Goal: Communication & Community: Answer question/provide support

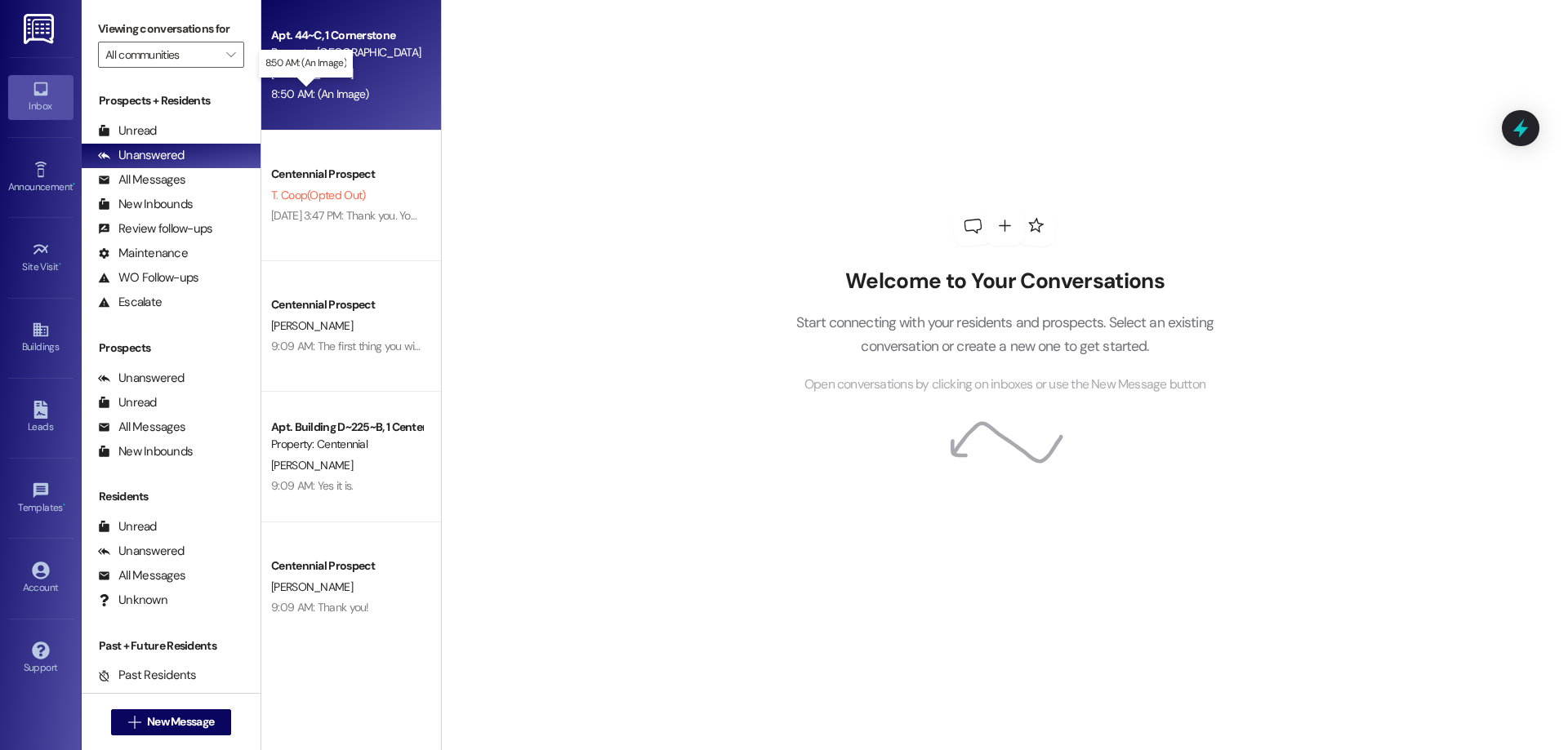
click at [324, 94] on div "8:50 AM: (An Image) 8:50 AM: (An Image)" at bounding box center [320, 94] width 98 height 15
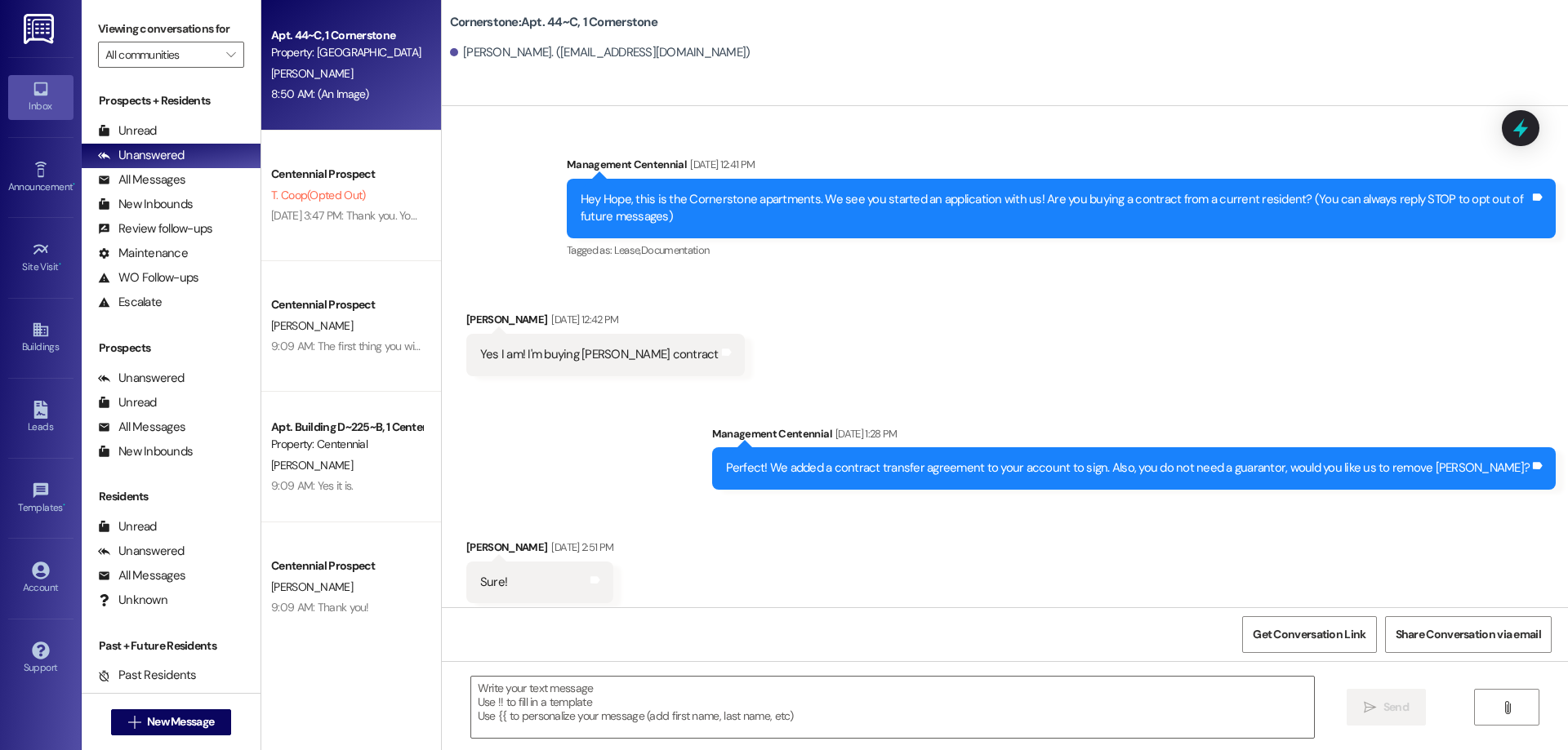
scroll to position [6922, 0]
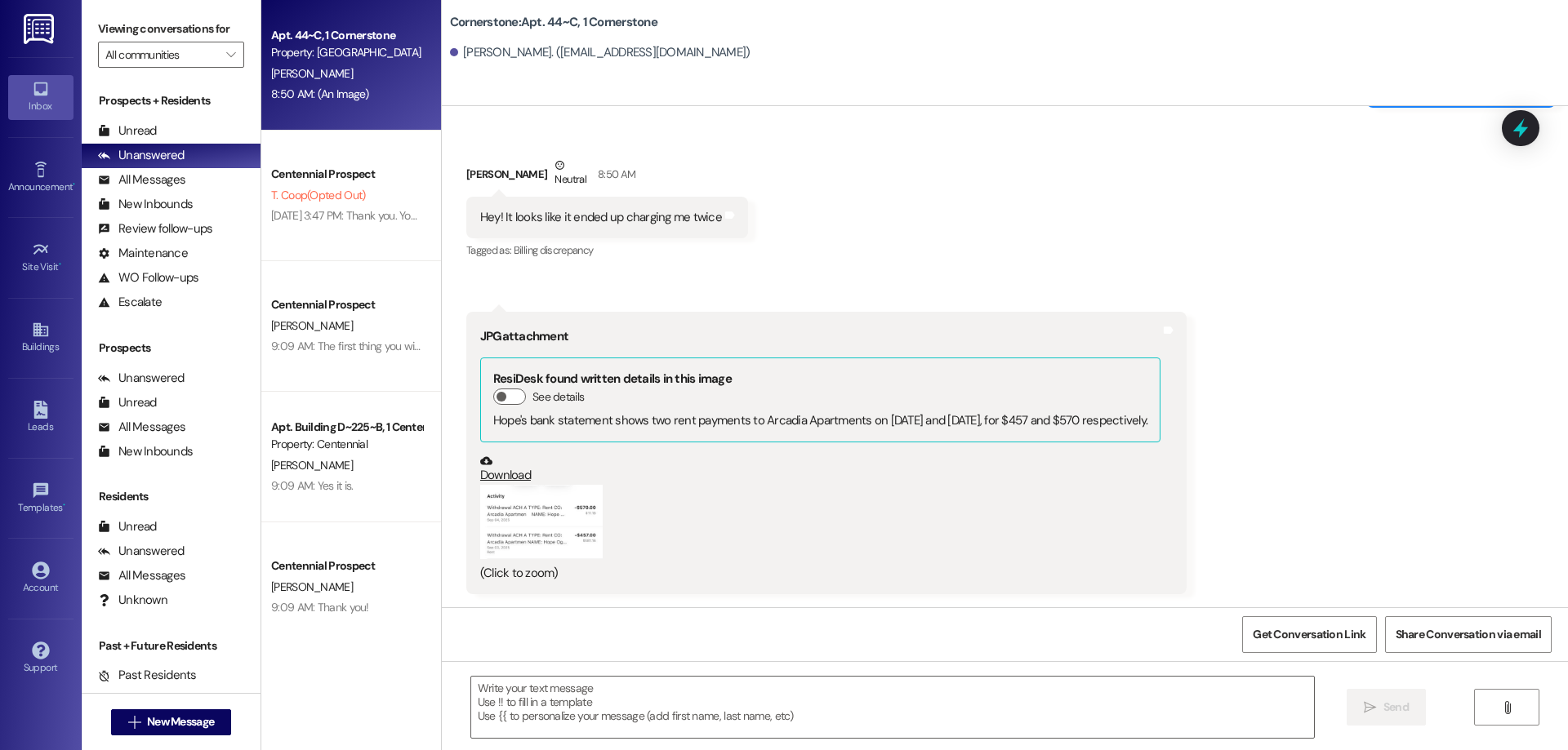
click at [581, 516] on button "Zoom image" at bounding box center [542, 523] width 123 height 75
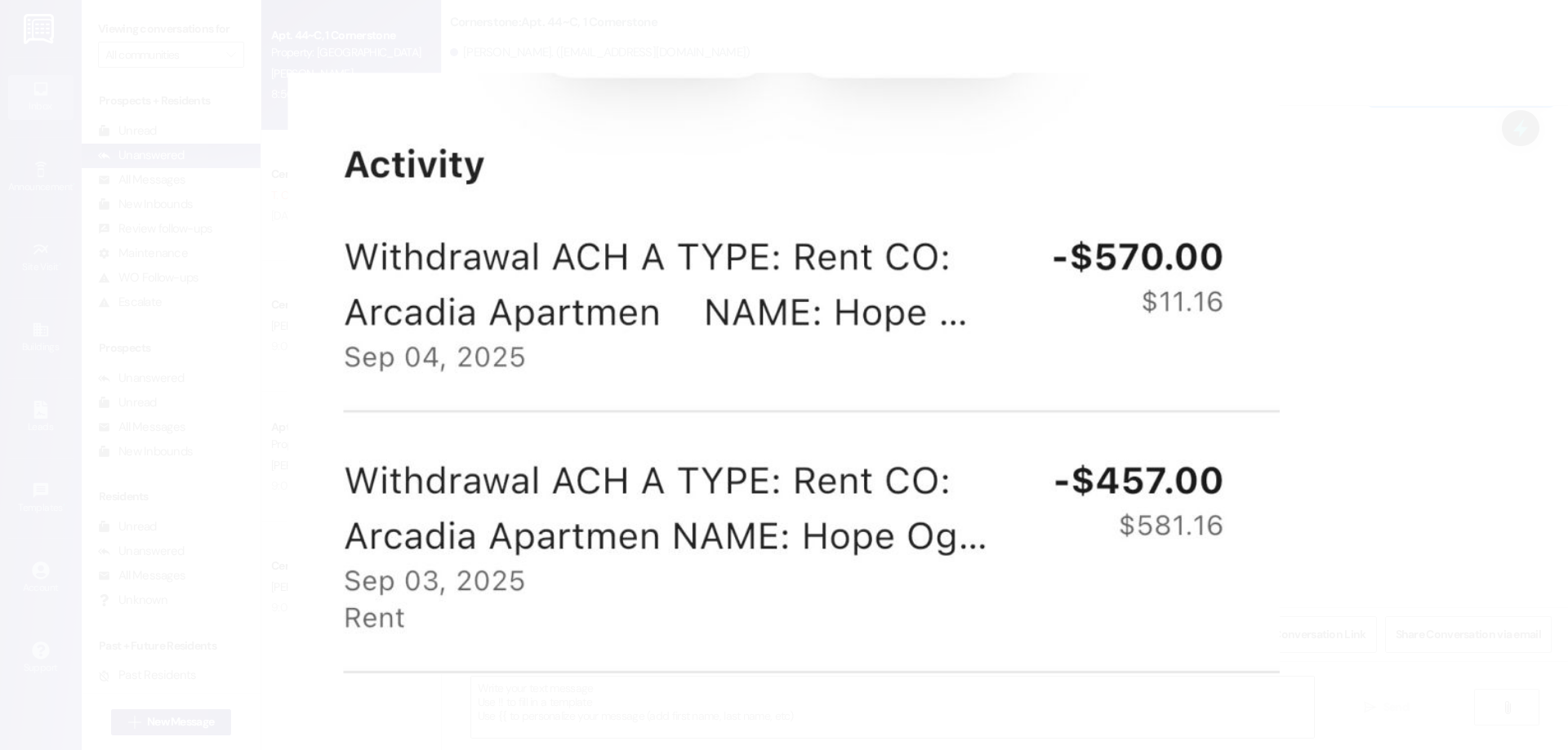
click at [1366, 413] on button "Unzoom image" at bounding box center [784, 375] width 1568 height 750
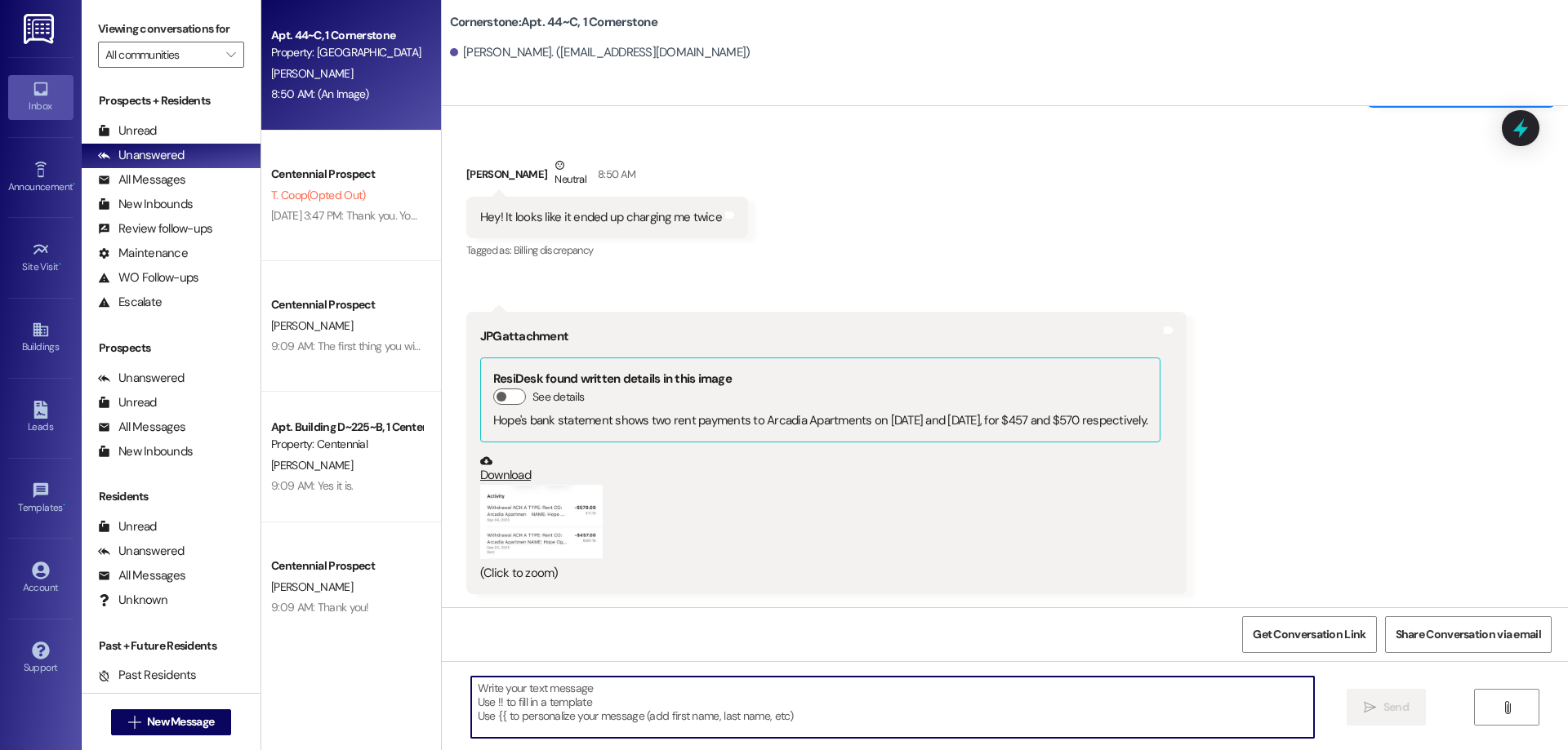
click at [552, 698] on textarea at bounding box center [892, 708] width 842 height 61
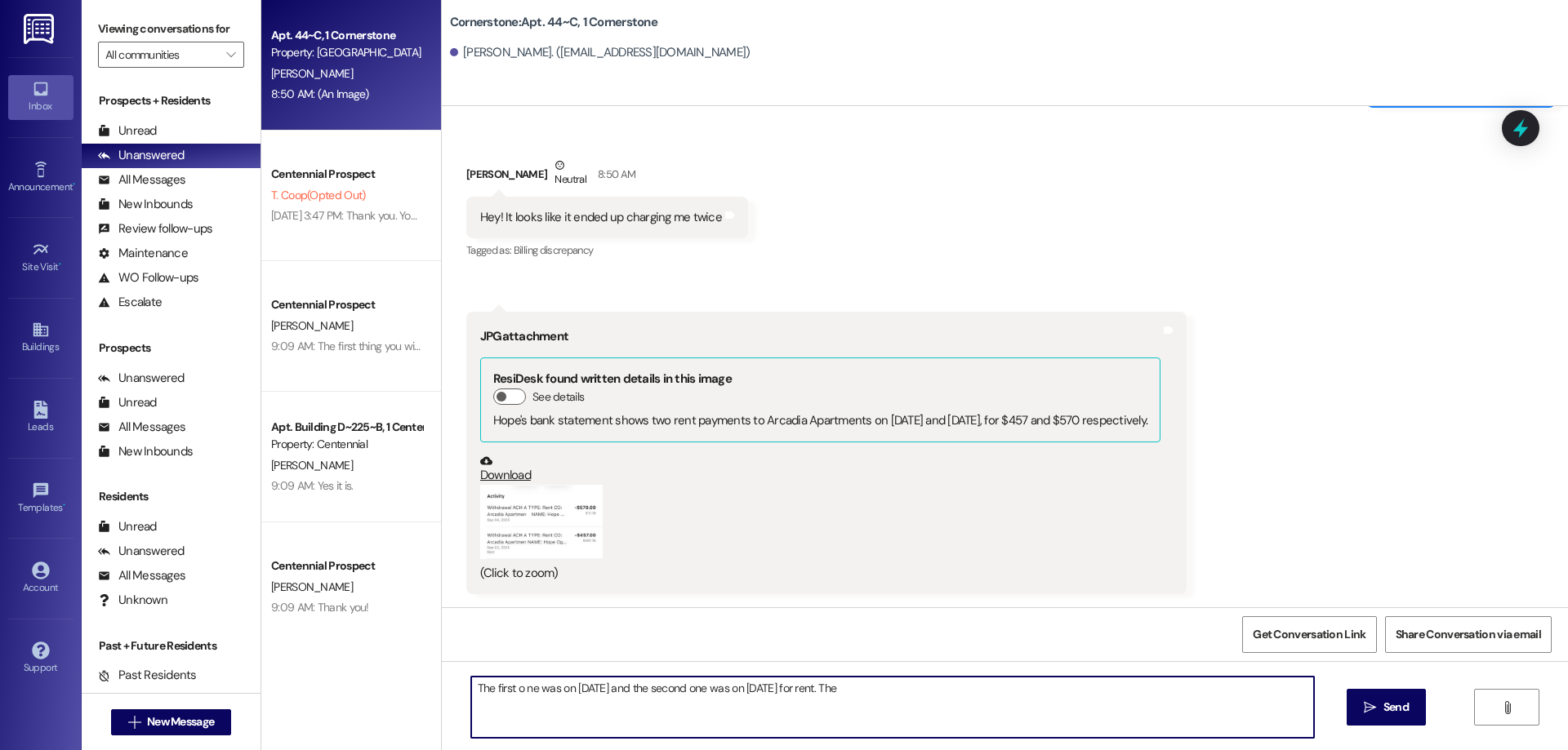
click at [559, 697] on textarea "The first o ne was on August 31st and the second one was on September 2nd for r…" at bounding box center [892, 708] width 842 height 61
click at [520, 690] on textarea "The first o ne was on August 31st and the second one was on September 2nd for r…" at bounding box center [892, 708] width 842 height 61
click at [617, 687] on textarea "The first one was on August 31st and the second one was on September 2nd for re…" at bounding box center [892, 708] width 842 height 61
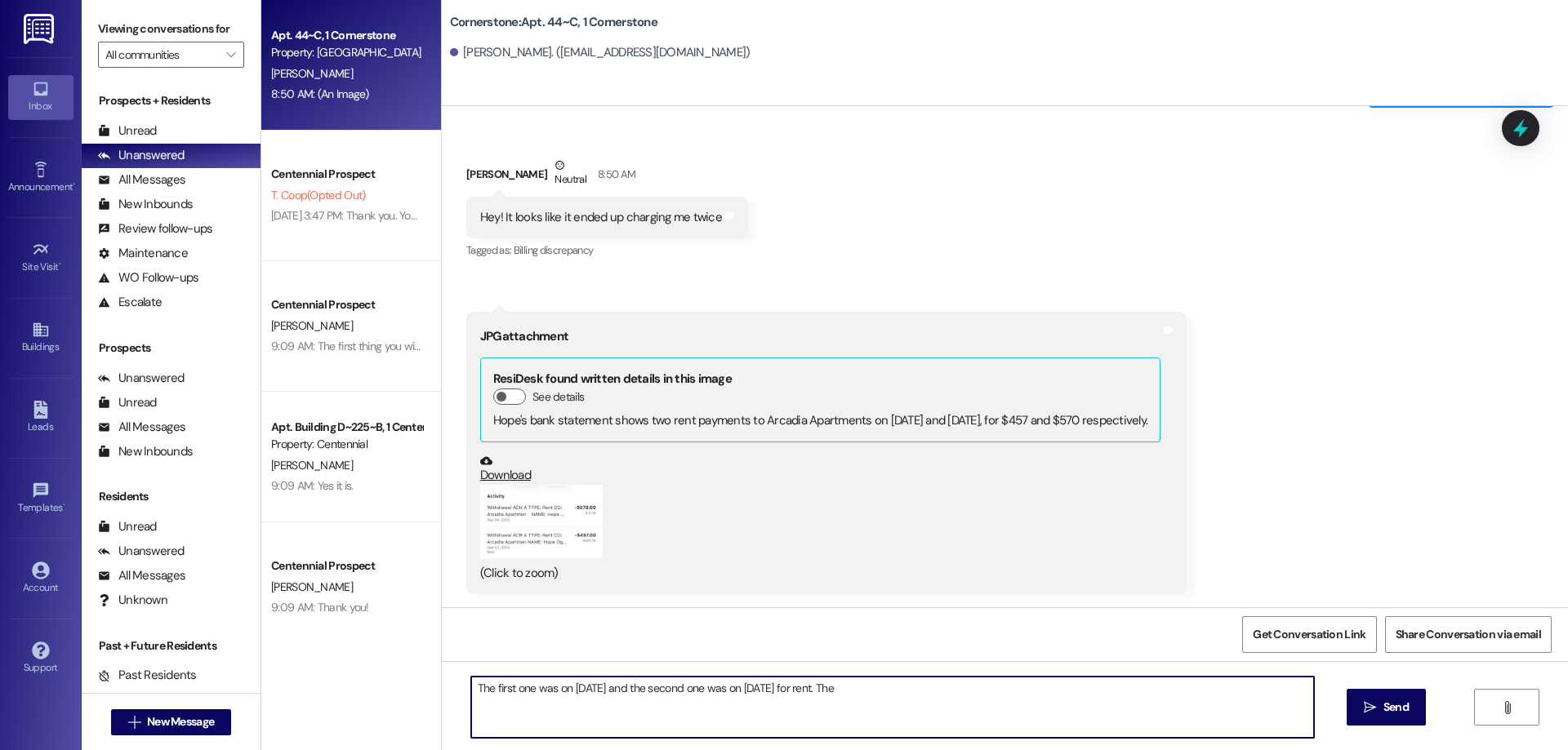
click at [641, 691] on textarea "The first one was on August 31st and the second one was on September 2nd for re…" at bounding box center [892, 708] width 842 height 61
click at [911, 694] on textarea "The first one was on August 31st and the second one was on September 2nd for re…" at bounding box center [892, 708] width 842 height 61
click at [988, 691] on textarea "The first one was on August 31st and the second one was on September 2nd for re…" at bounding box center [892, 708] width 842 height 61
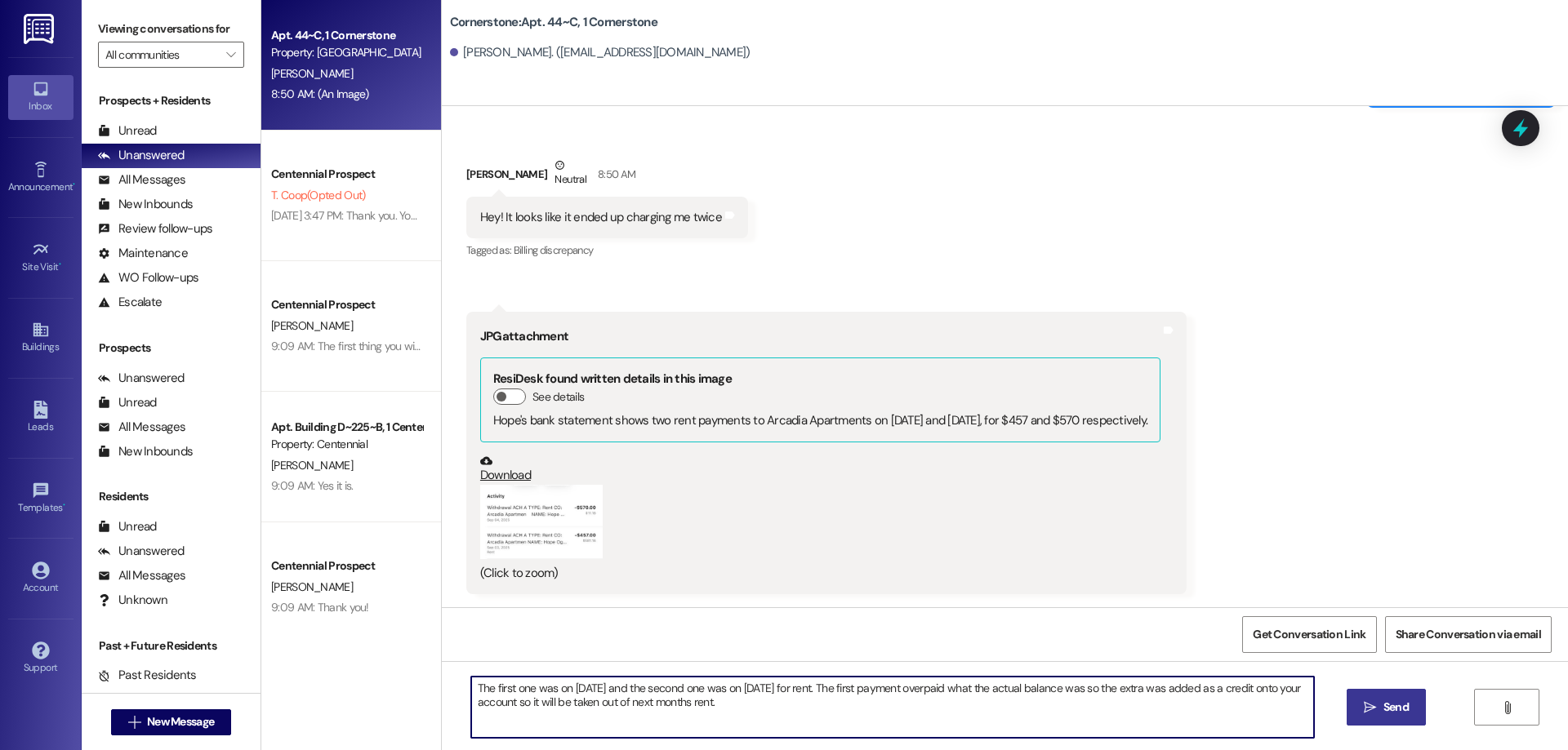
type textarea "The first one was on August 31st and the second one was on September 2nd for re…"
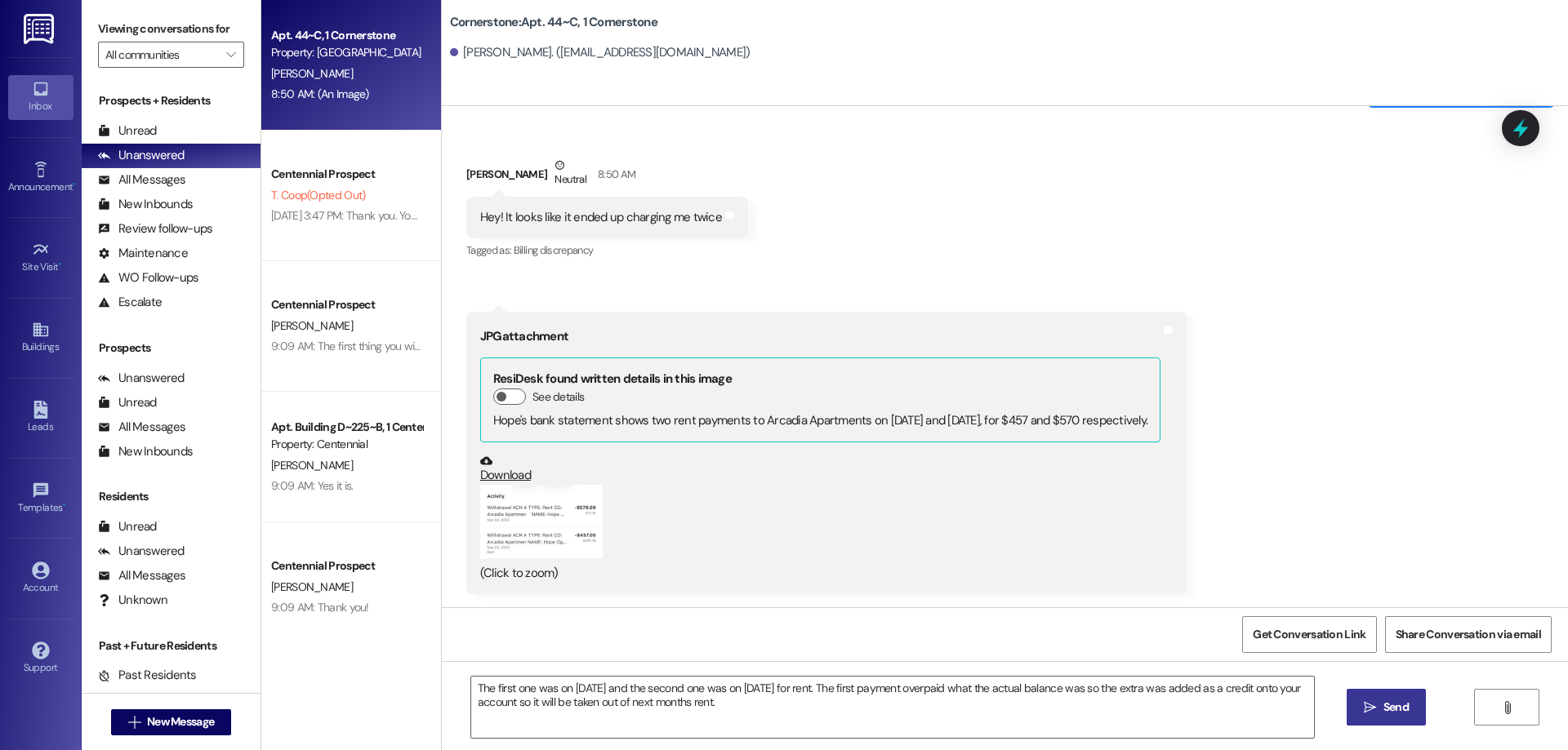
click at [1416, 715] on button " Send" at bounding box center [1386, 708] width 79 height 37
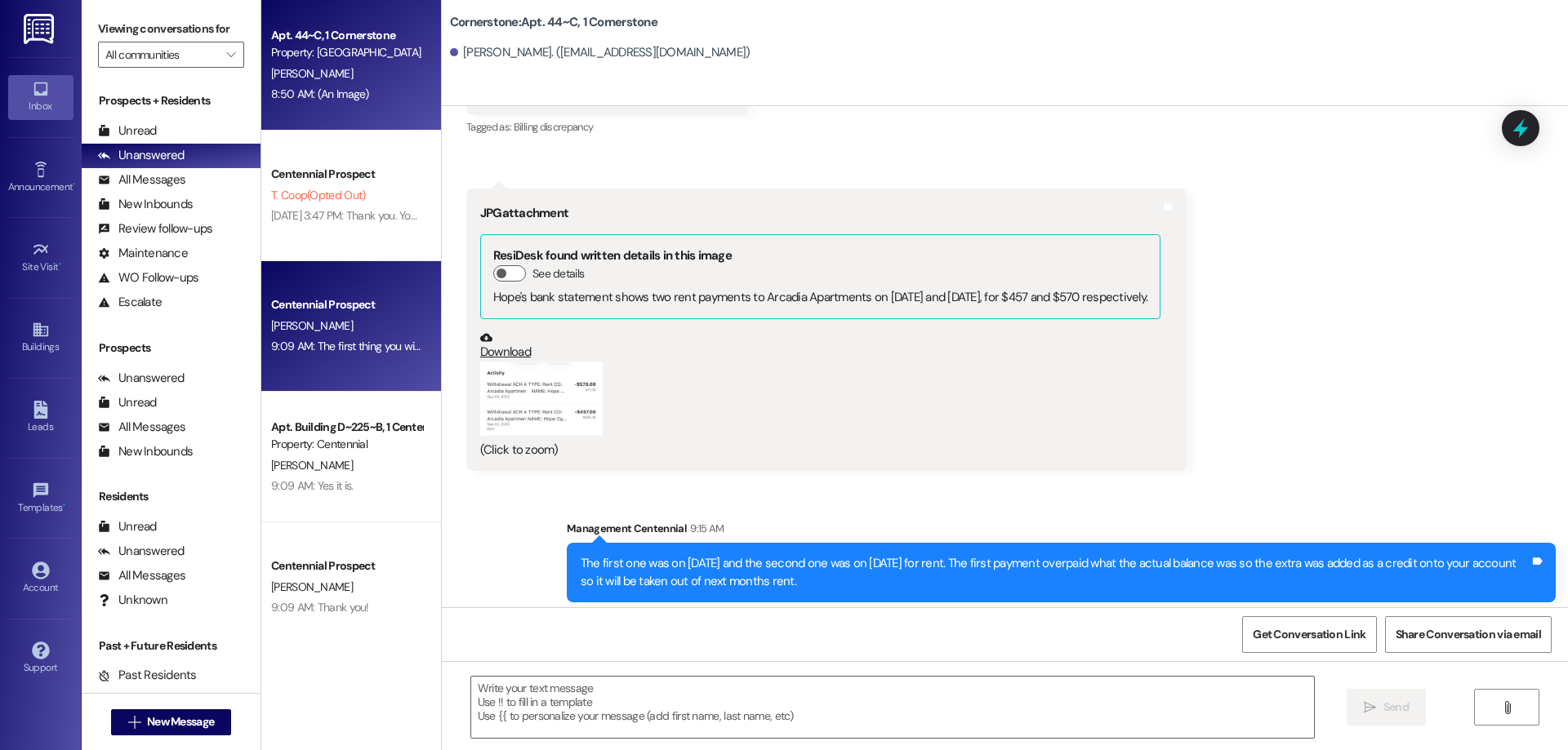
scroll to position [7053, 0]
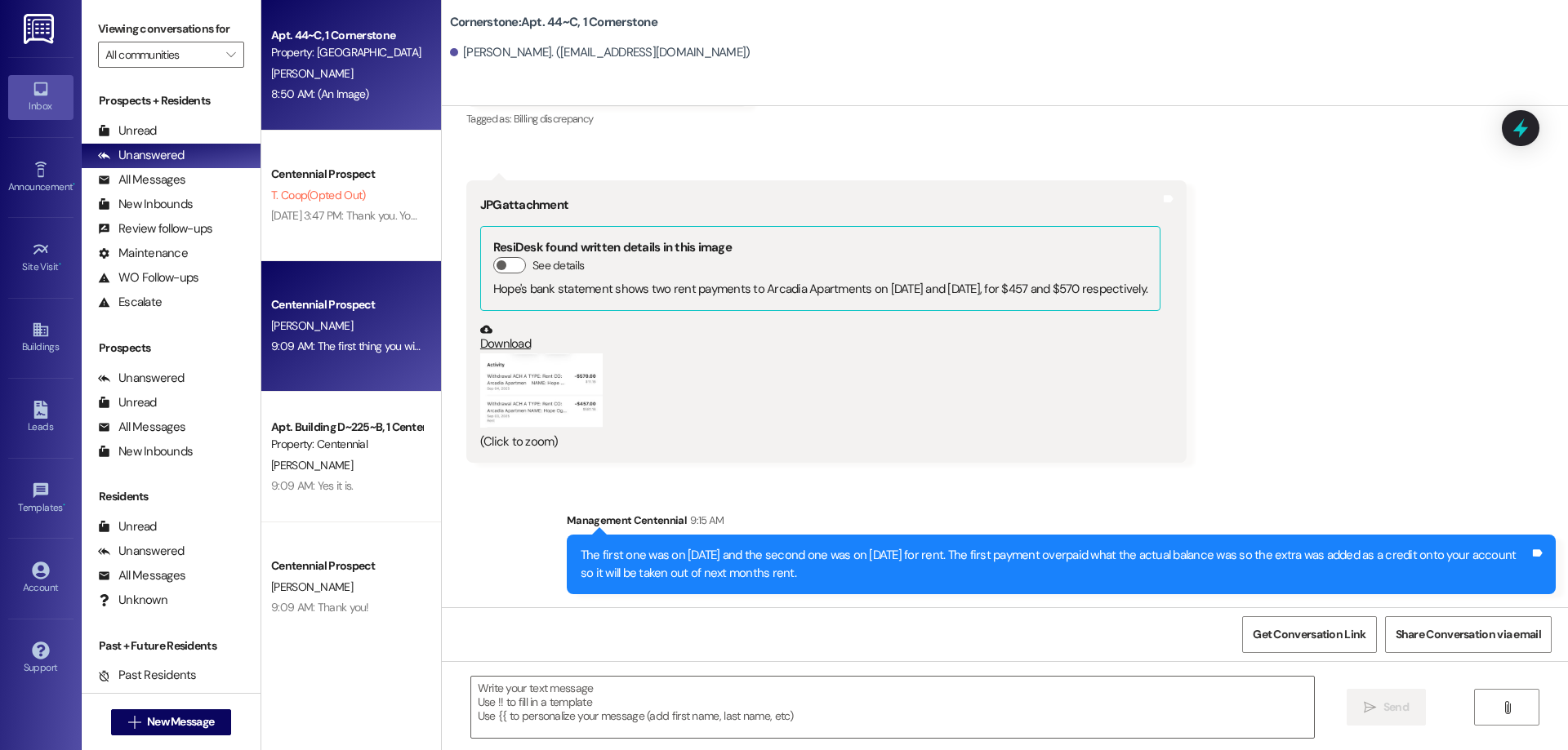
click at [323, 331] on div "[PERSON_NAME]" at bounding box center [347, 326] width 155 height 21
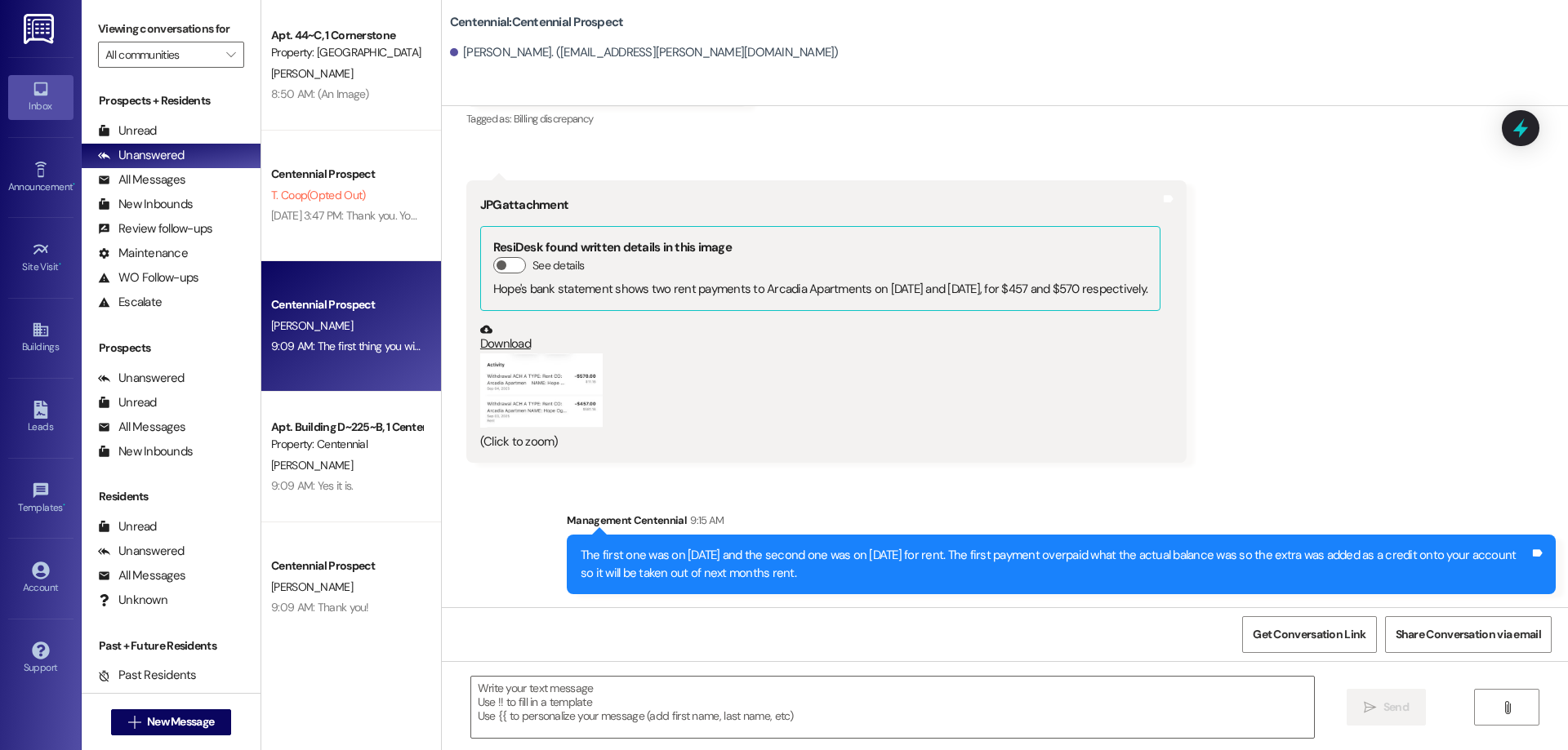
scroll to position [620, 0]
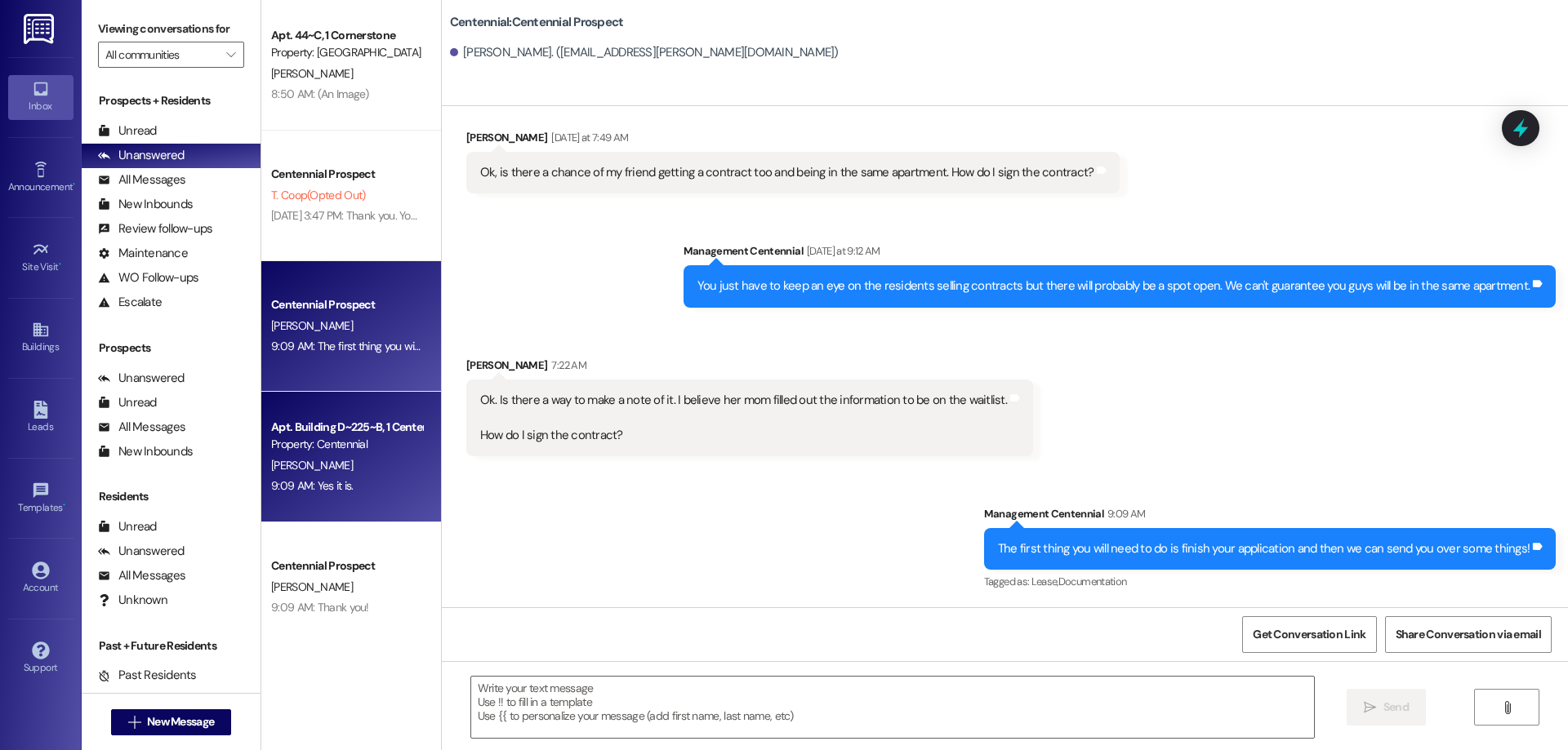
click at [375, 445] on div "Property: Centennial" at bounding box center [346, 444] width 151 height 17
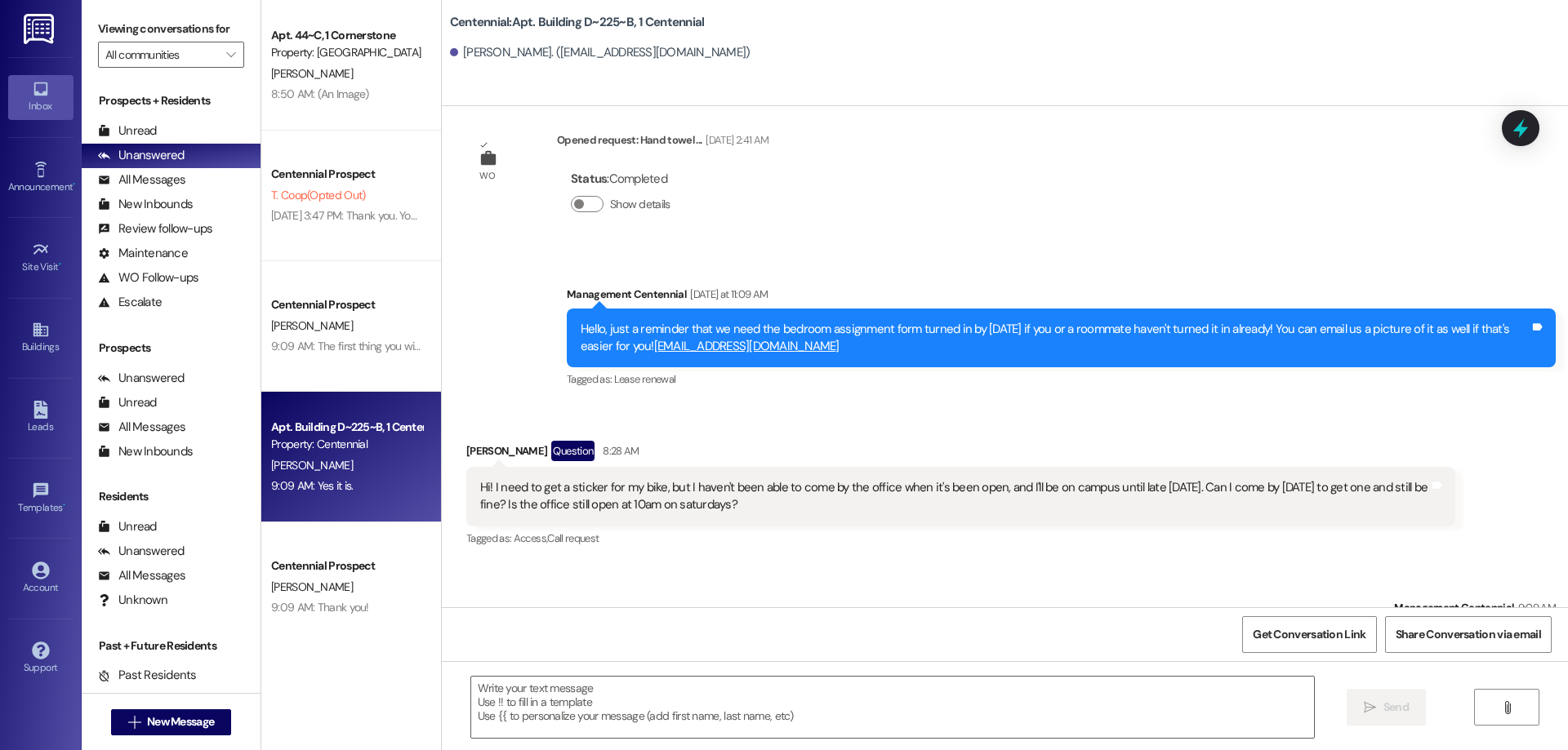
scroll to position [19, 0]
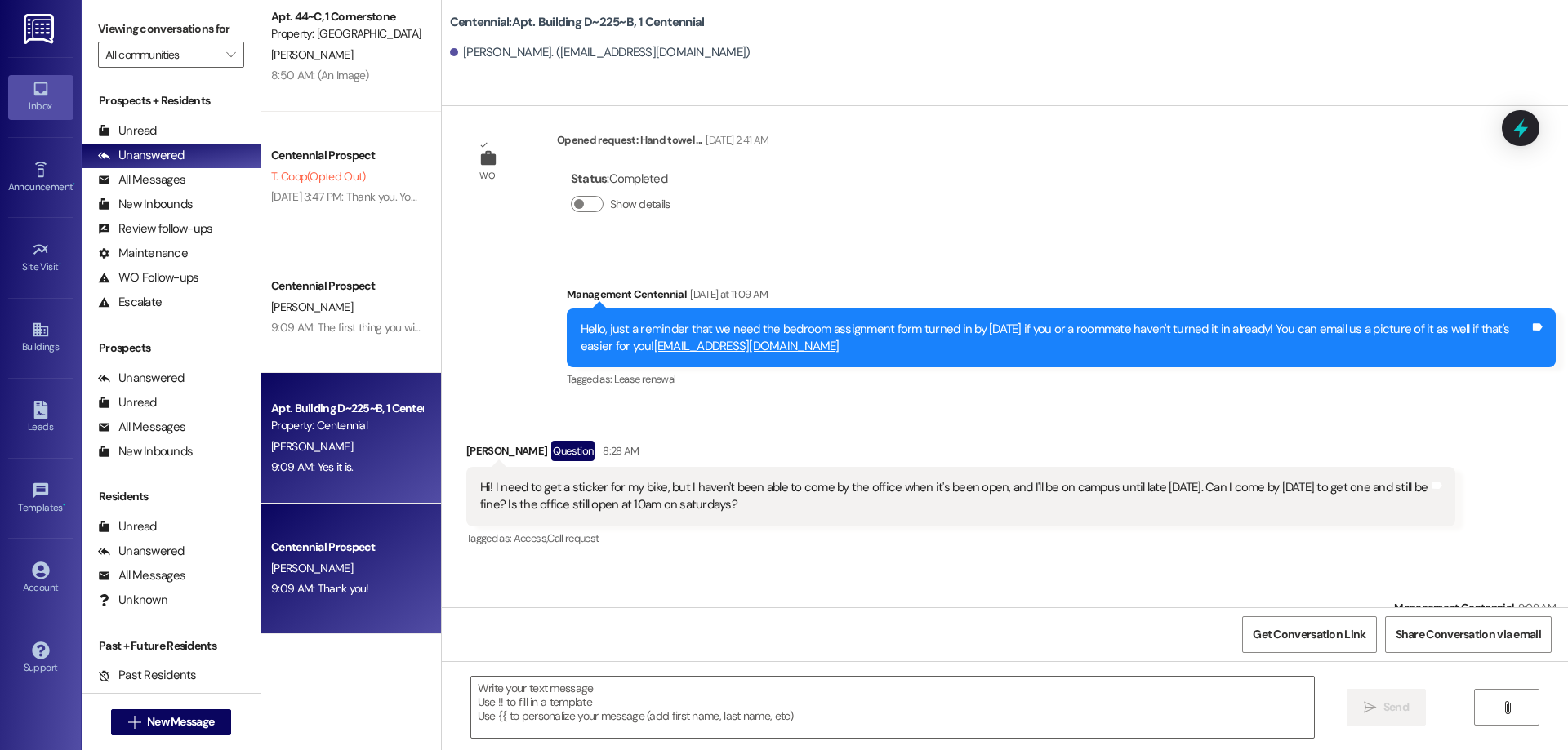
click at [349, 554] on div "Centennial Prospect" at bounding box center [346, 547] width 151 height 17
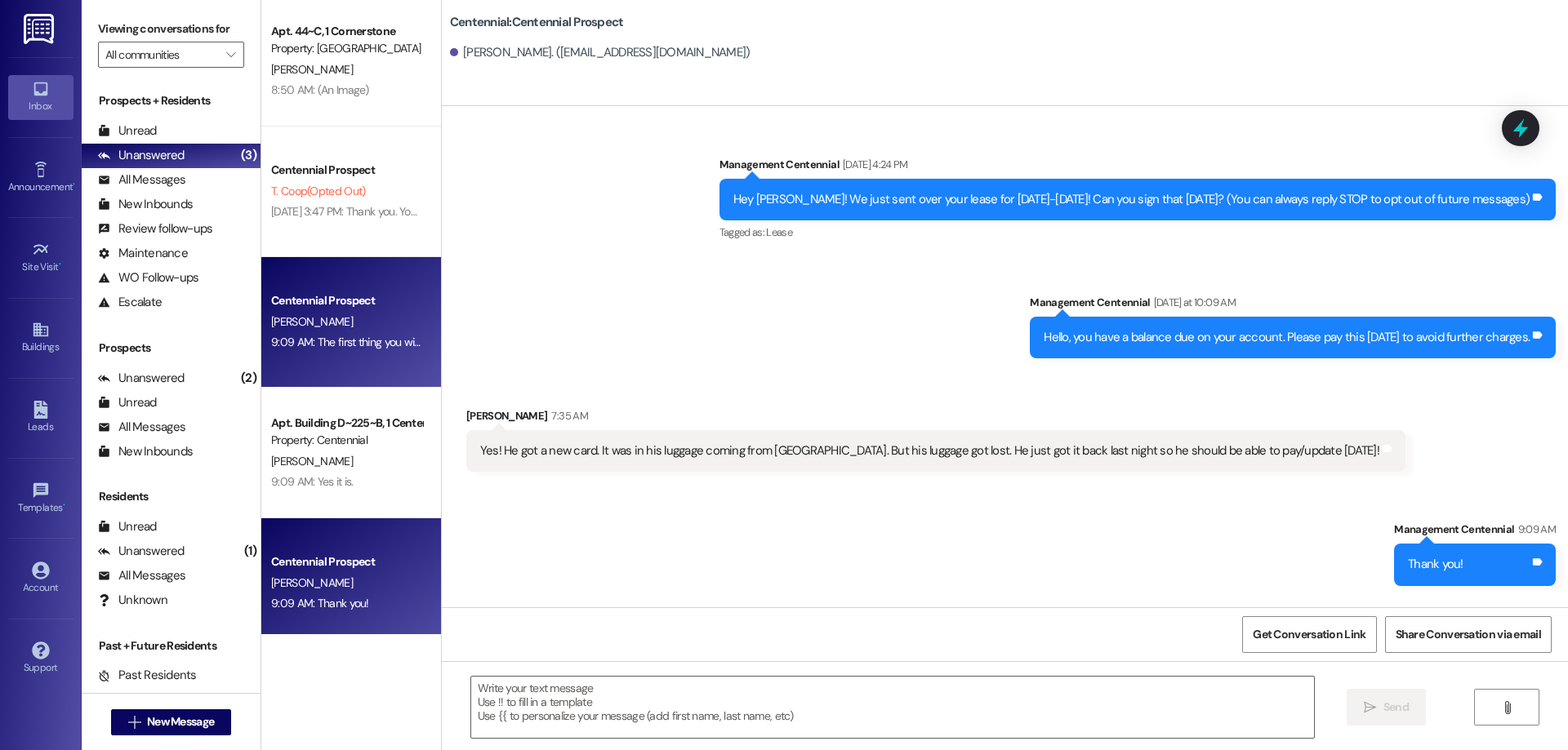
scroll to position [0, 0]
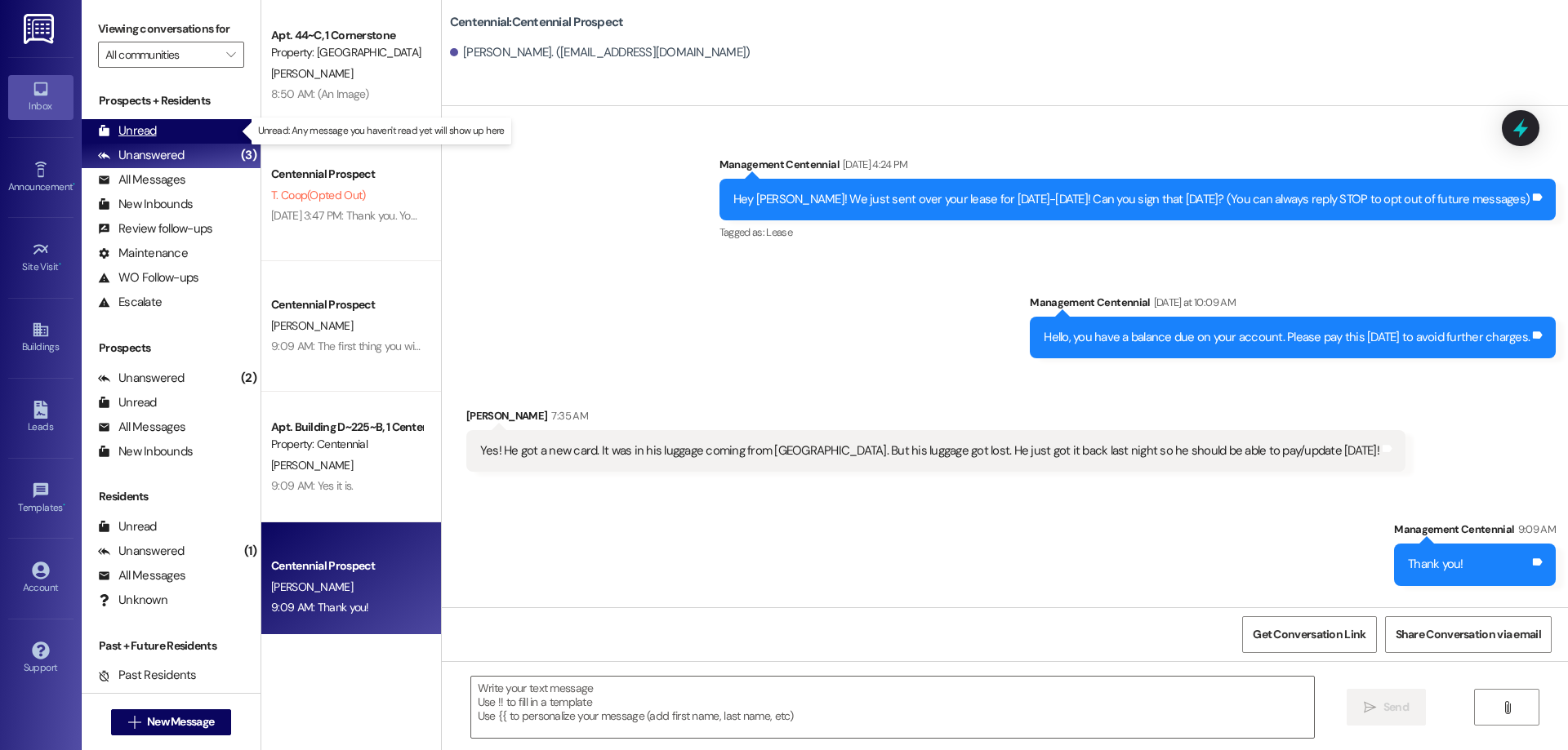
click at [137, 129] on div "Unread" at bounding box center [127, 131] width 58 height 17
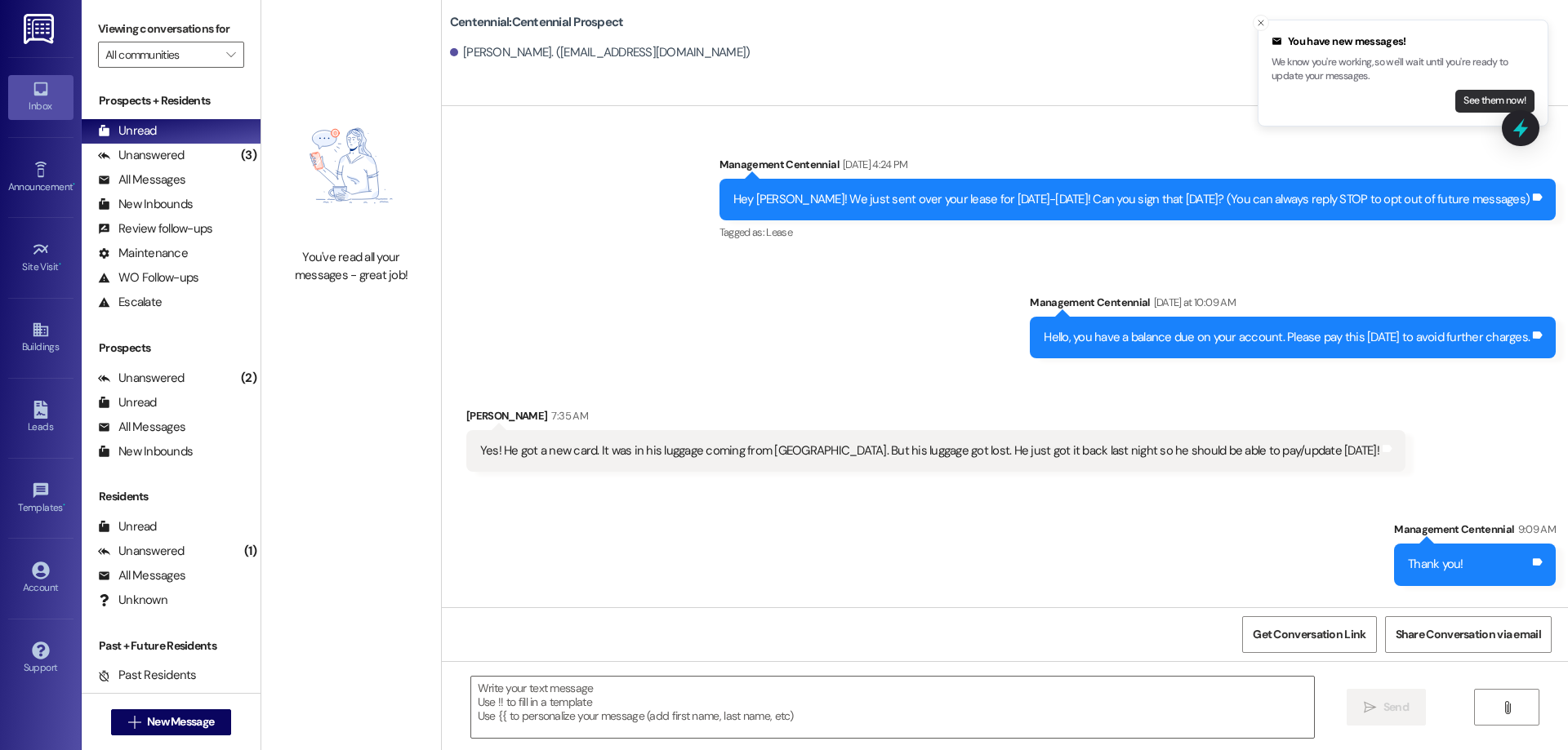
click at [1476, 103] on button "See them now!" at bounding box center [1494, 101] width 79 height 23
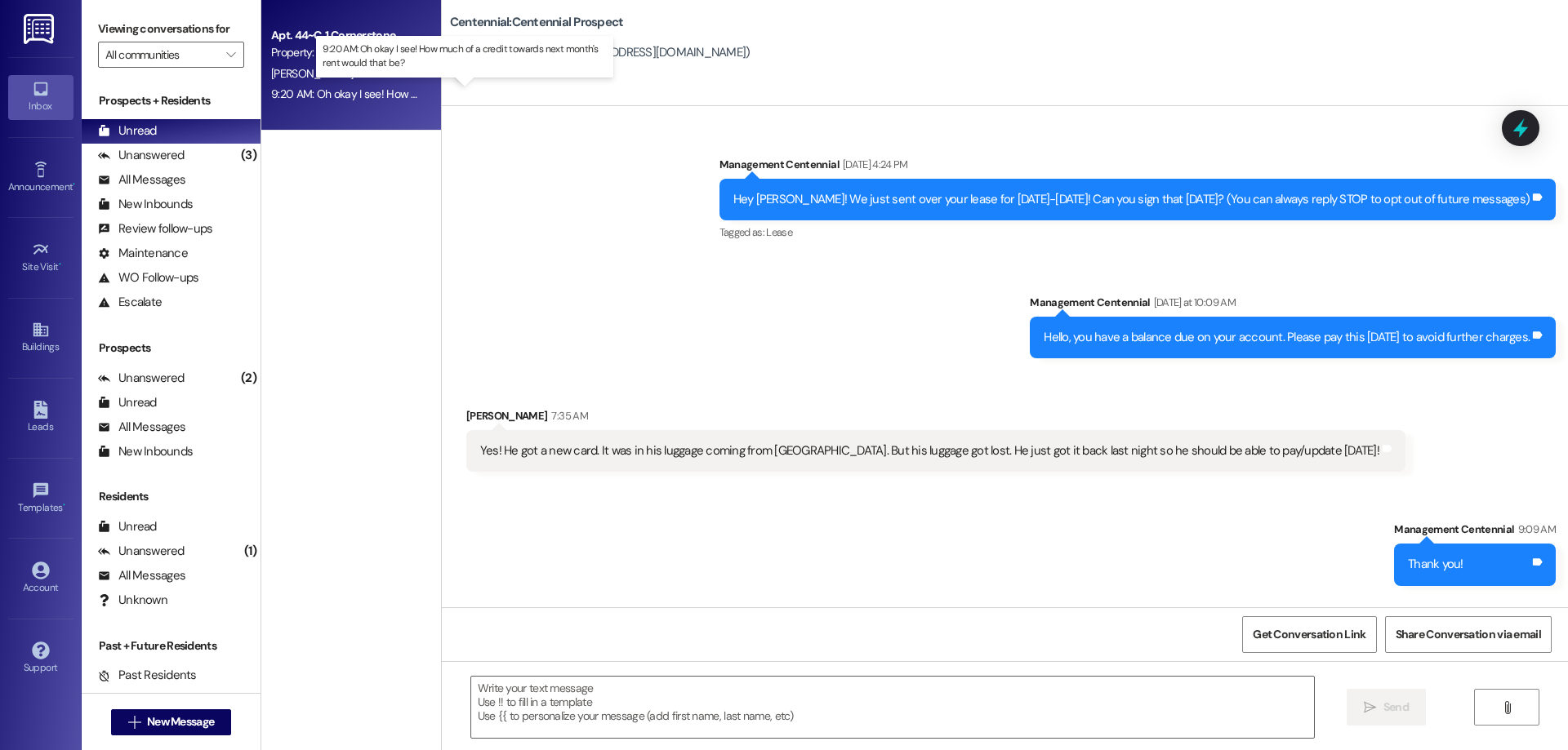
click at [344, 94] on div "9:20 AM: Oh okay I see! How much of a credit towards next month's rent would th…" at bounding box center [479, 94] width 418 height 15
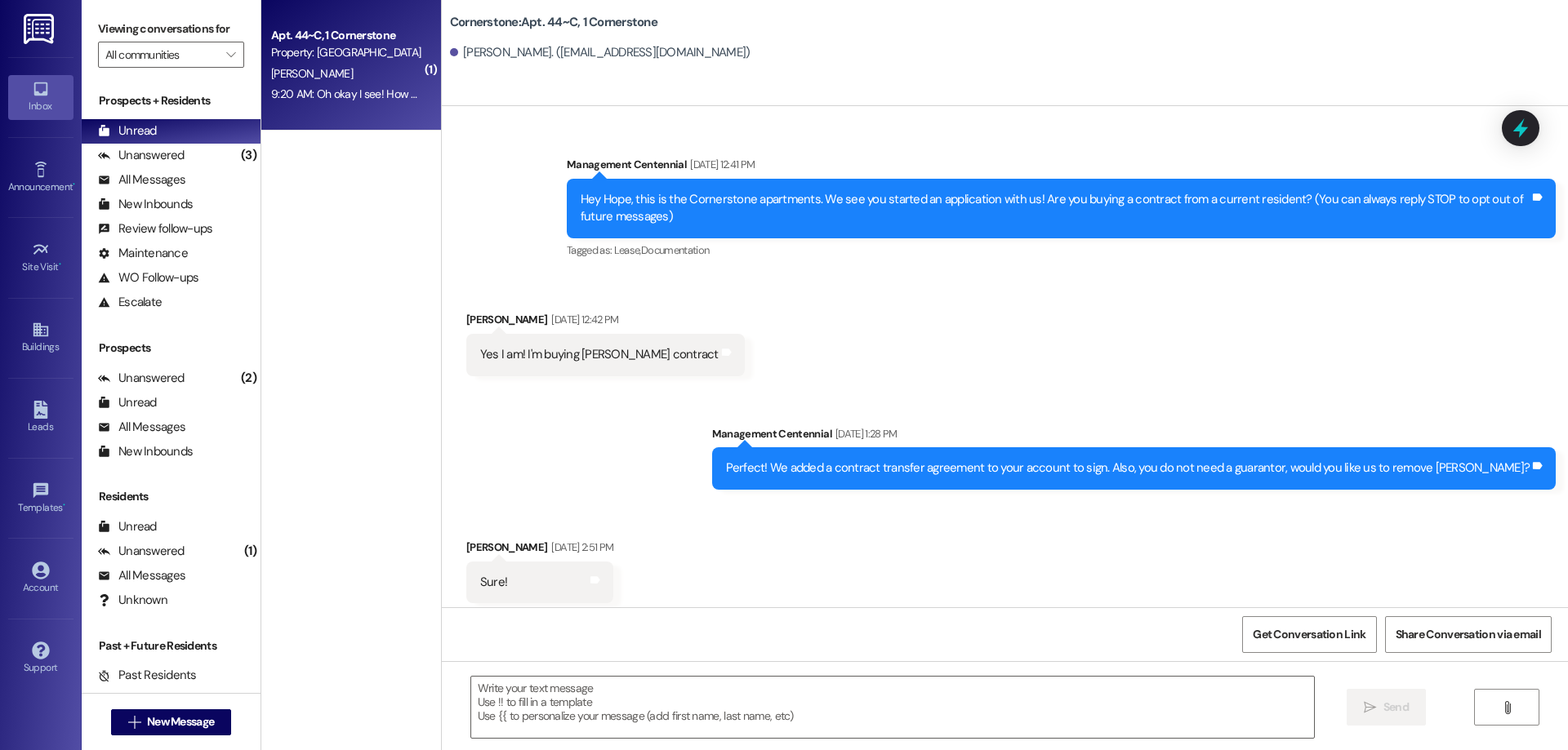
scroll to position [7218, 0]
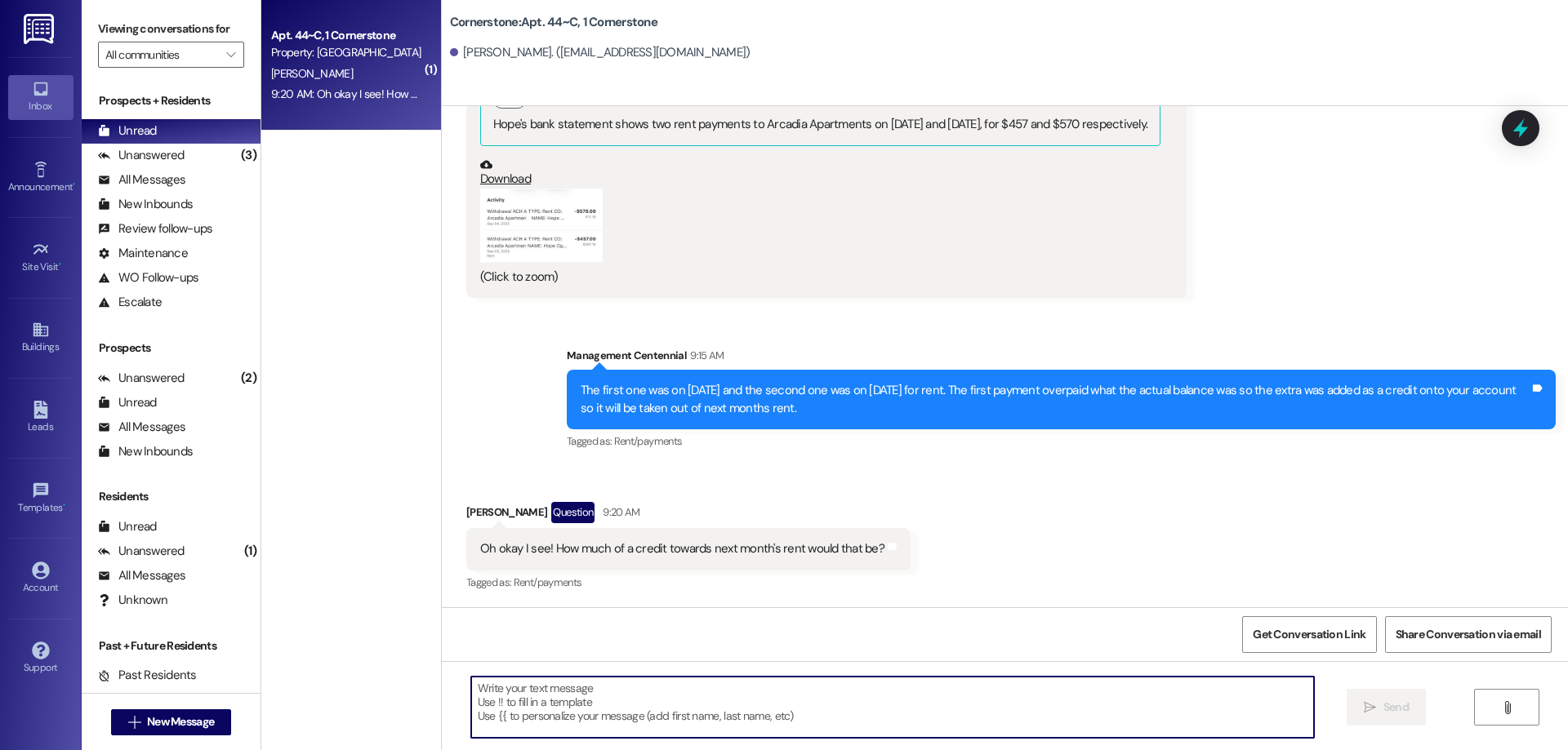
drag, startPoint x: 682, startPoint y: 731, endPoint x: 668, endPoint y: 723, distance: 16.1
click at [681, 731] on textarea at bounding box center [892, 708] width 842 height 61
type textarea "It is a $328 credit"
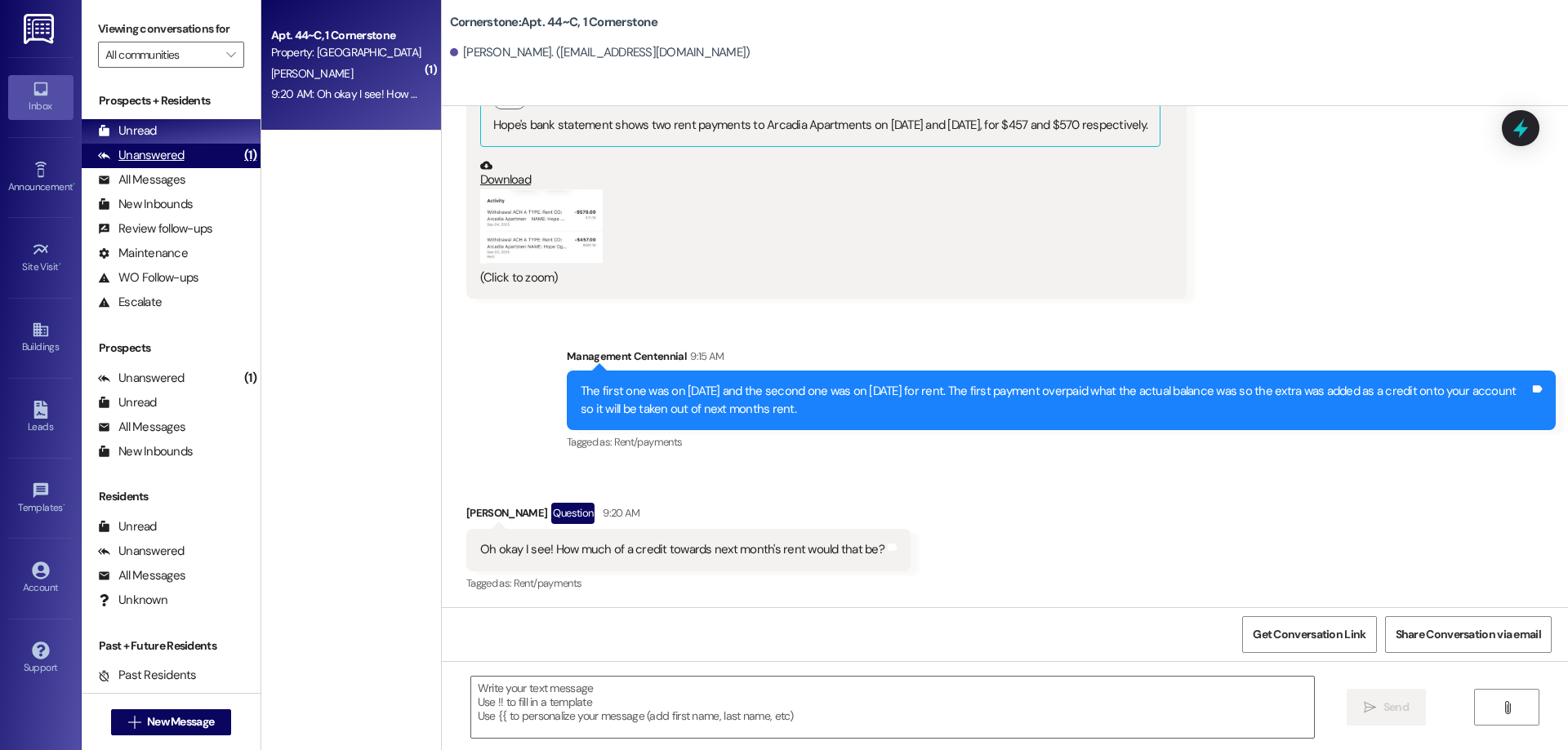
click at [240, 153] on div "(1)" at bounding box center [250, 155] width 21 height 25
click at [230, 142] on div "Unread (0)" at bounding box center [172, 131] width 179 height 25
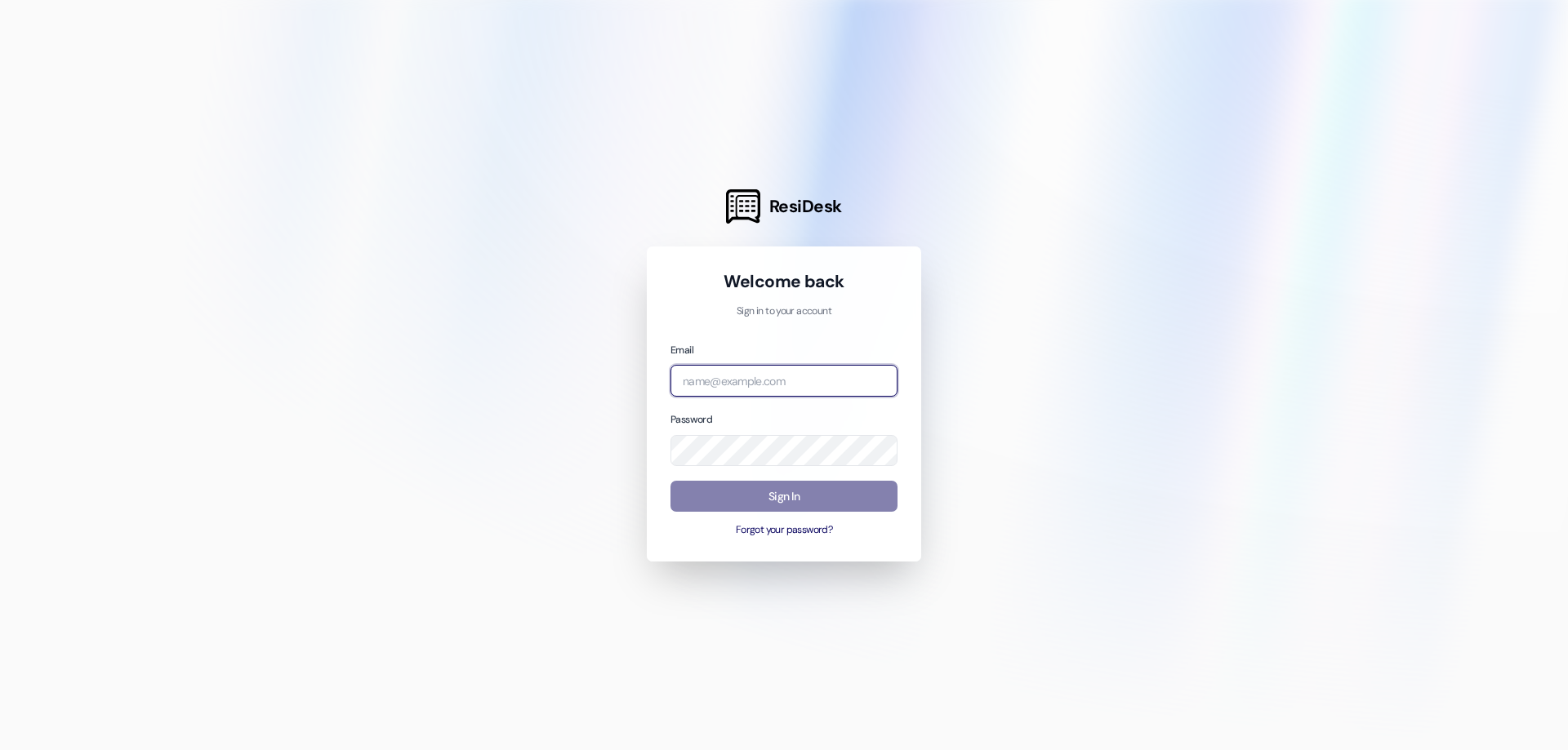
type input "management.centennial@redstoneresidential.com"
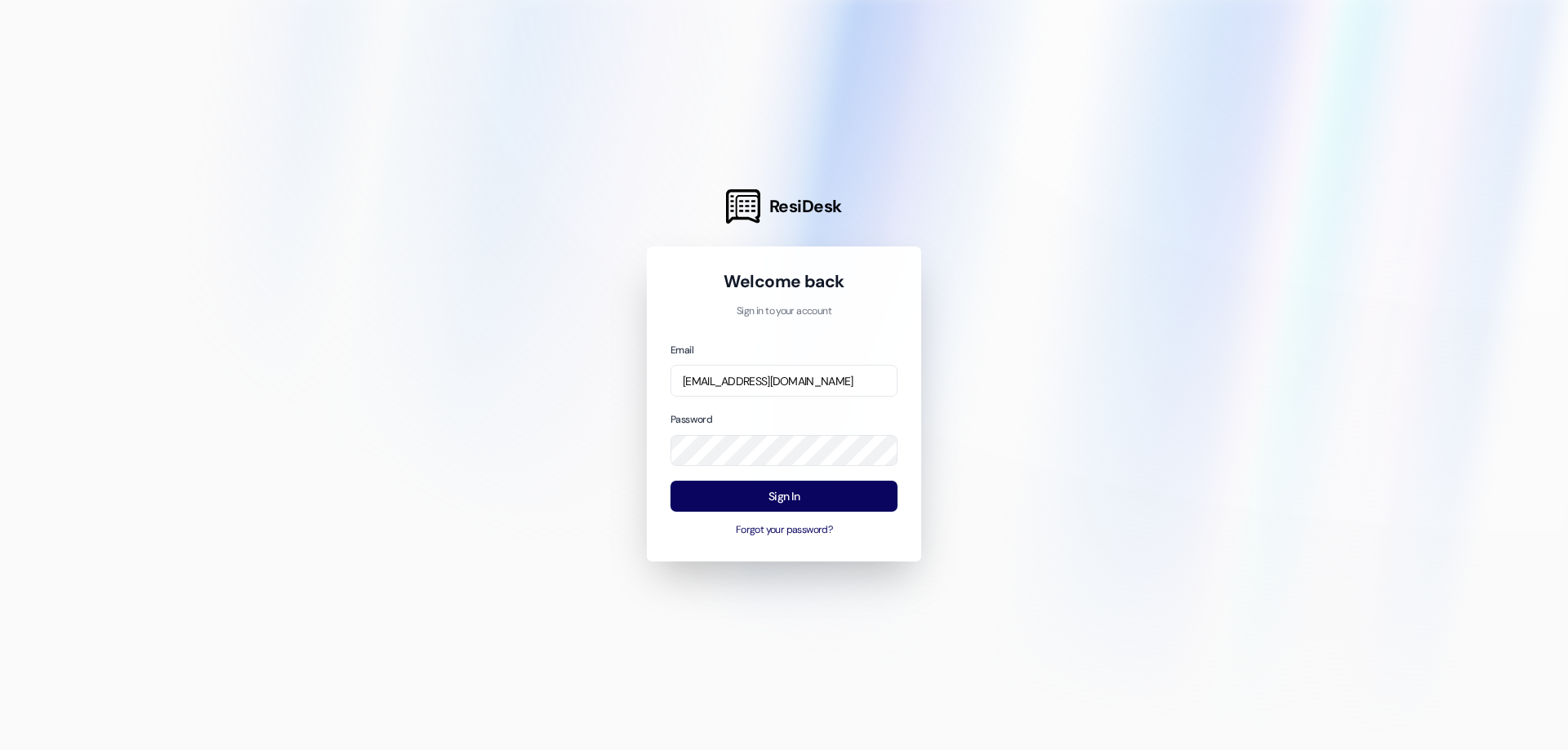
click at [664, 480] on div "Welcome back Sign in to your account Email management.centennial@redstonereside…" at bounding box center [784, 404] width 275 height 315
click at [750, 506] on button "Sign In" at bounding box center [784, 497] width 227 height 32
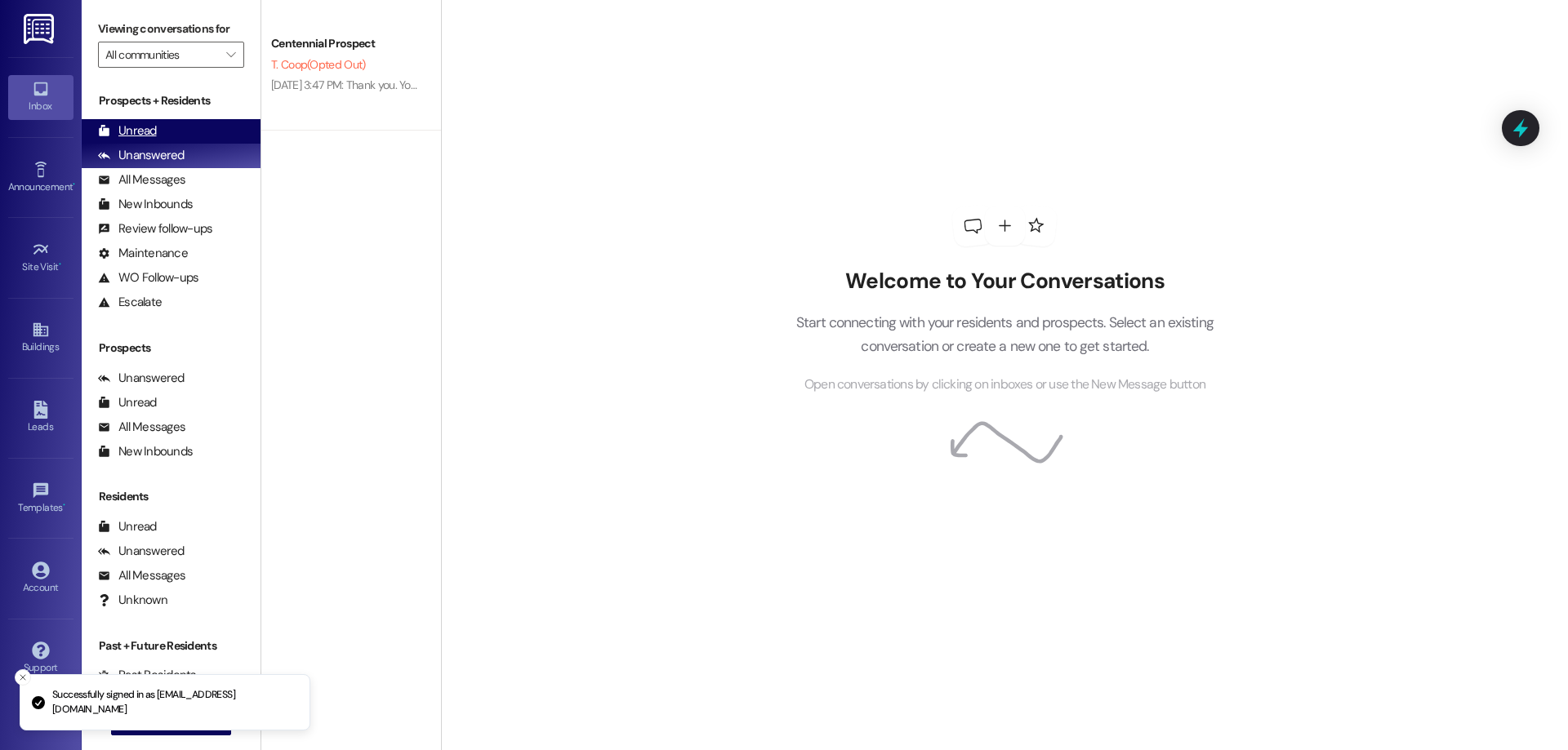
click at [185, 130] on div "Unread (0)" at bounding box center [172, 131] width 179 height 25
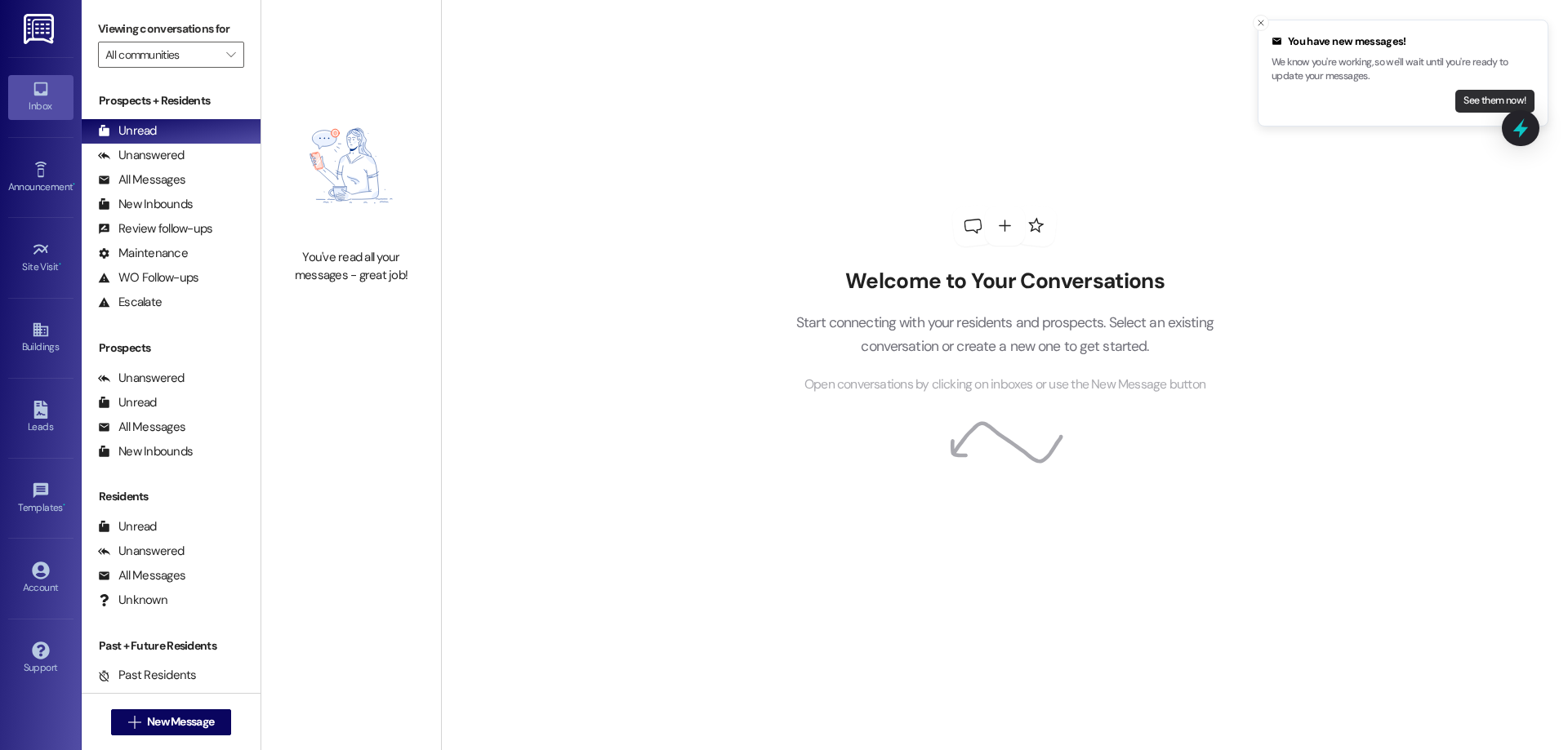
click at [1479, 110] on button "See them now!" at bounding box center [1494, 101] width 79 height 23
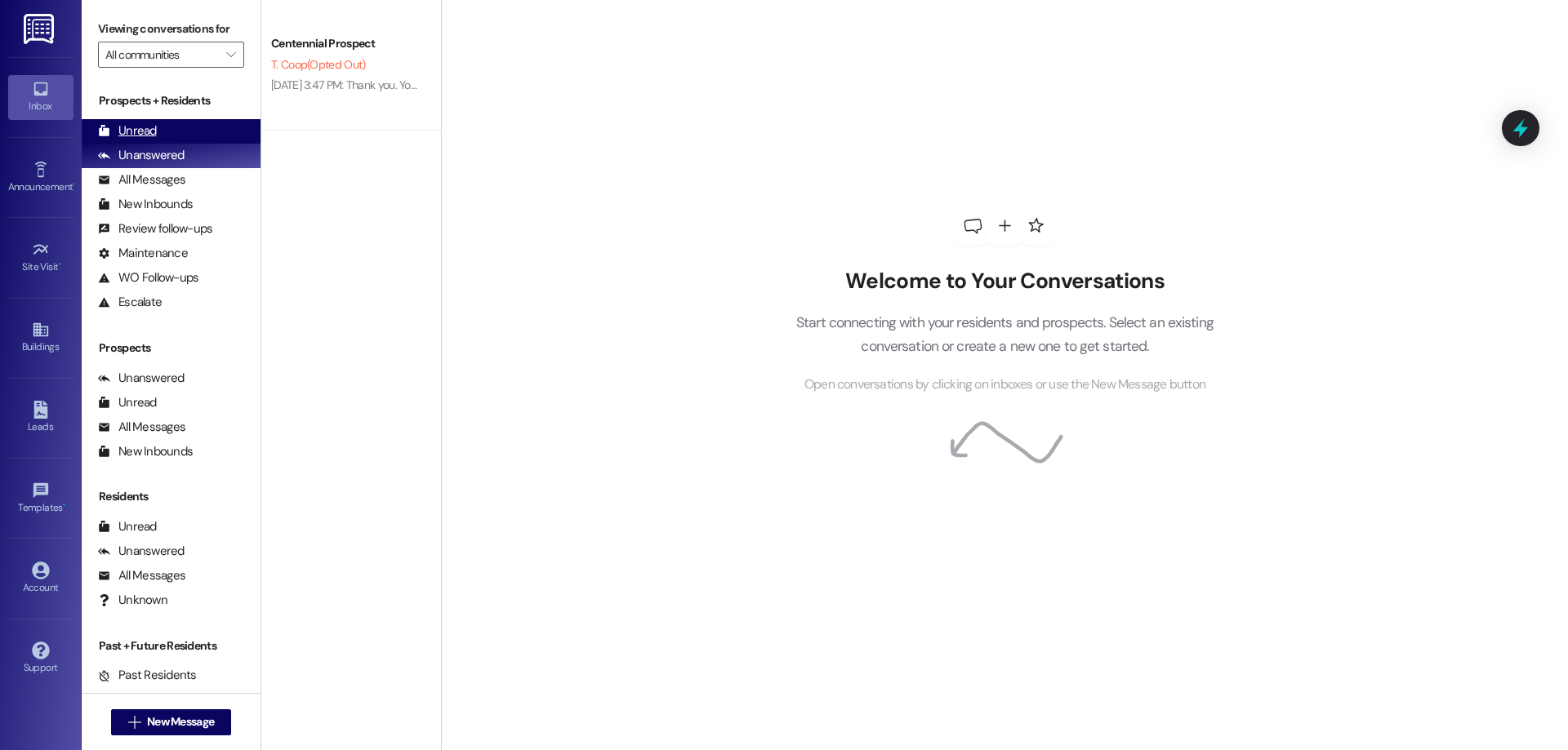
click at [125, 132] on div "Unread" at bounding box center [127, 131] width 58 height 17
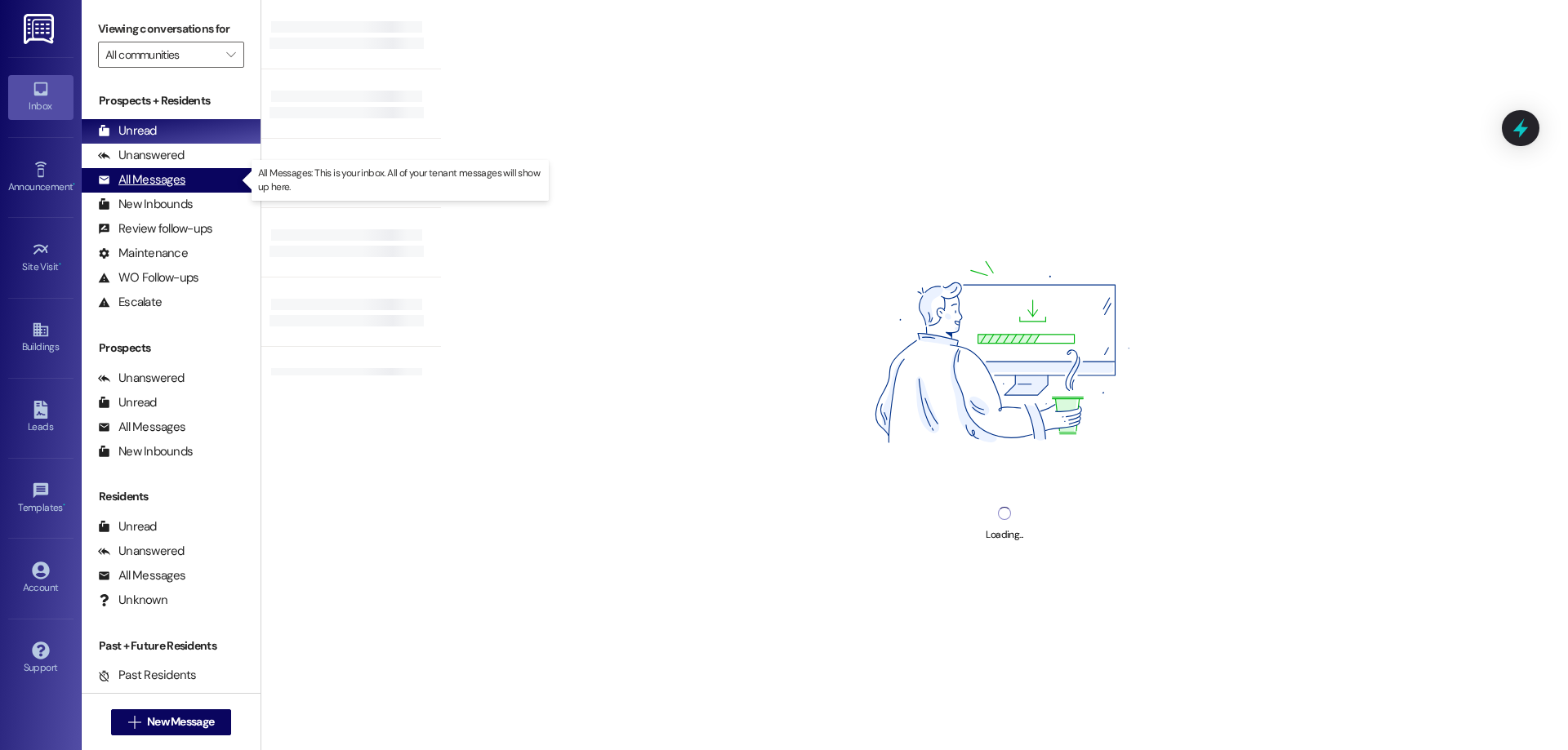
click at [209, 177] on div "All Messages (undefined)" at bounding box center [172, 180] width 179 height 25
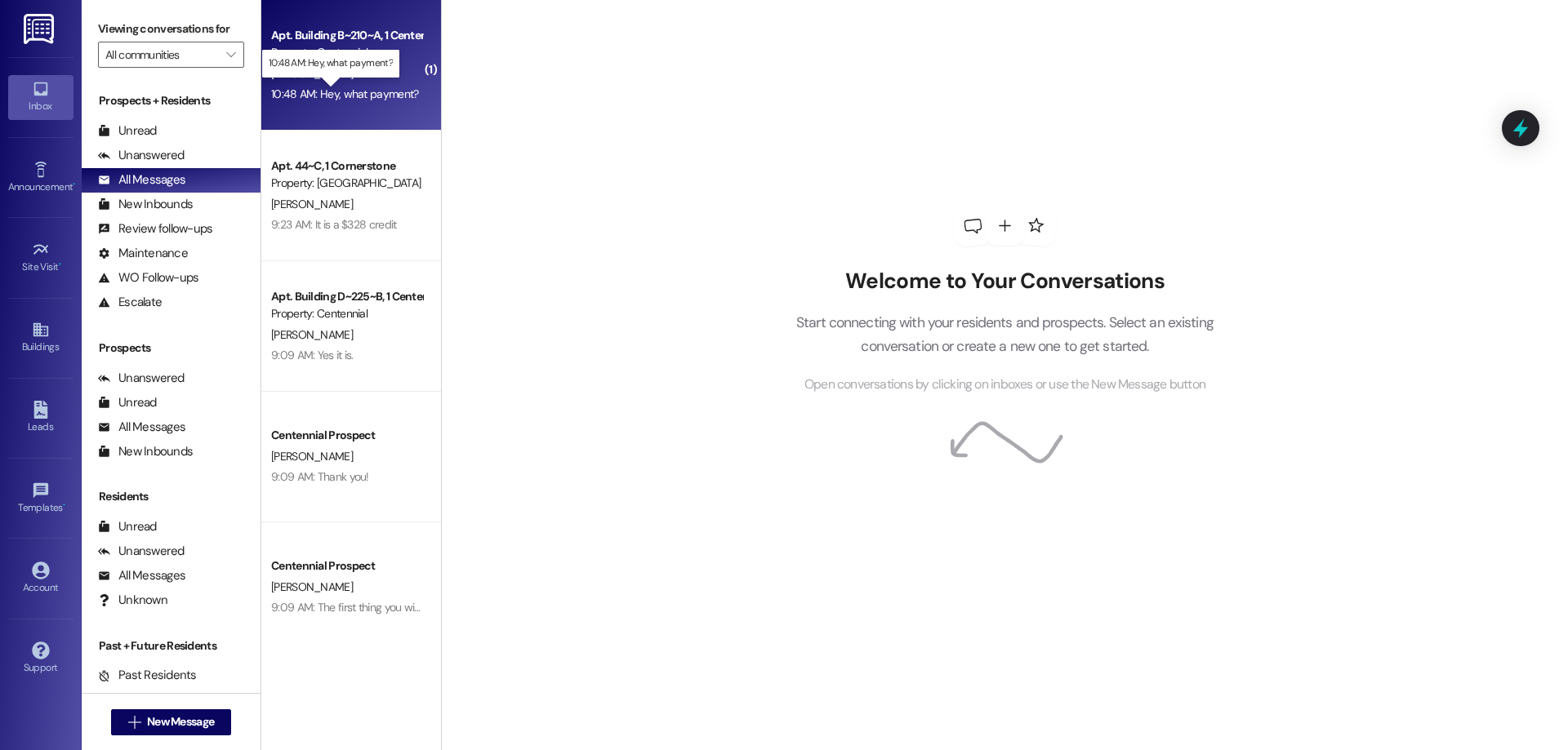
click at [331, 92] on div "10:48 AM: Hey, what payment? 10:48 AM: Hey, what payment?" at bounding box center [344, 94] width 147 height 15
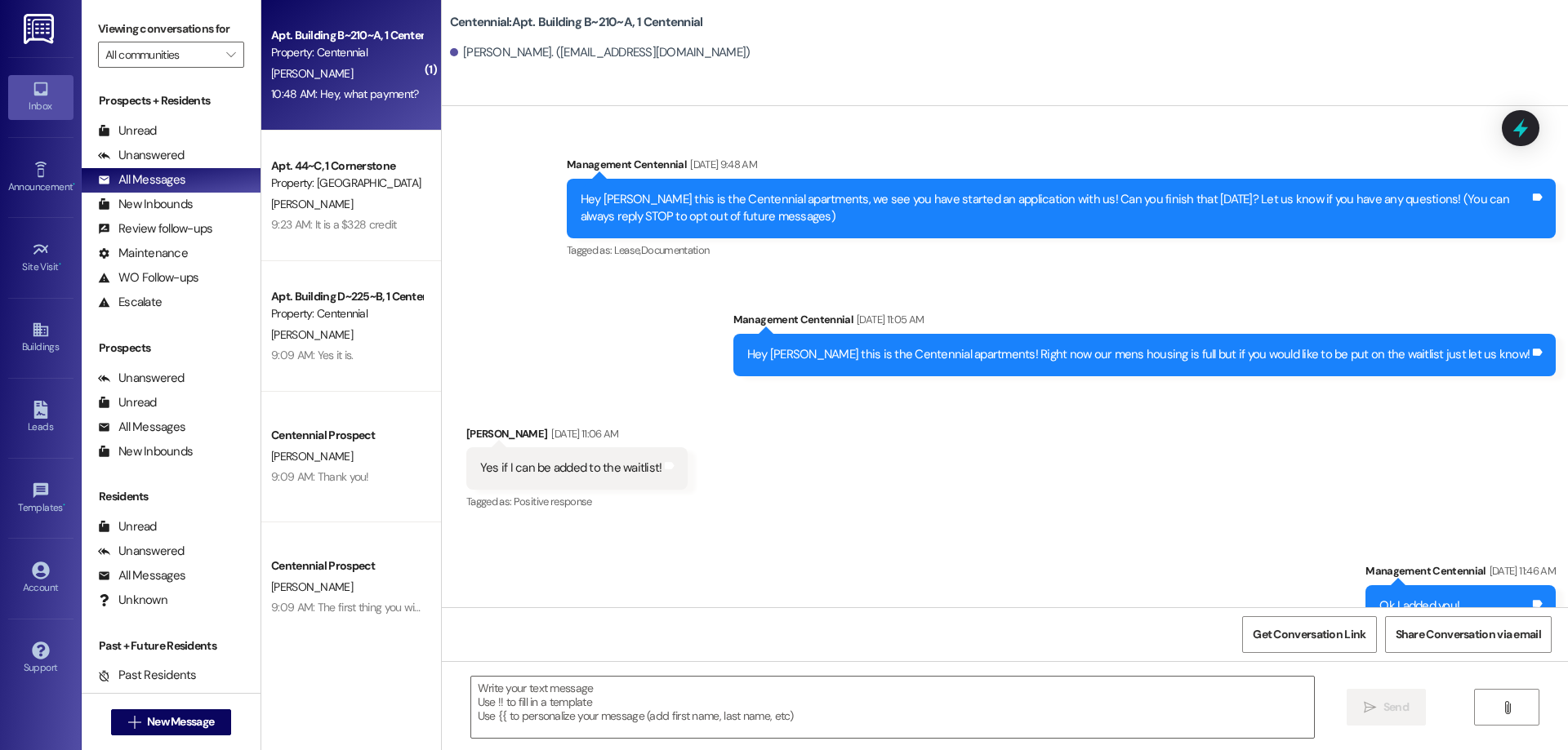
scroll to position [15179, 0]
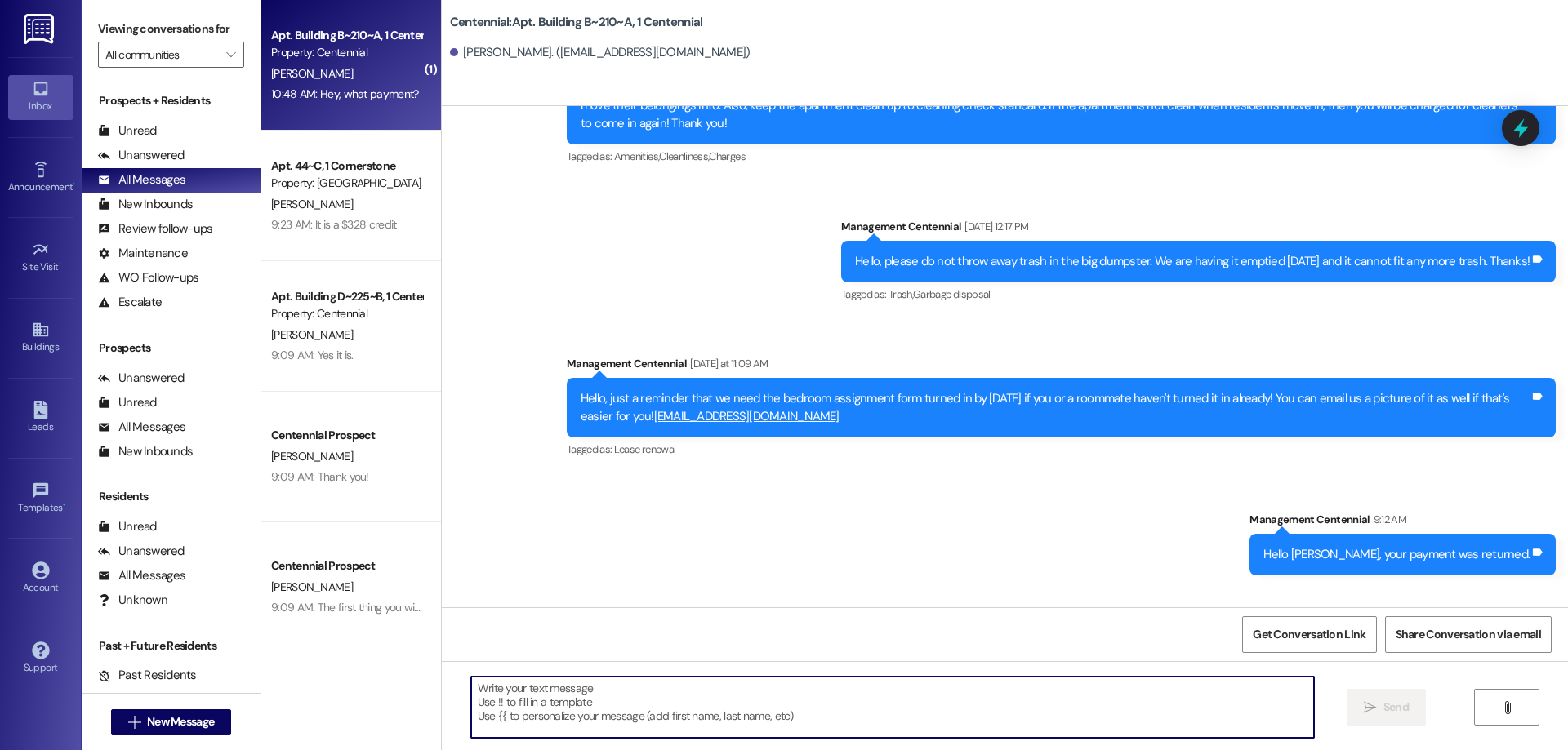
click at [592, 697] on textarea at bounding box center [892, 708] width 842 height 61
type textarea "Your rent payment for September"
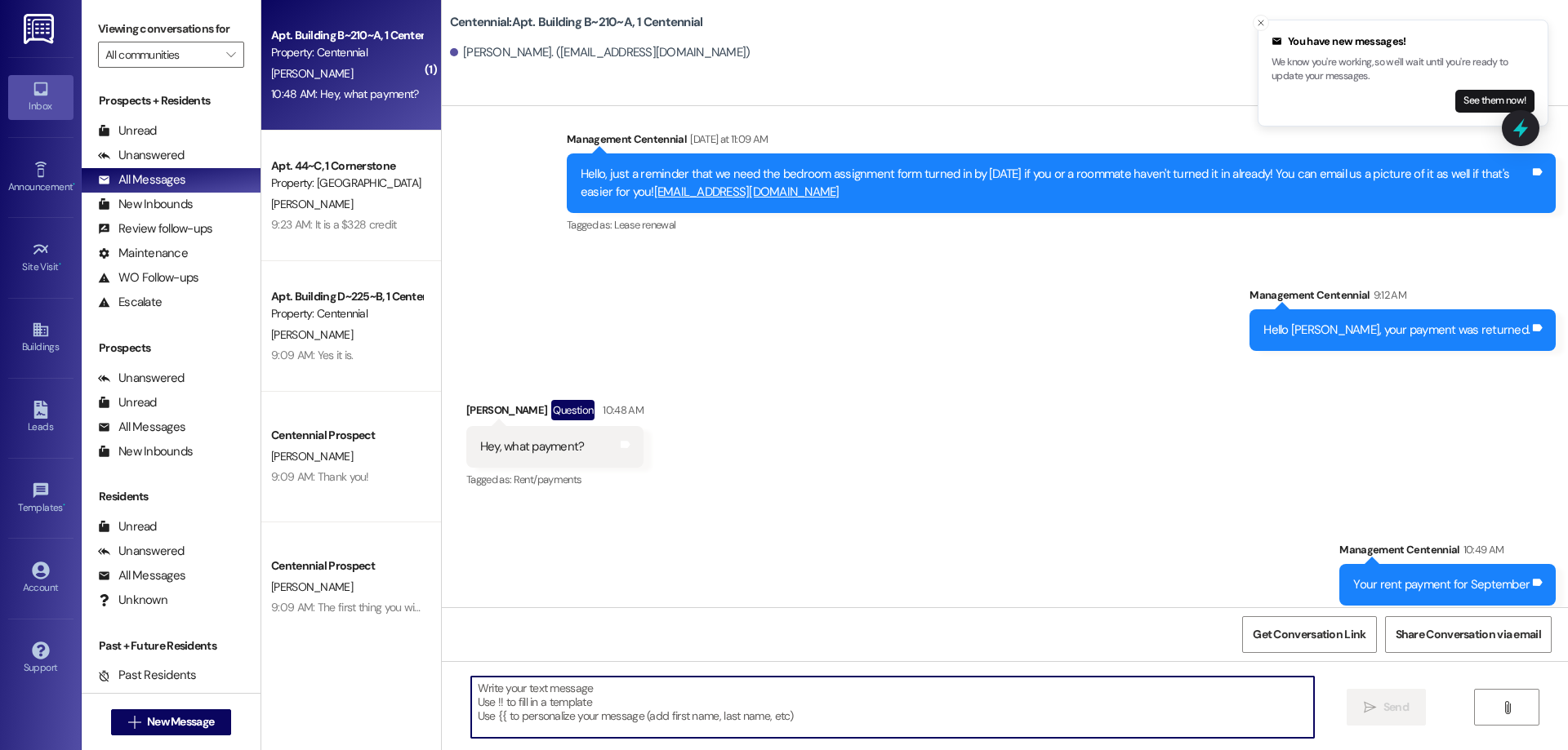
scroll to position [15407, 0]
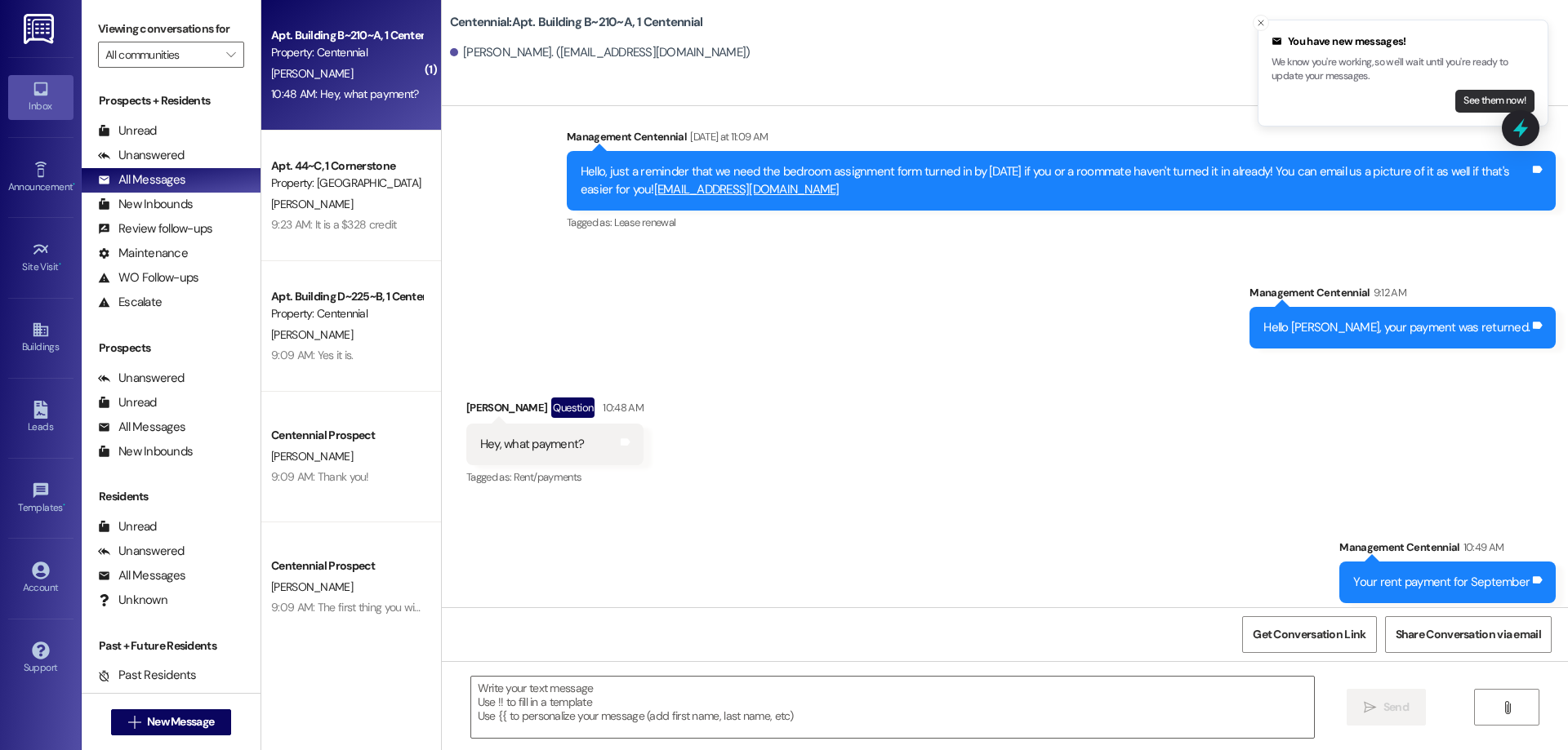
click at [1486, 98] on button "See them now!" at bounding box center [1494, 101] width 79 height 23
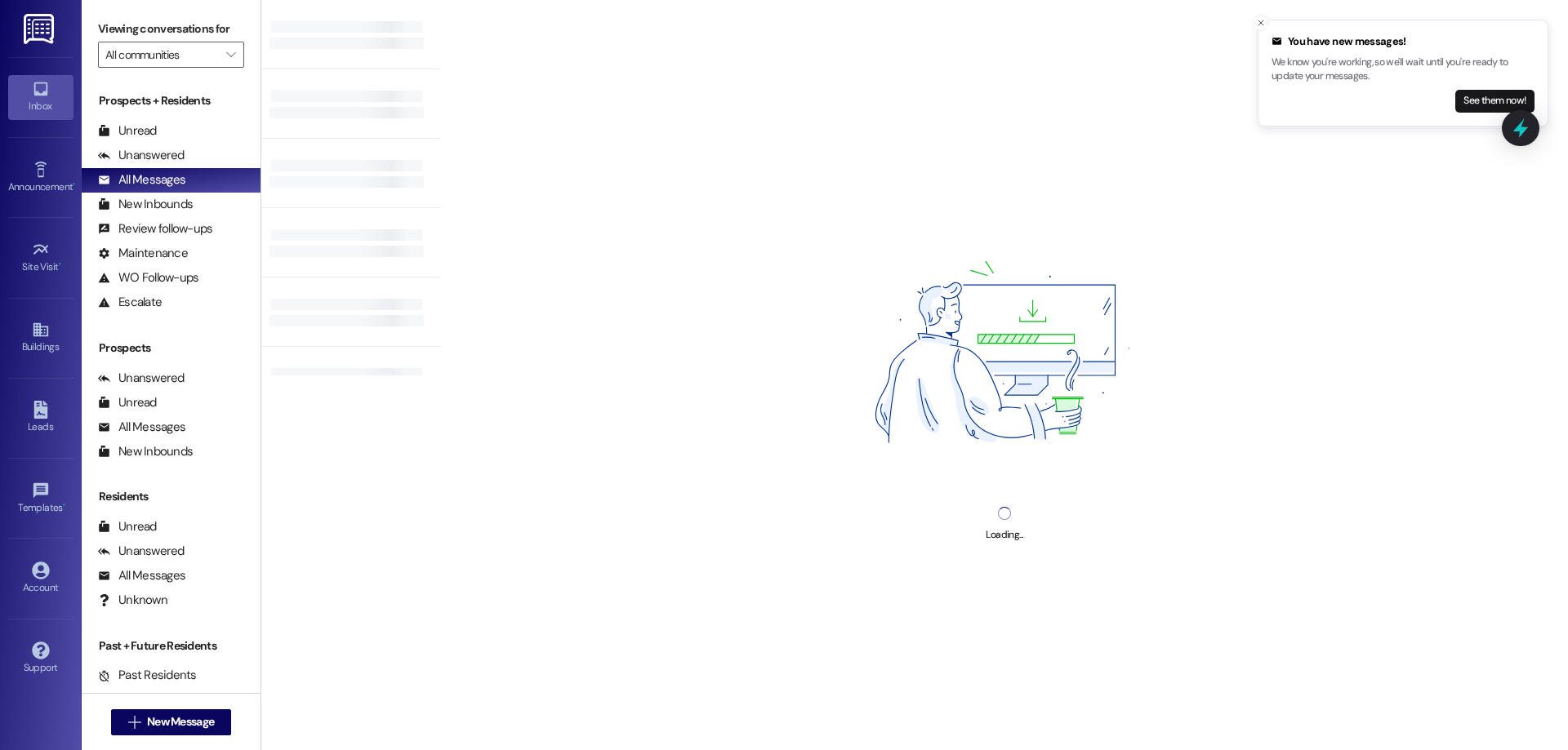
click at [1471, 107] on button "See them now!" at bounding box center [1494, 101] width 79 height 23
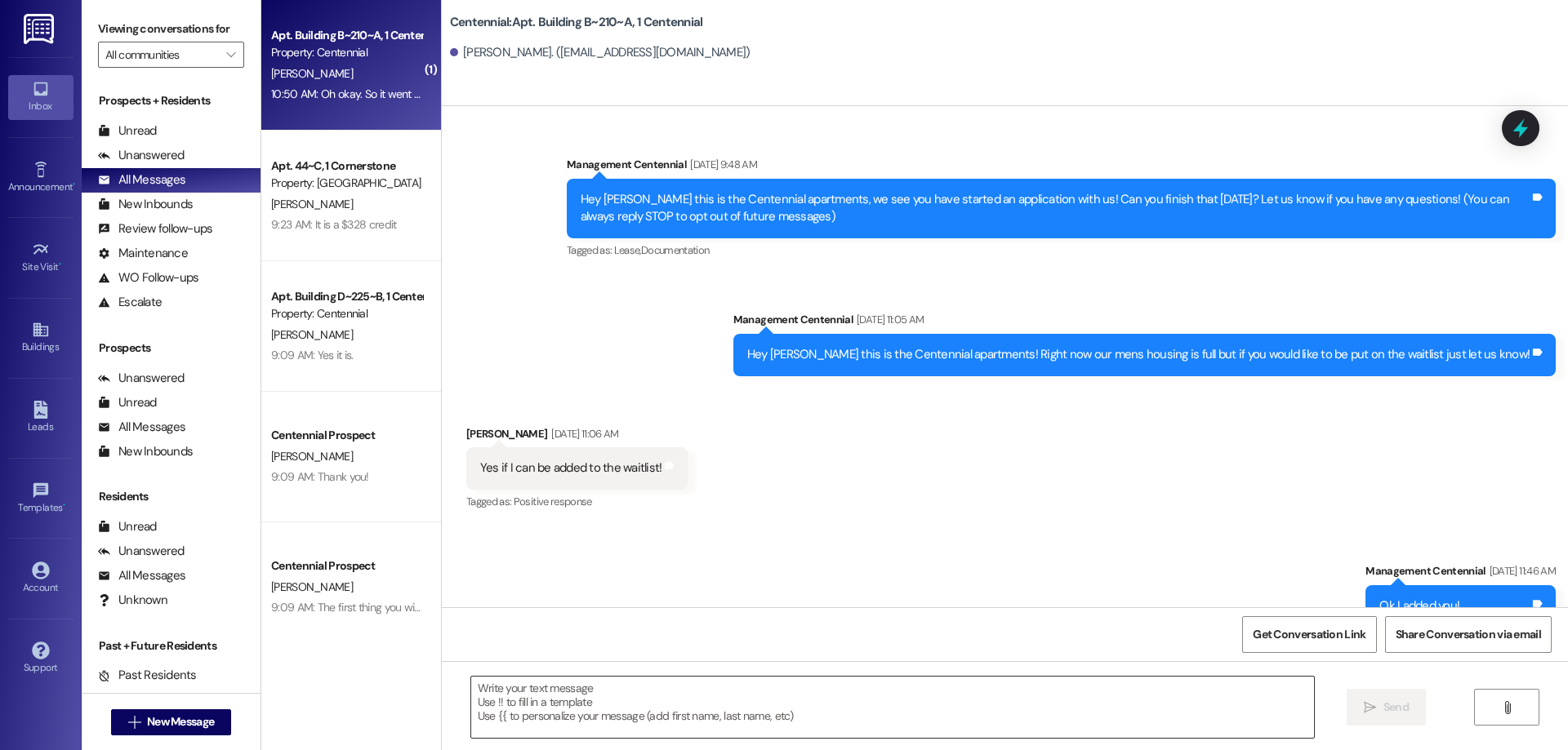
scroll to position [15471, 0]
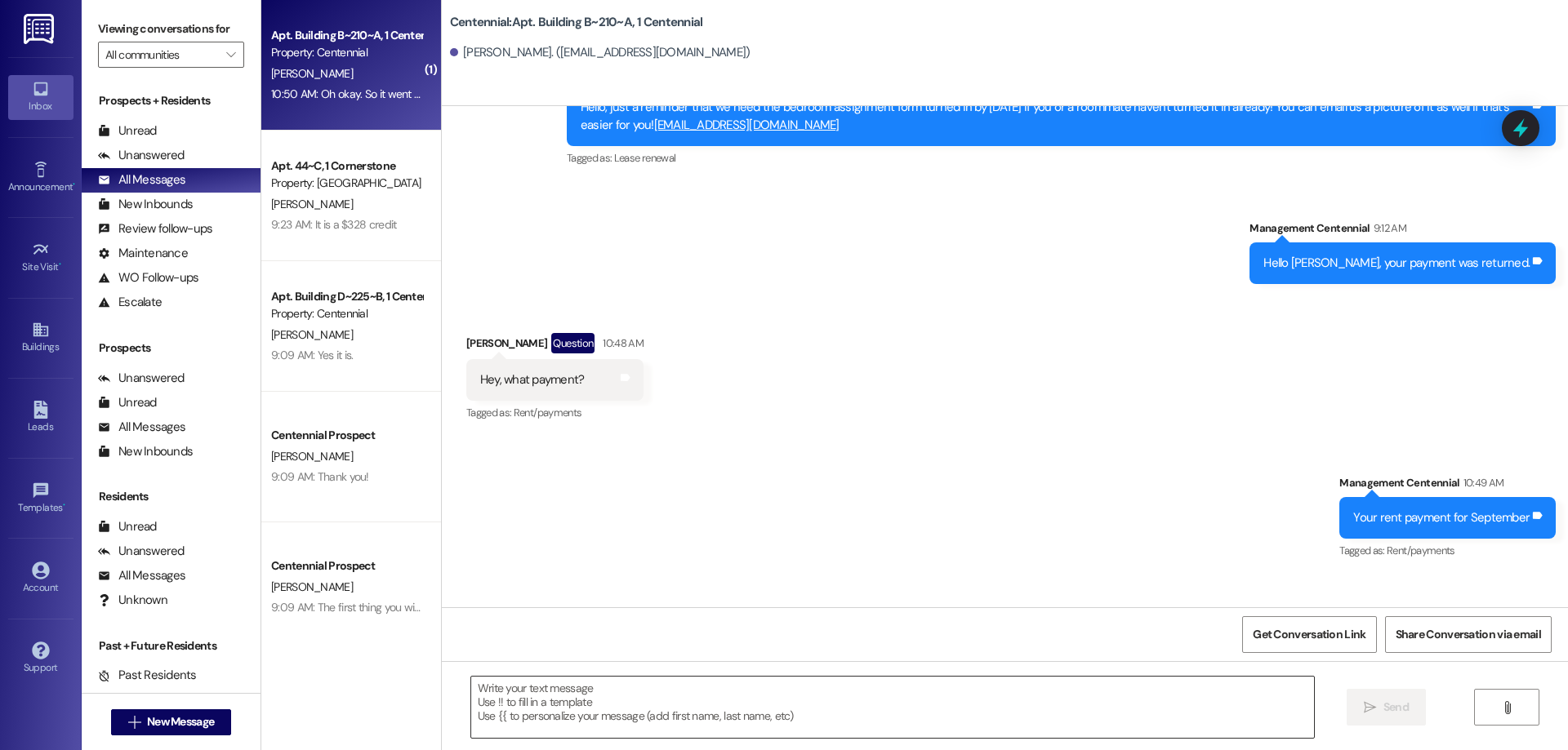
drag, startPoint x: 857, startPoint y: 720, endPoint x: 865, endPoint y: 704, distance: 17.9
click at [860, 714] on textarea at bounding box center [892, 708] width 842 height 61
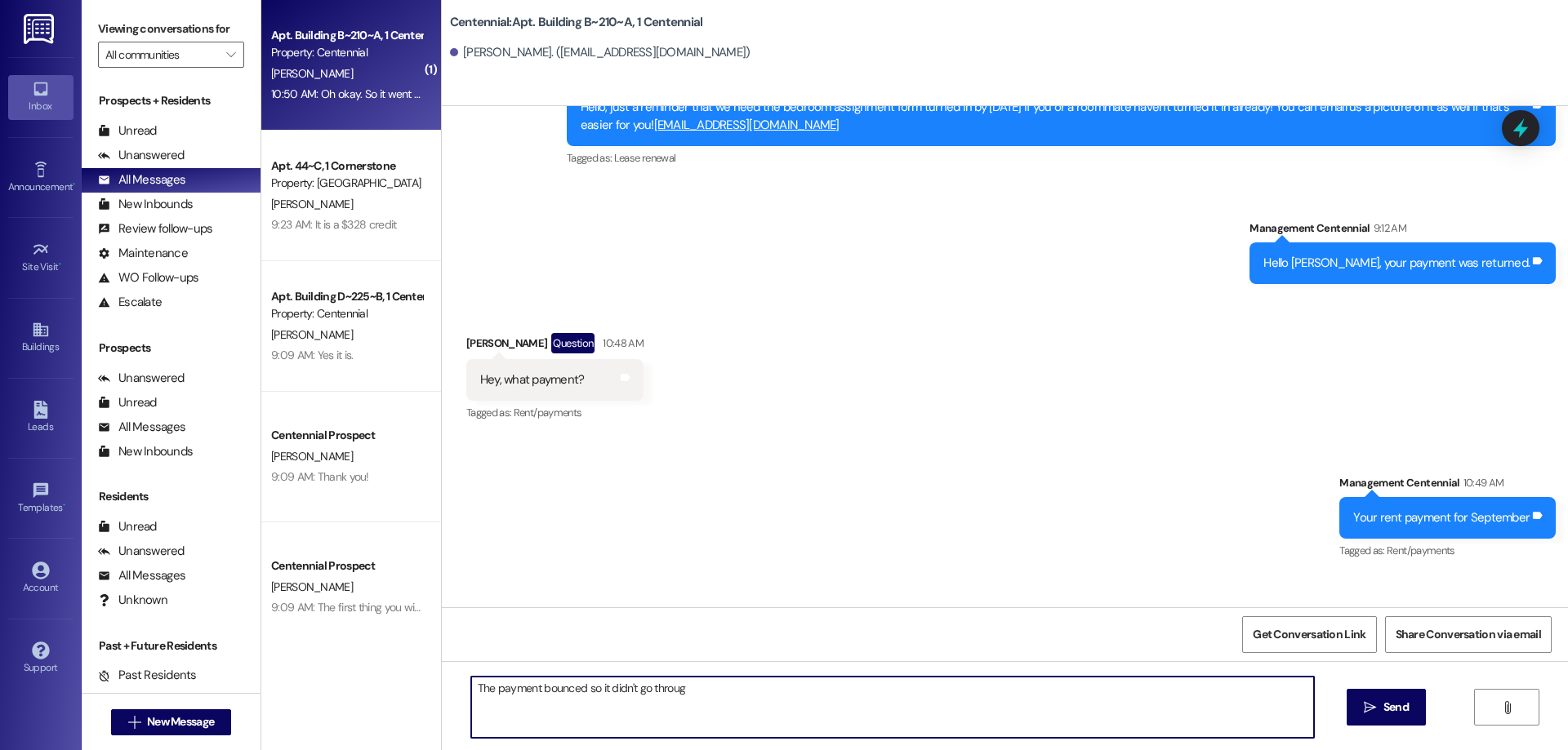
type textarea "The payment bounced so it didn't go through"
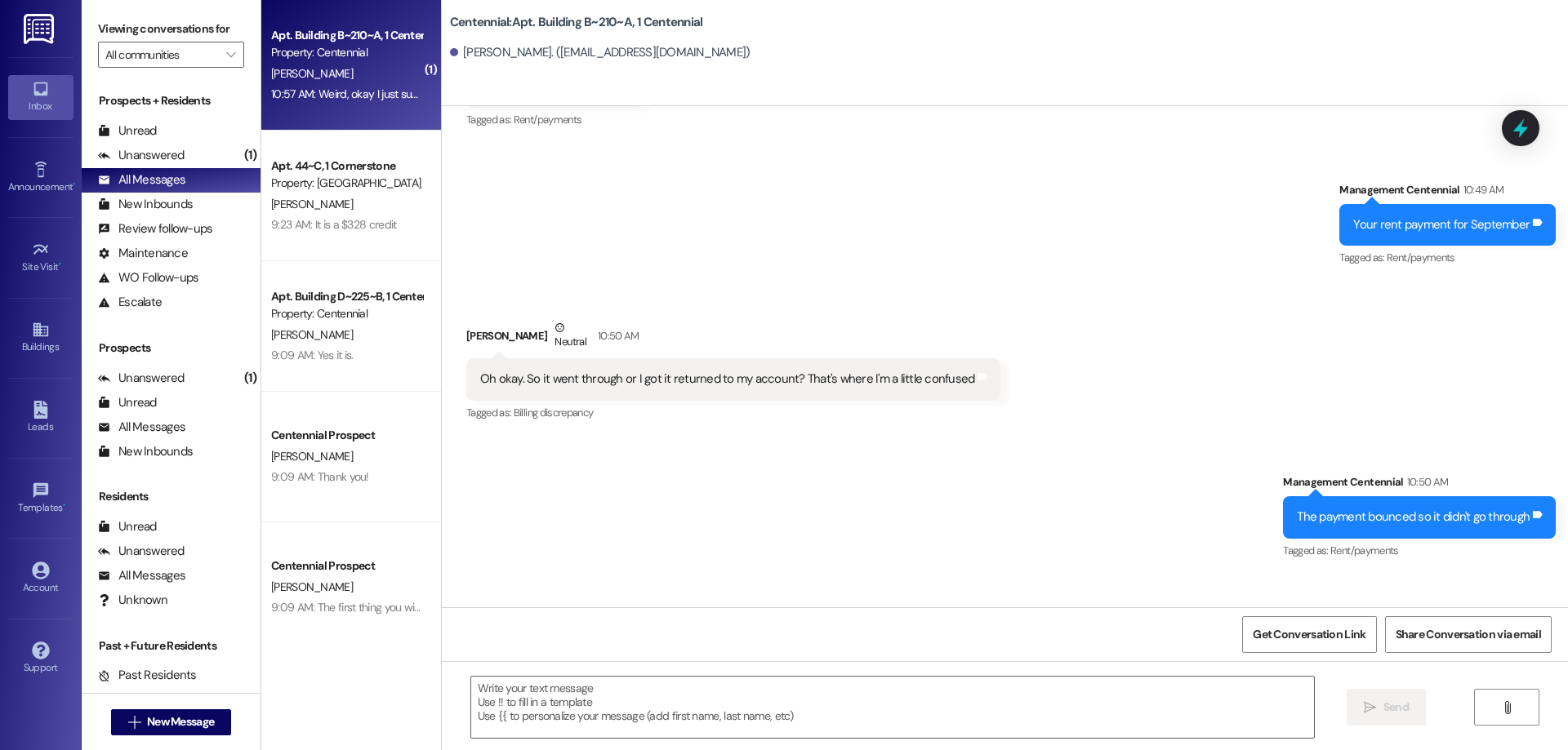
scroll to position [15765, 0]
click at [977, 711] on textarea at bounding box center [892, 708] width 842 height 61
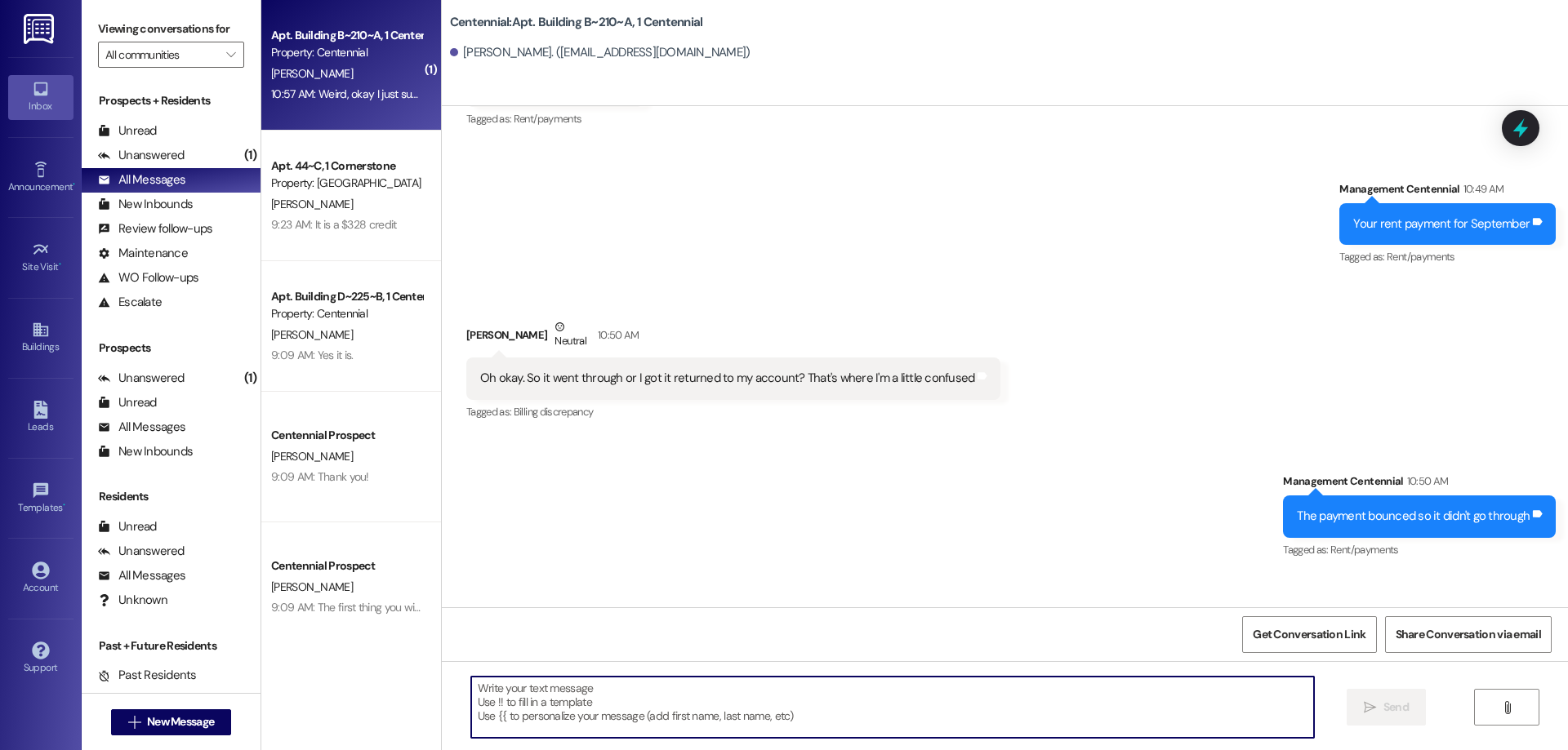
click at [603, 708] on textarea at bounding box center [892, 708] width 842 height 61
type textarea "We got it thank you!"
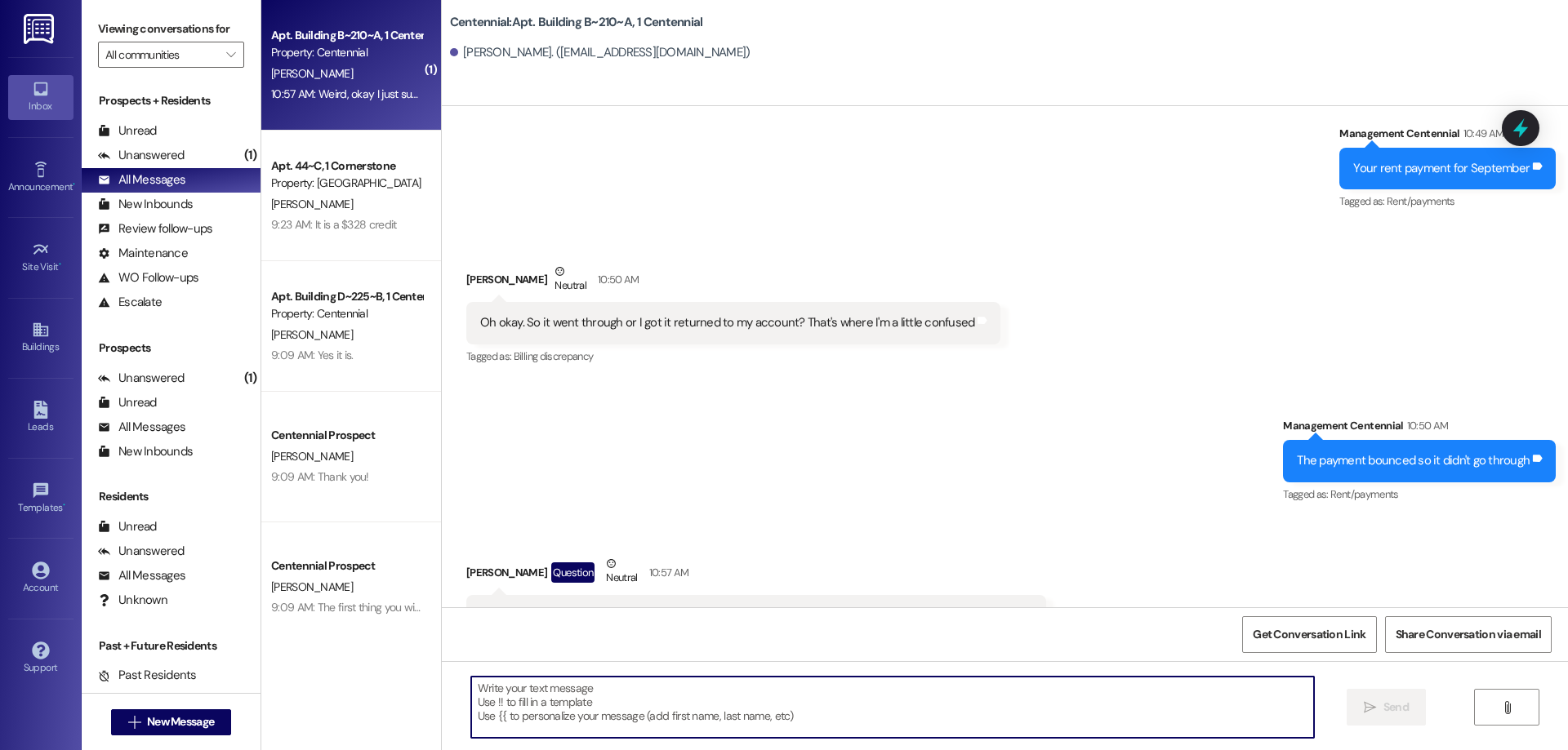
scroll to position [15878, 0]
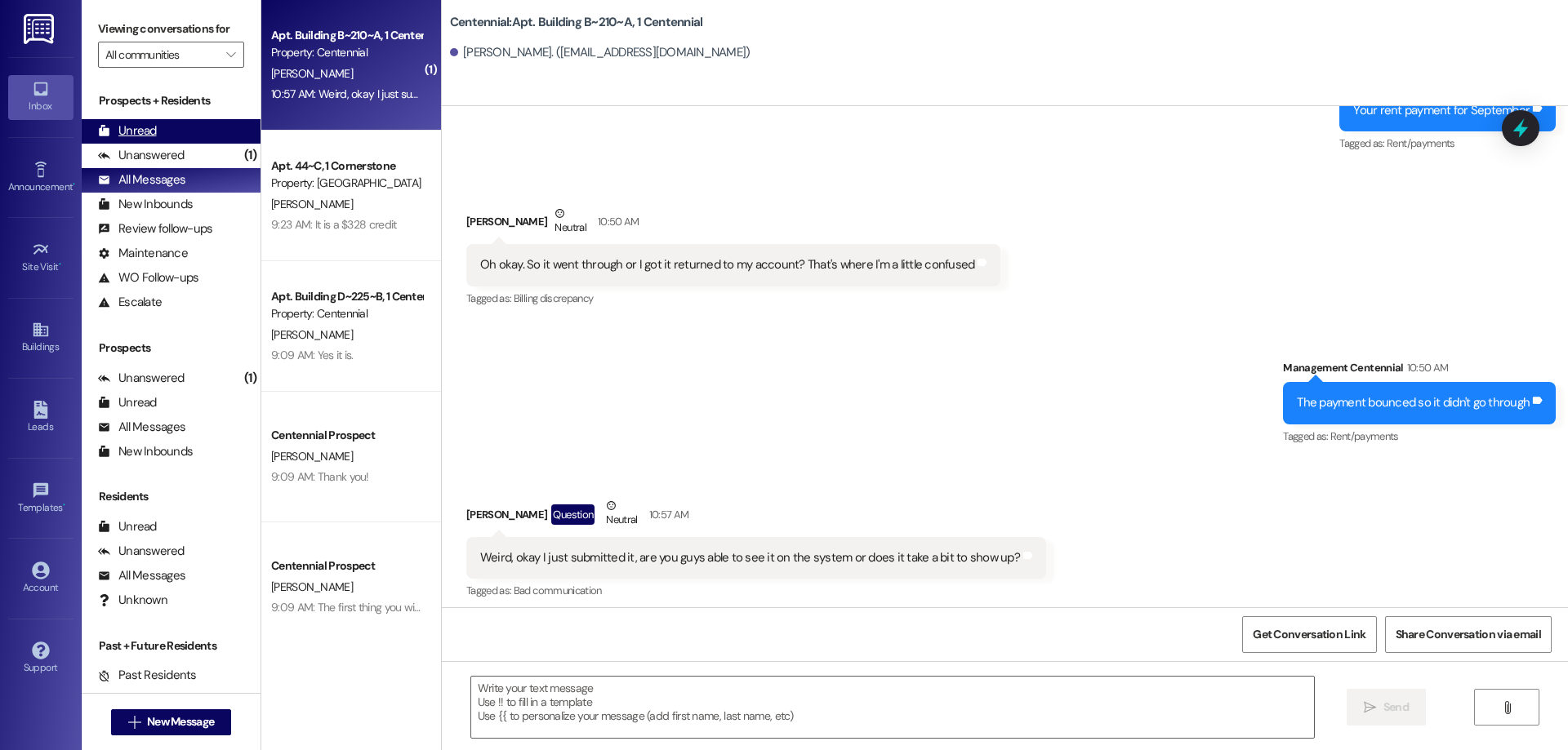
click at [173, 129] on div "Unread (0)" at bounding box center [172, 131] width 179 height 25
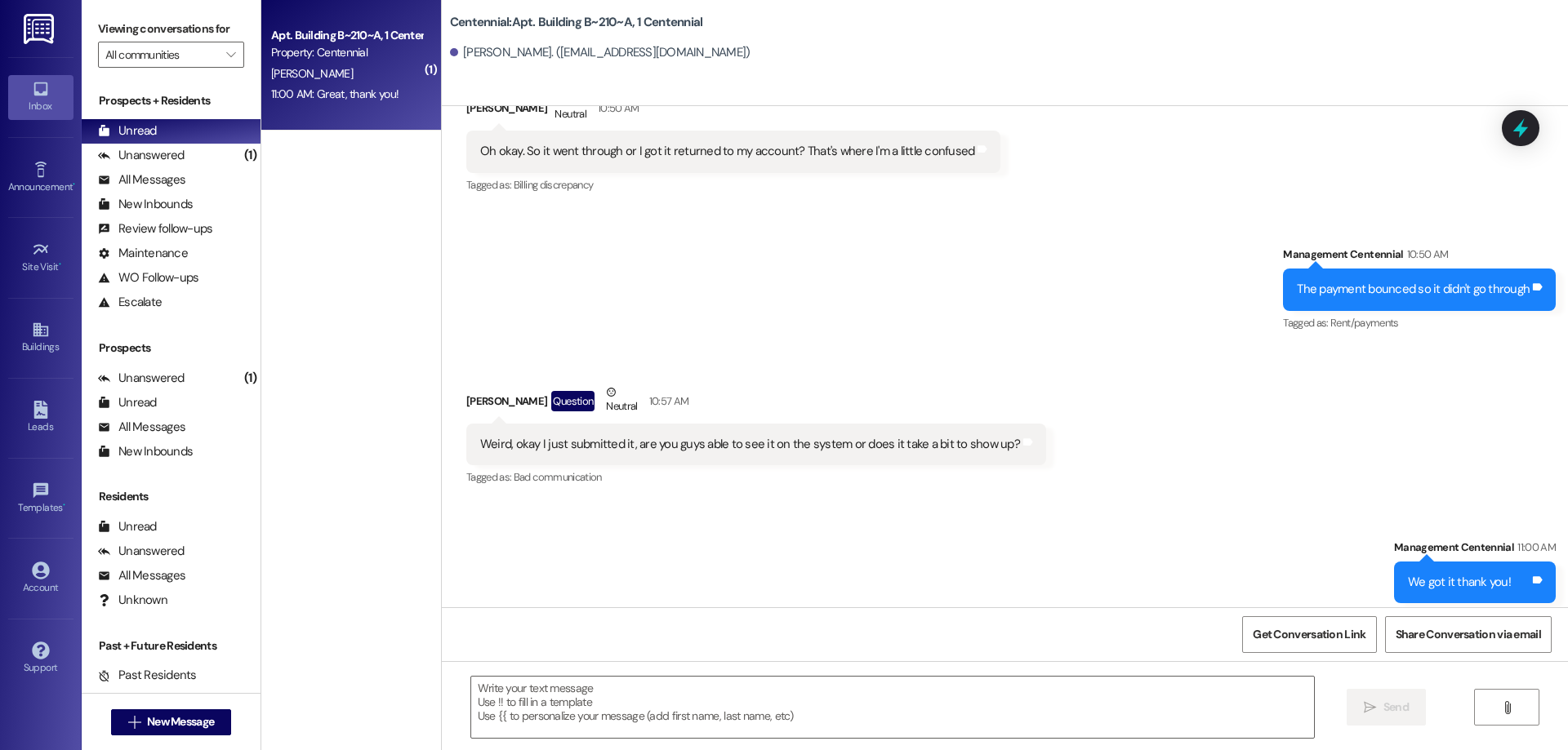
scroll to position [15992, 0]
click at [492, 689] on textarea at bounding box center [892, 708] width 842 height 61
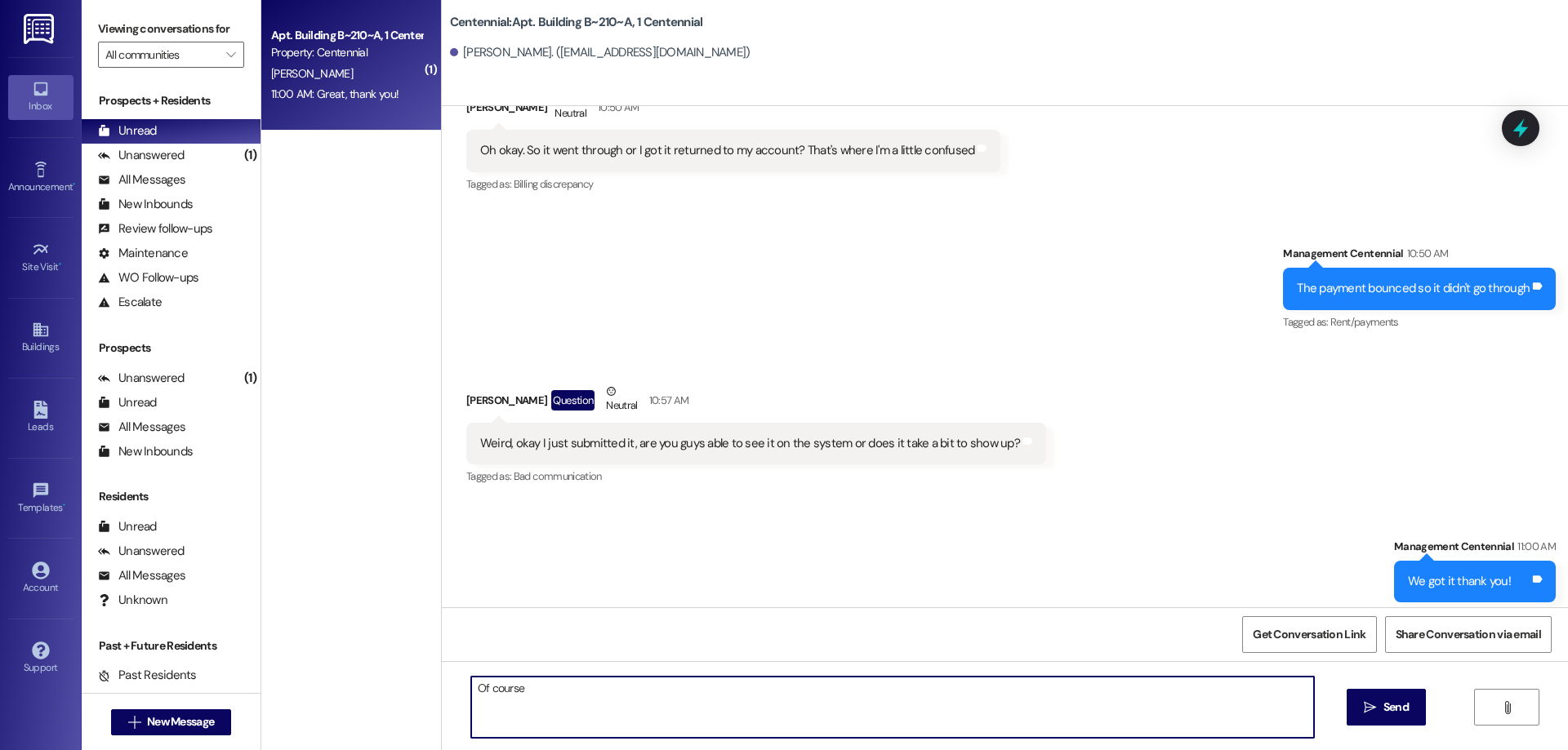
type textarea "Of course!"
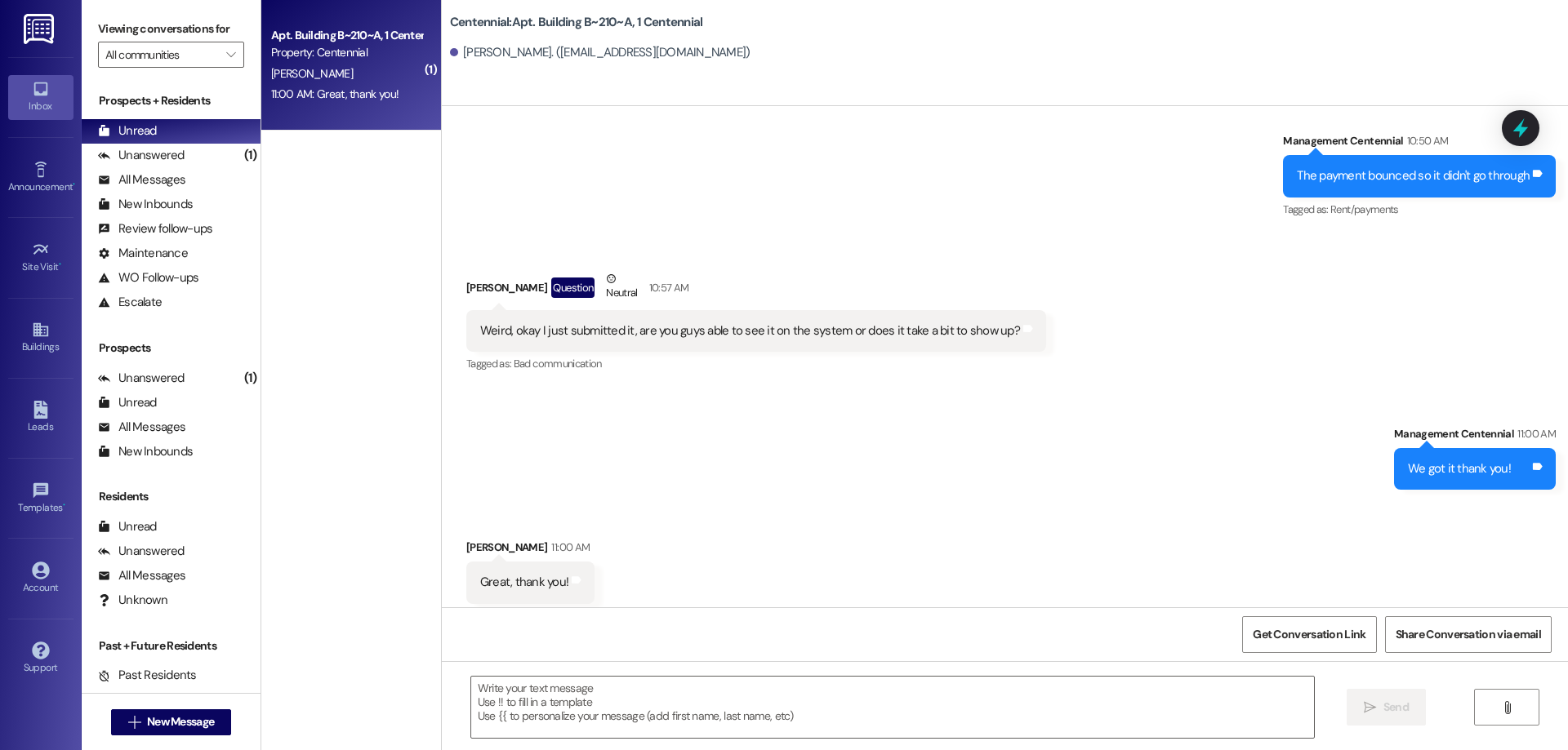
scroll to position [16107, 0]
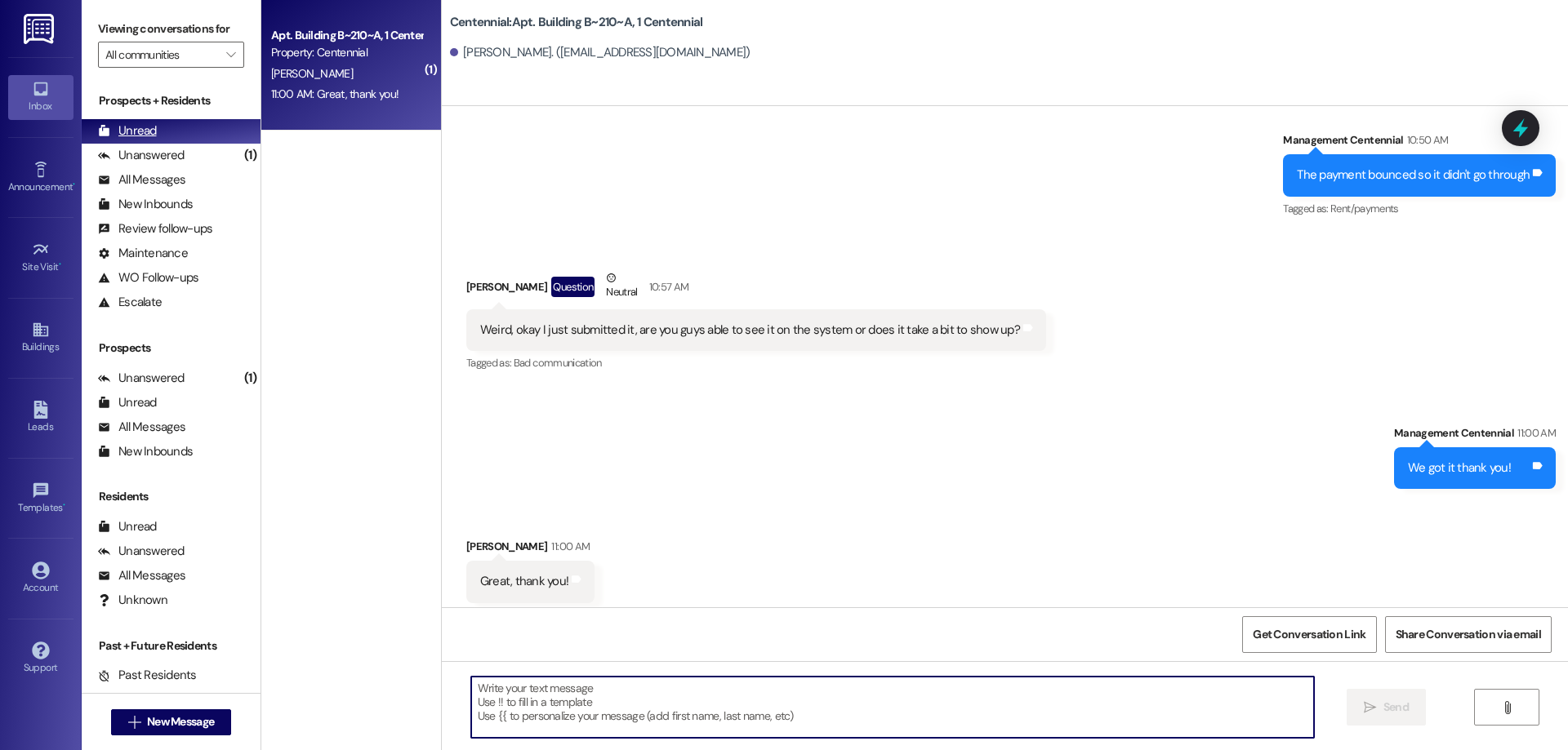
drag, startPoint x: 208, startPoint y: 161, endPoint x: 216, endPoint y: 126, distance: 35.9
click at [208, 161] on div "Unanswered (1)" at bounding box center [172, 156] width 179 height 25
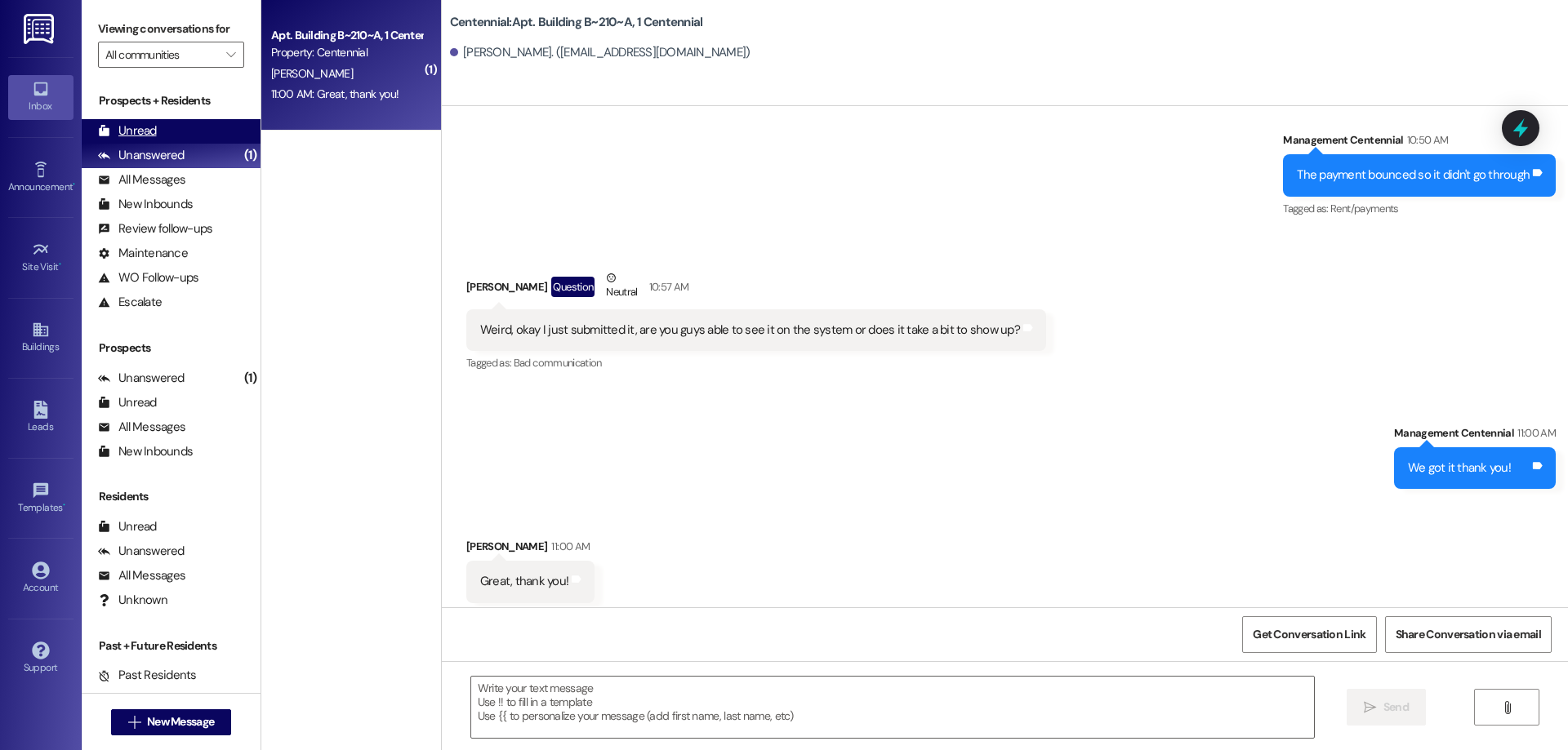
click at [216, 126] on div "Unread (0)" at bounding box center [172, 131] width 179 height 25
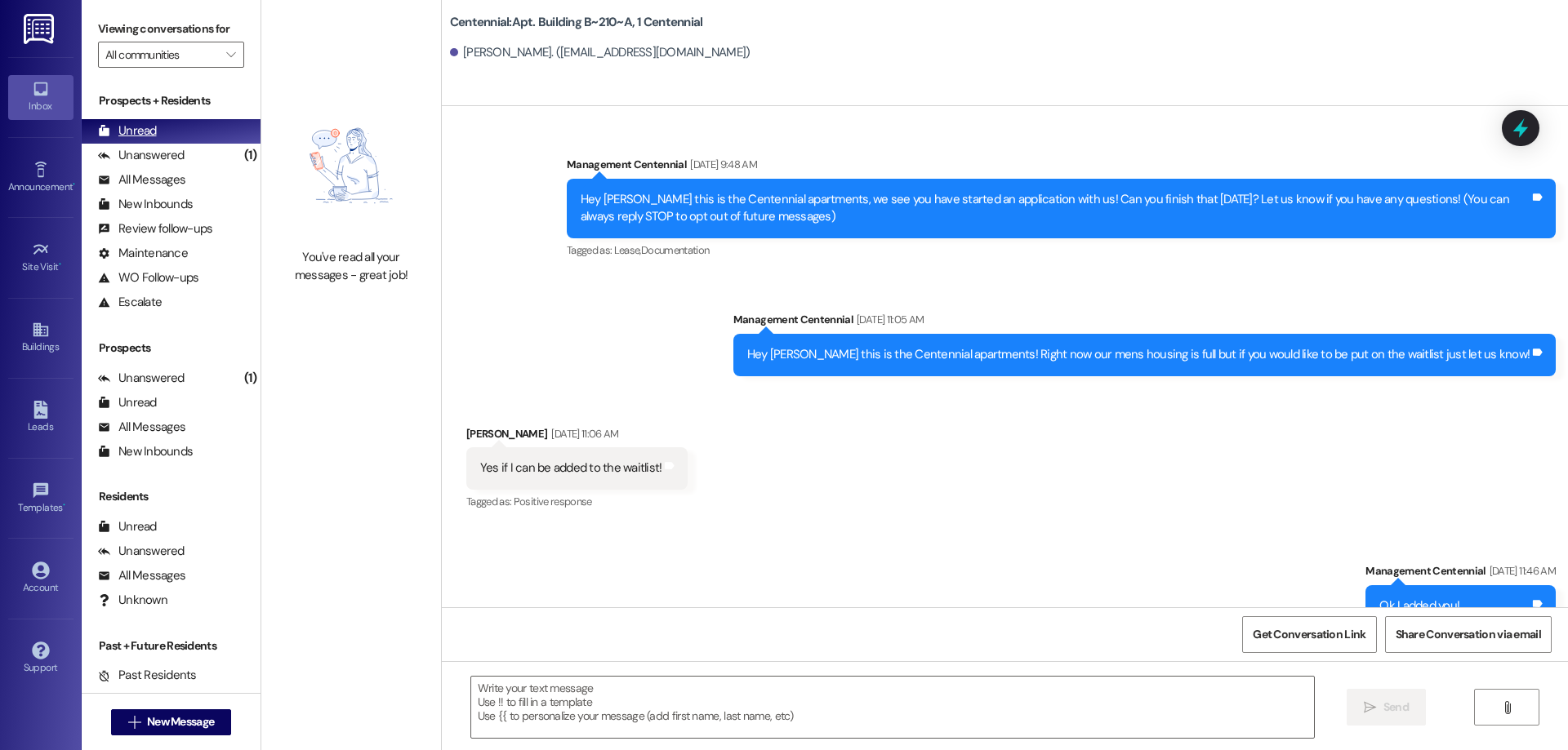
scroll to position [16016, 0]
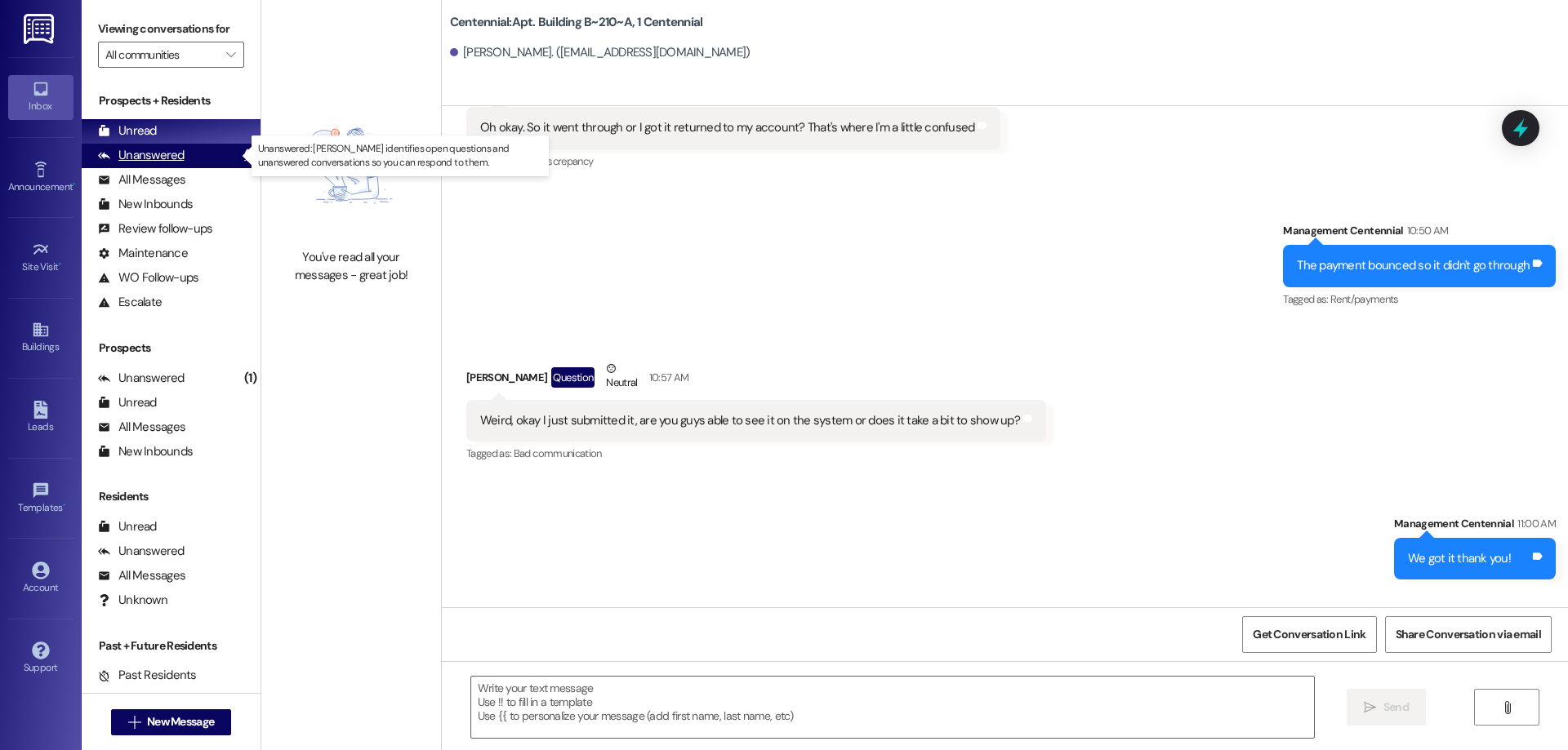
click at [240, 160] on div "(1)" at bounding box center [250, 155] width 21 height 25
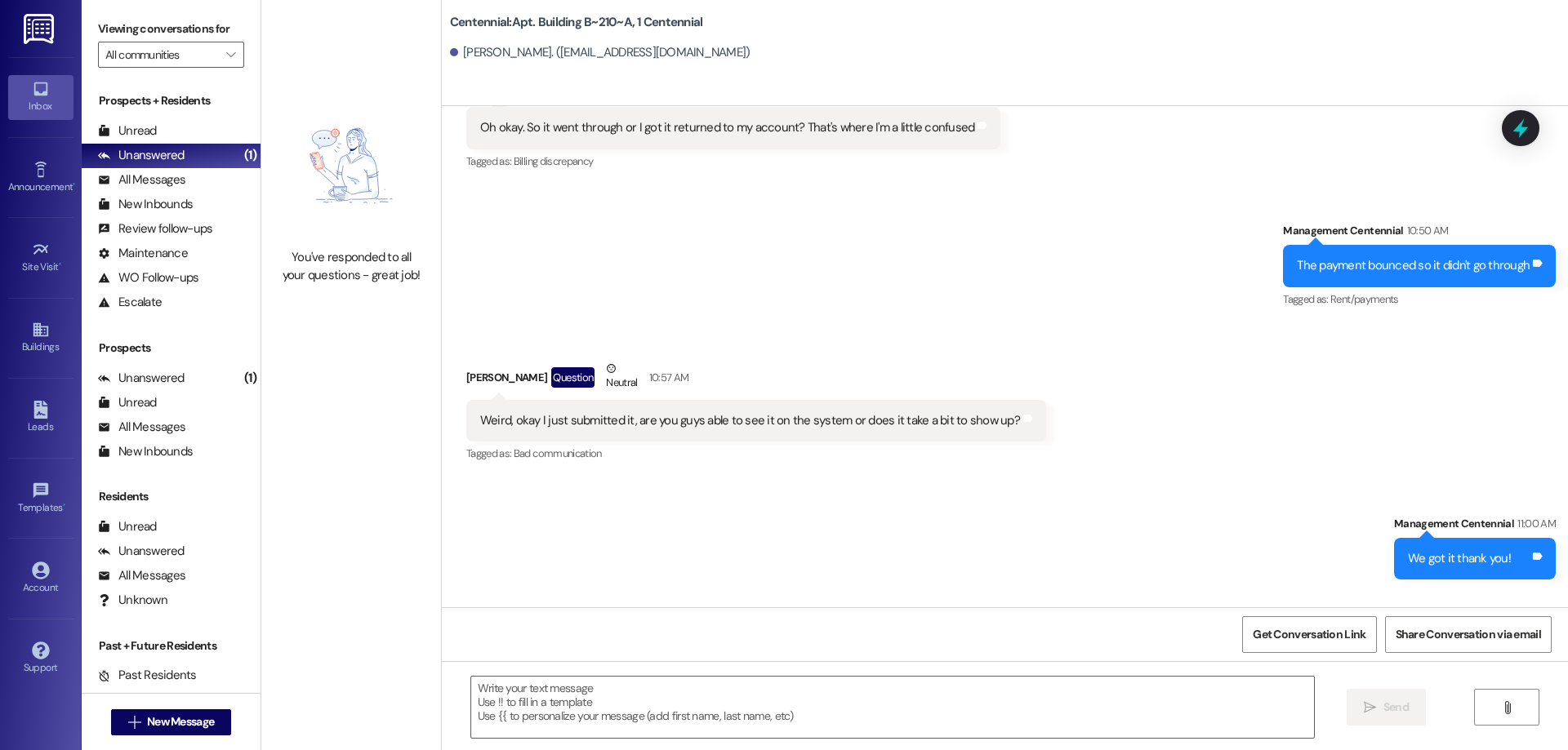
click at [222, 116] on div "Prospects + Residents Unread (0) Unread: Any message you haven't read yet will …" at bounding box center [172, 203] width 179 height 222
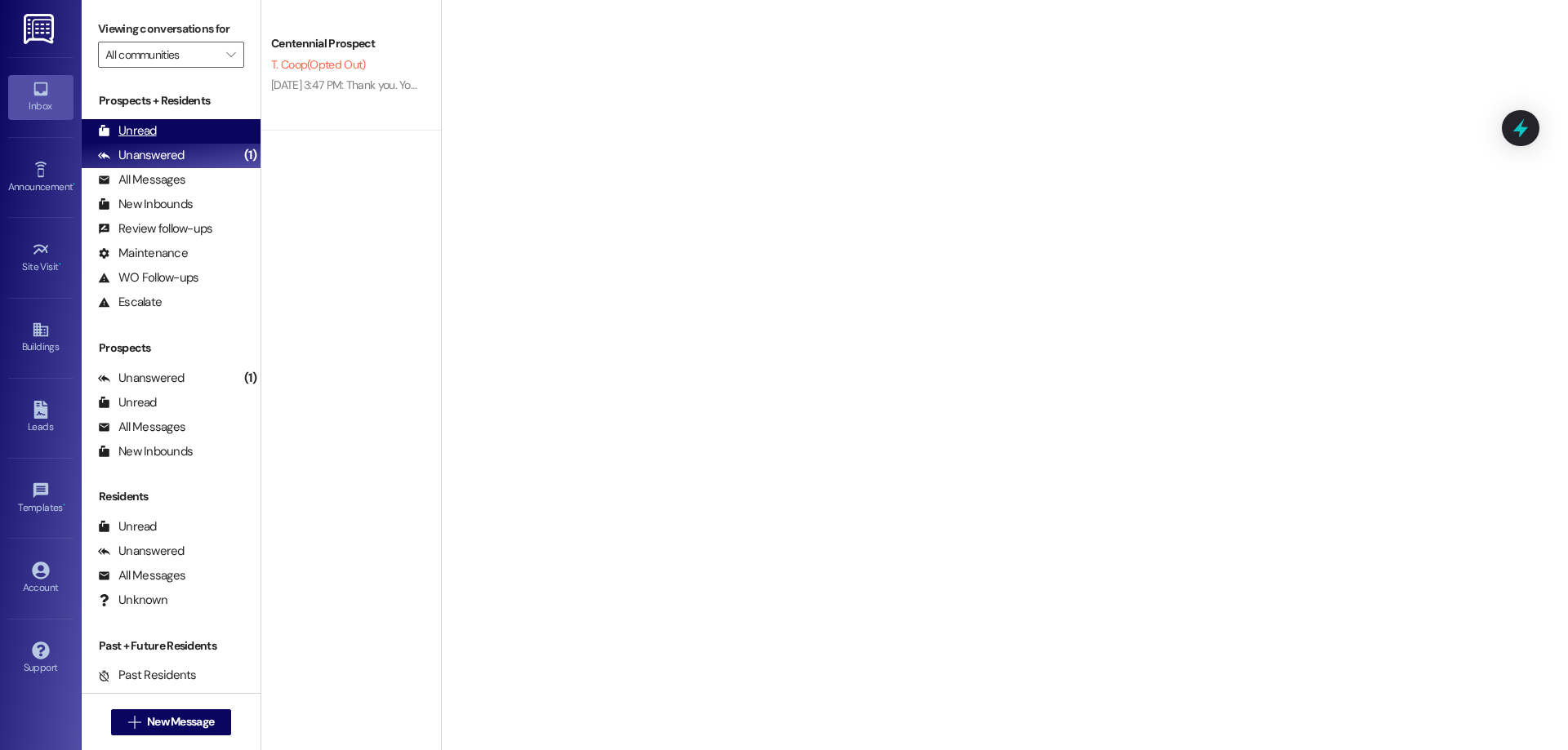
click at [223, 125] on div "Unread (0)" at bounding box center [172, 131] width 179 height 25
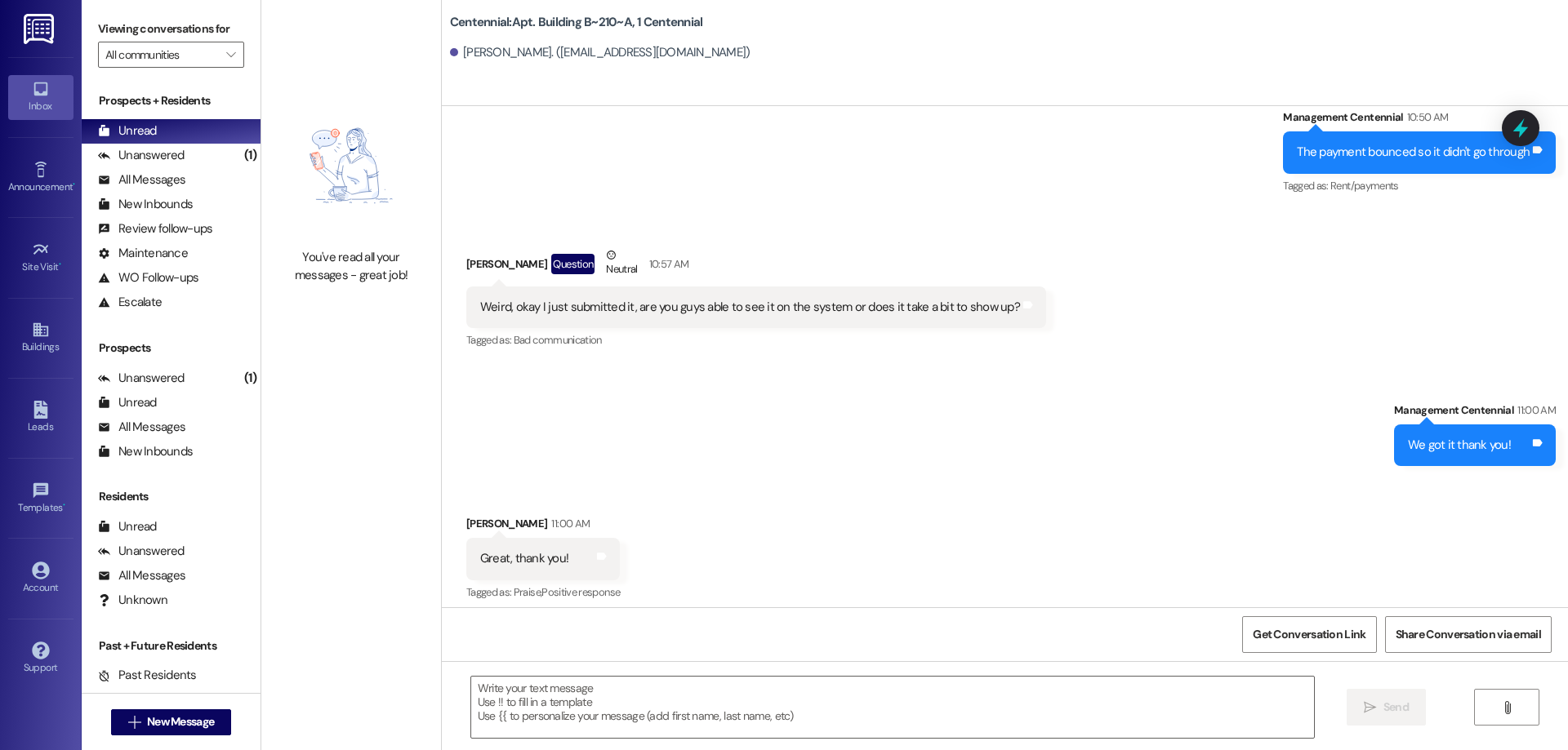
scroll to position [16130, 0]
click at [261, 155] on div "You've read all your messages - great job!" at bounding box center [351, 188] width 179 height 375
click at [778, 364] on div "Sent via SMS Management Centennial 11:00 AM We got it thank you! Tags and notes" at bounding box center [1005, 421] width 1126 height 113
click at [152, 722] on span "New Message" at bounding box center [180, 723] width 67 height 17
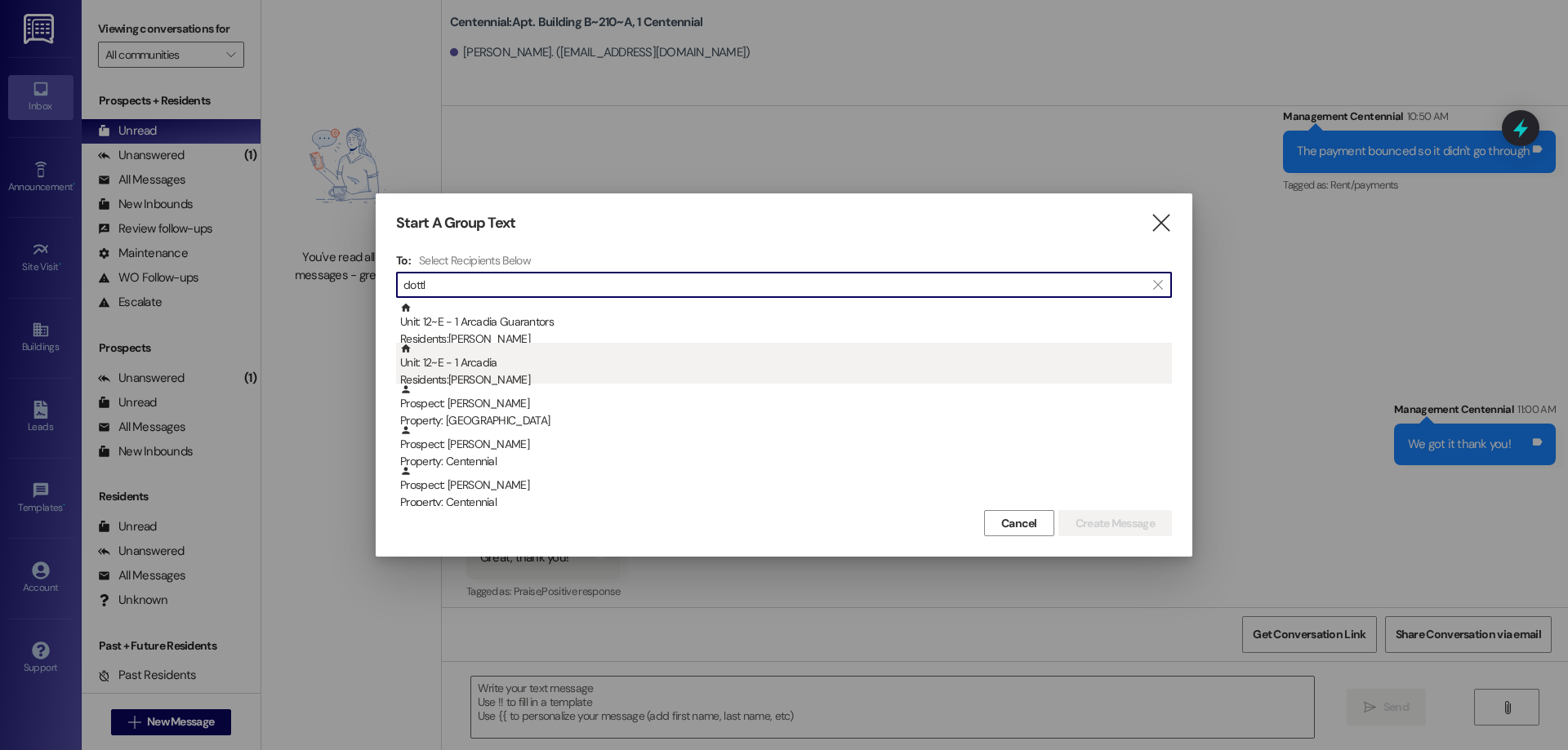
type input "dottl"
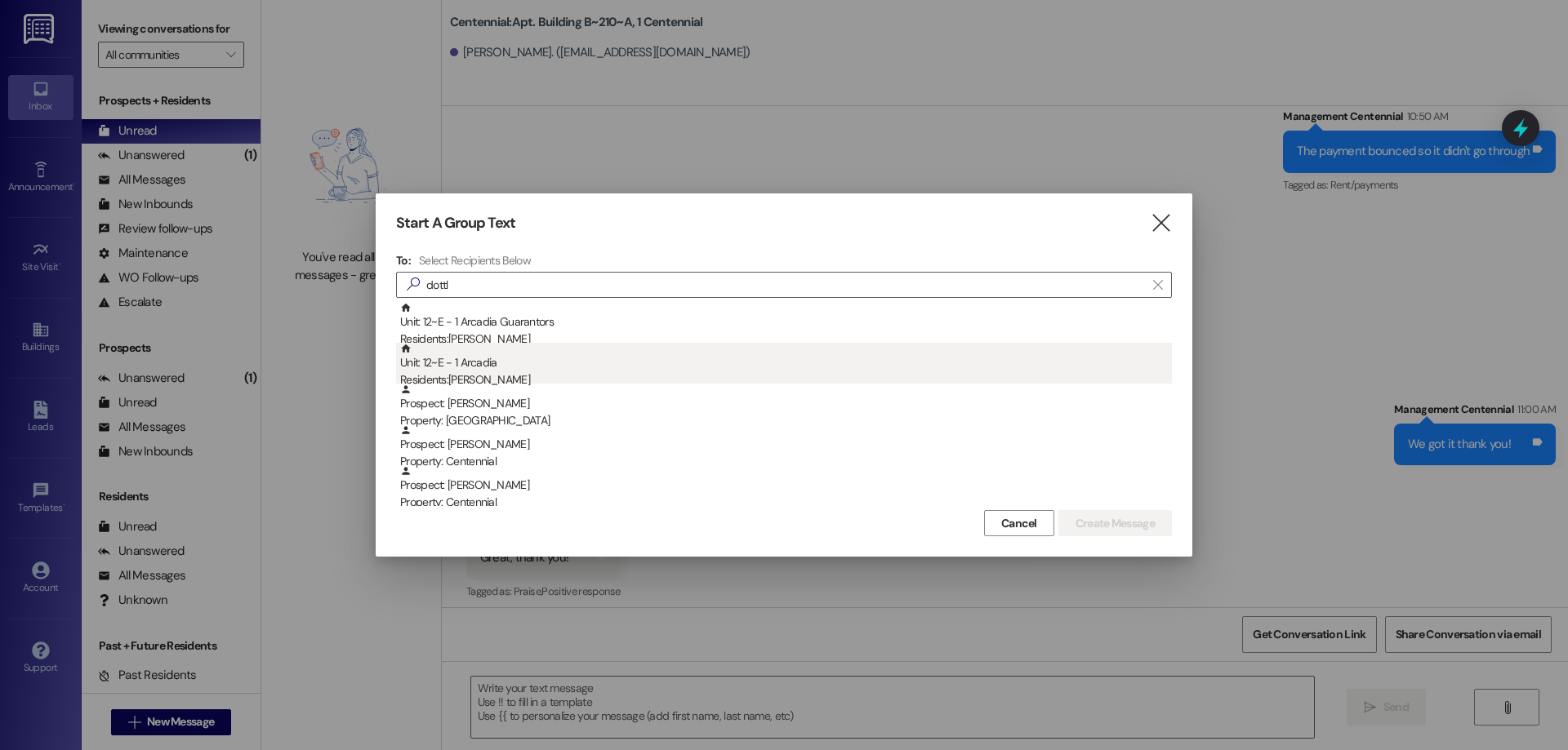
click at [476, 375] on div "Residents: [PERSON_NAME]" at bounding box center [786, 380] width 772 height 17
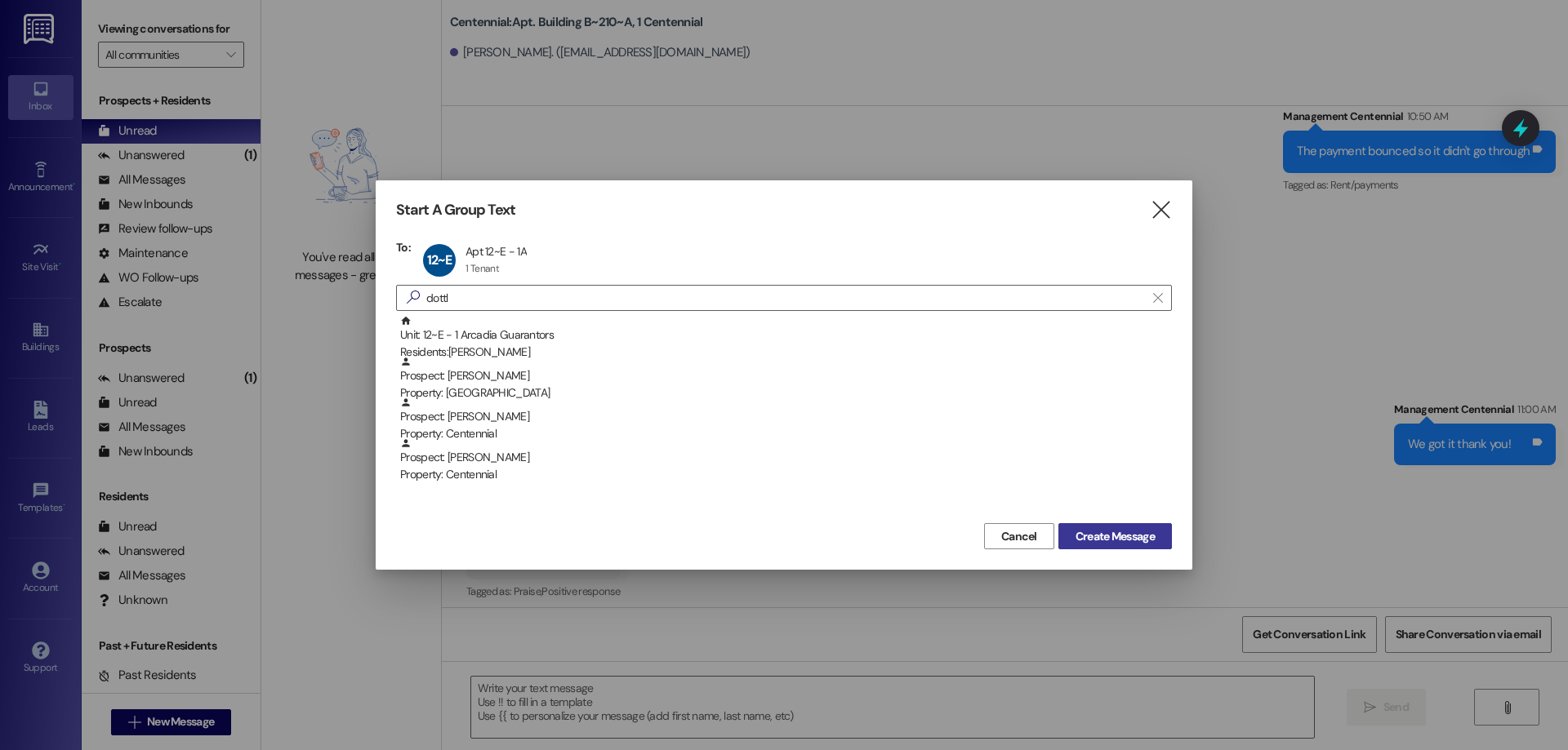
click at [1089, 534] on span "Create Message" at bounding box center [1115, 537] width 79 height 17
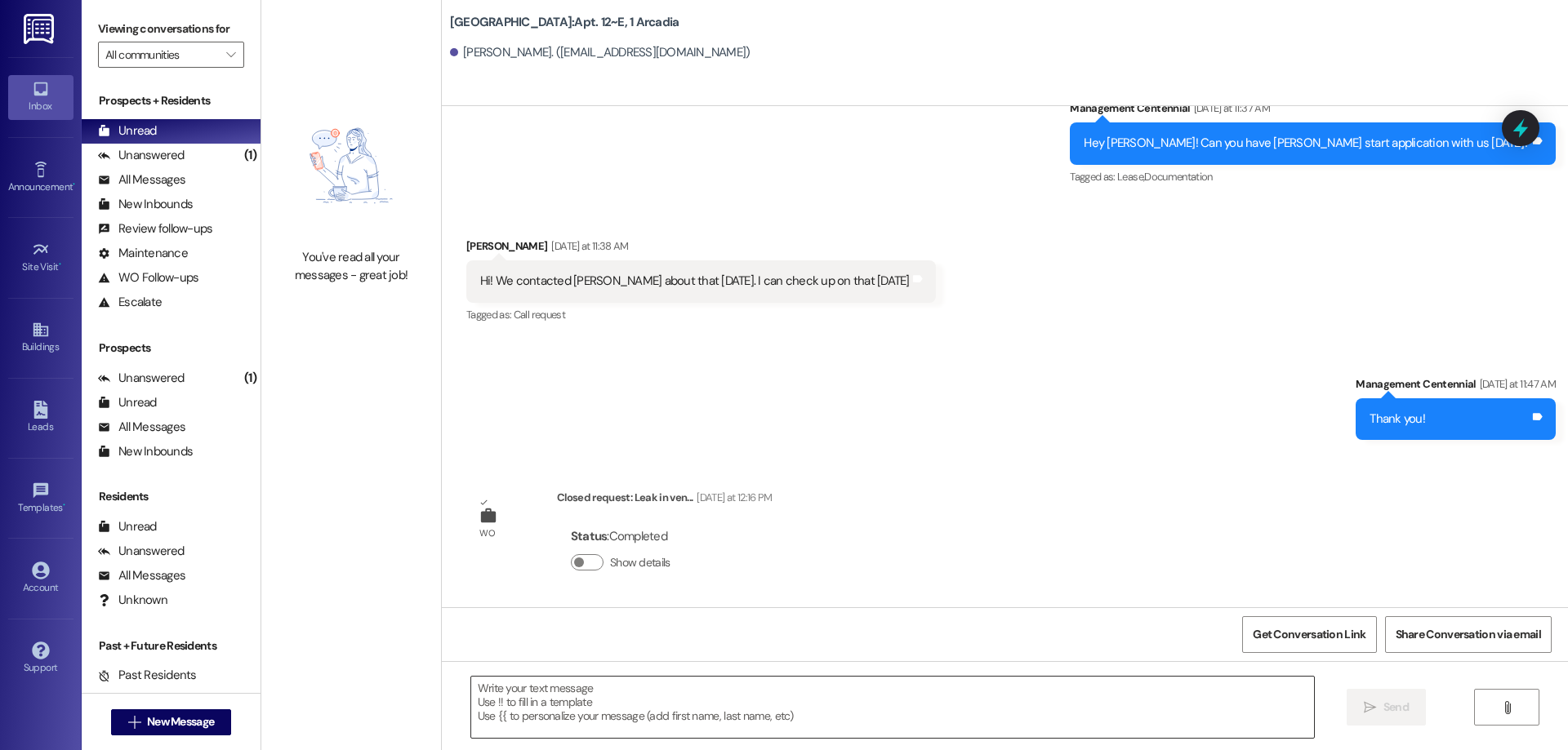
scroll to position [1472, 0]
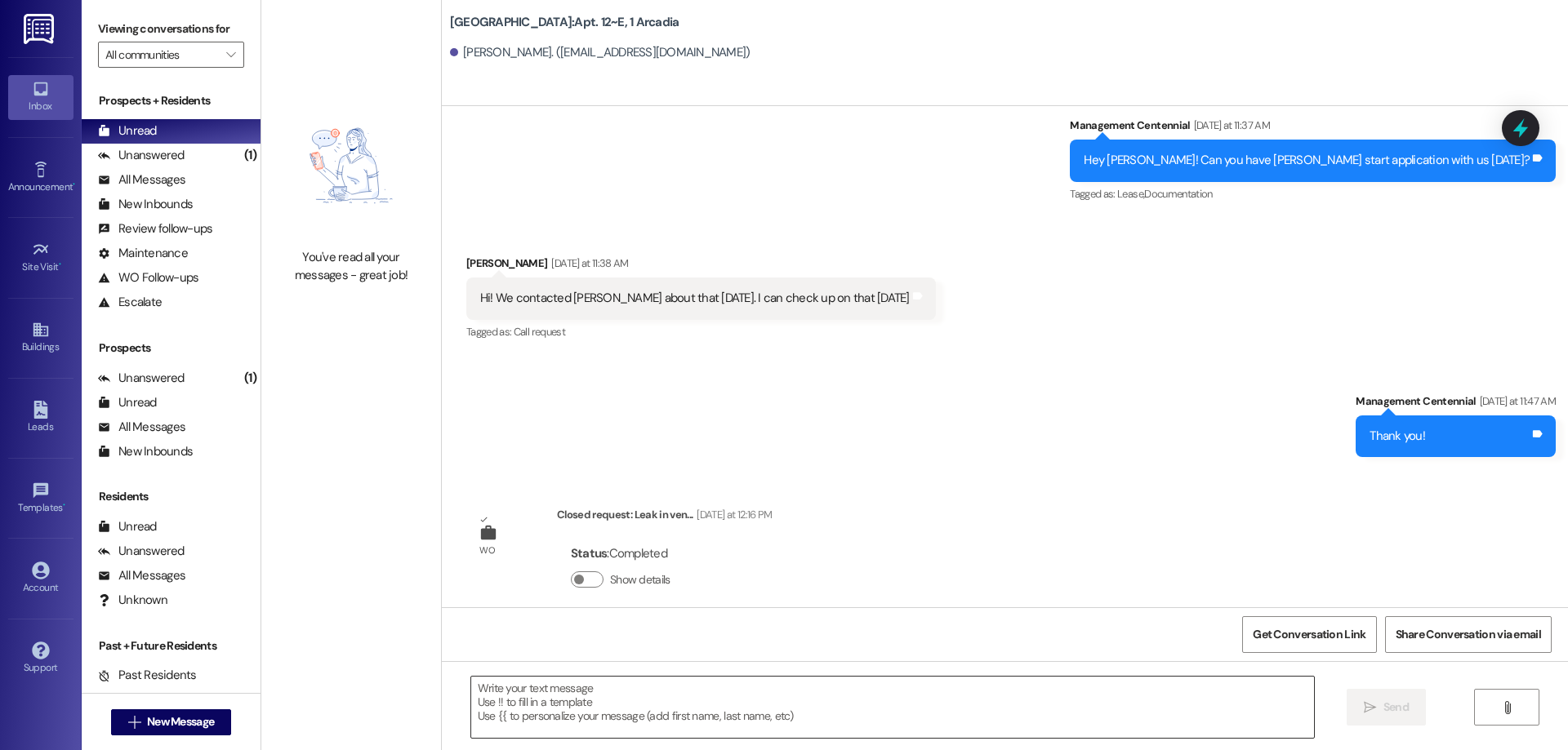
click at [884, 697] on textarea at bounding box center [892, 708] width 842 height 61
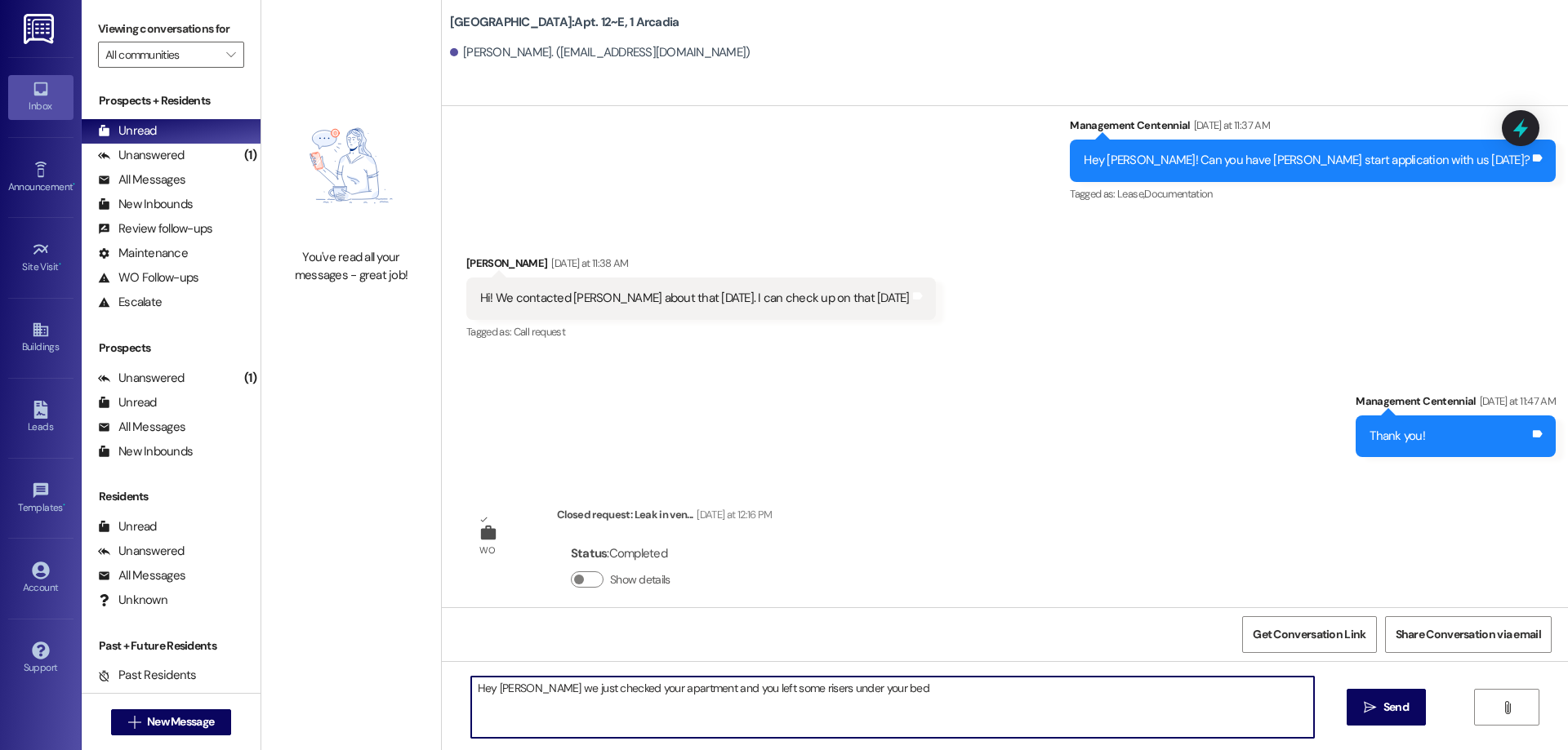
type textarea "Hey [PERSON_NAME] we just checked your apartment and you left some risers under…"
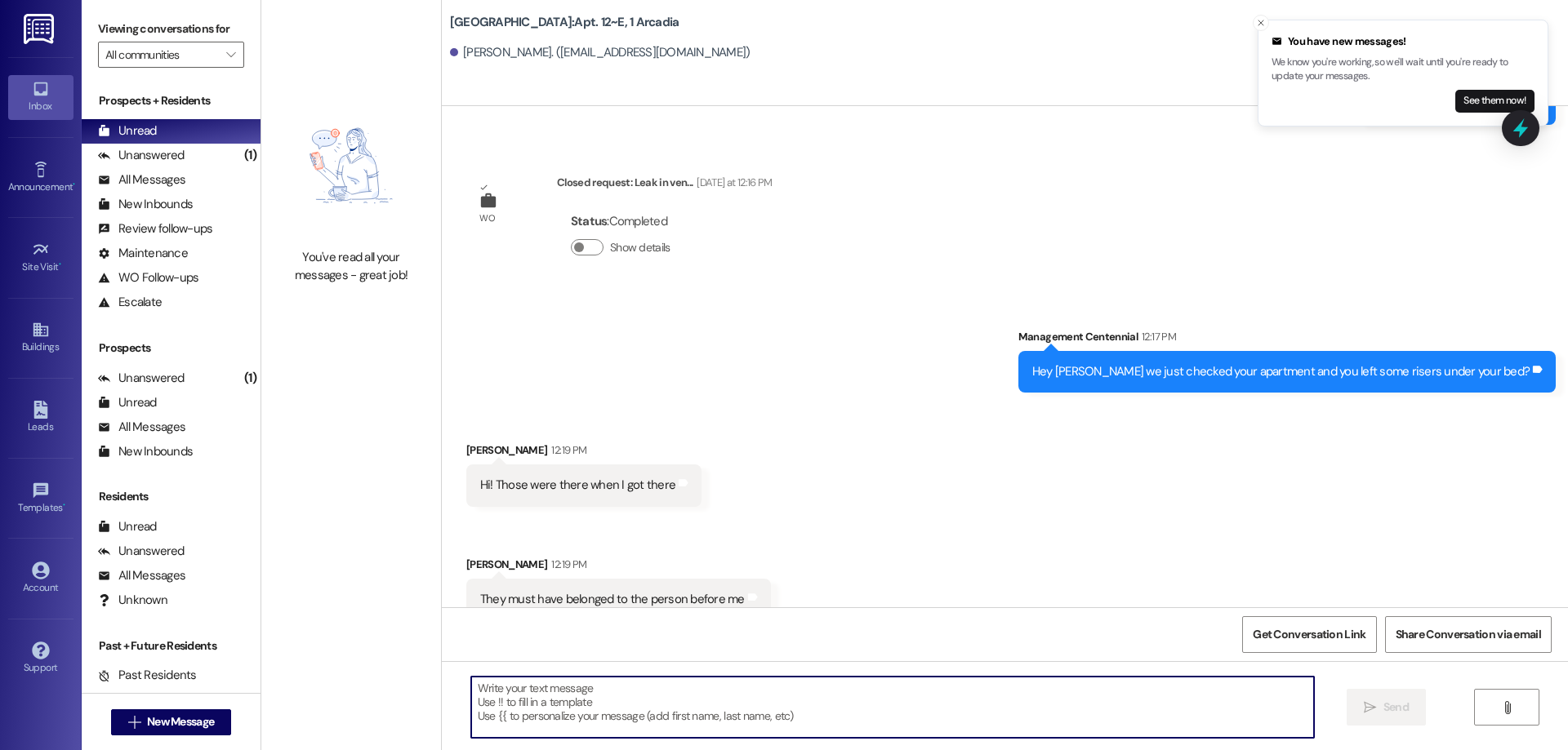
scroll to position [1813, 0]
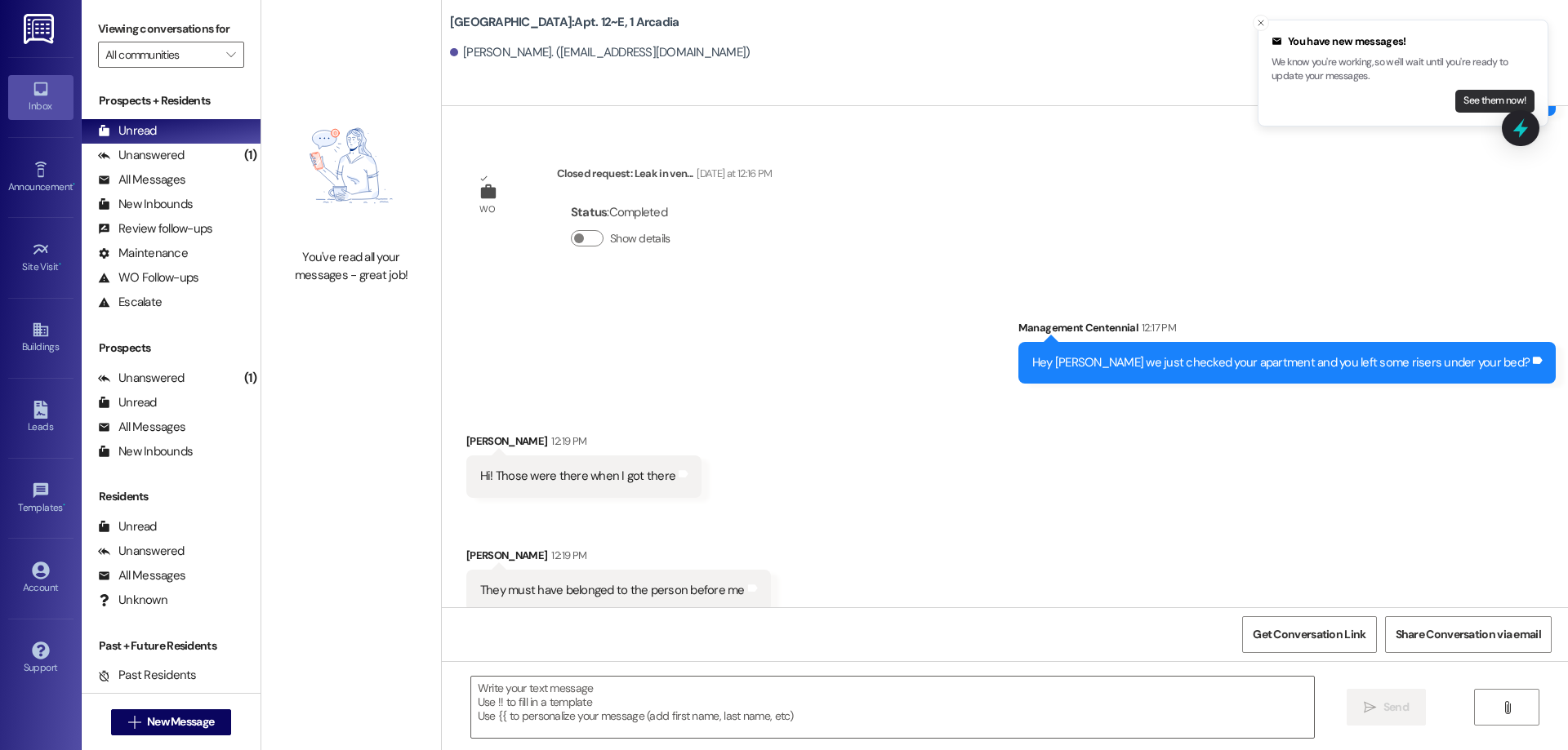
click at [1462, 97] on button "See them now!" at bounding box center [1494, 101] width 79 height 23
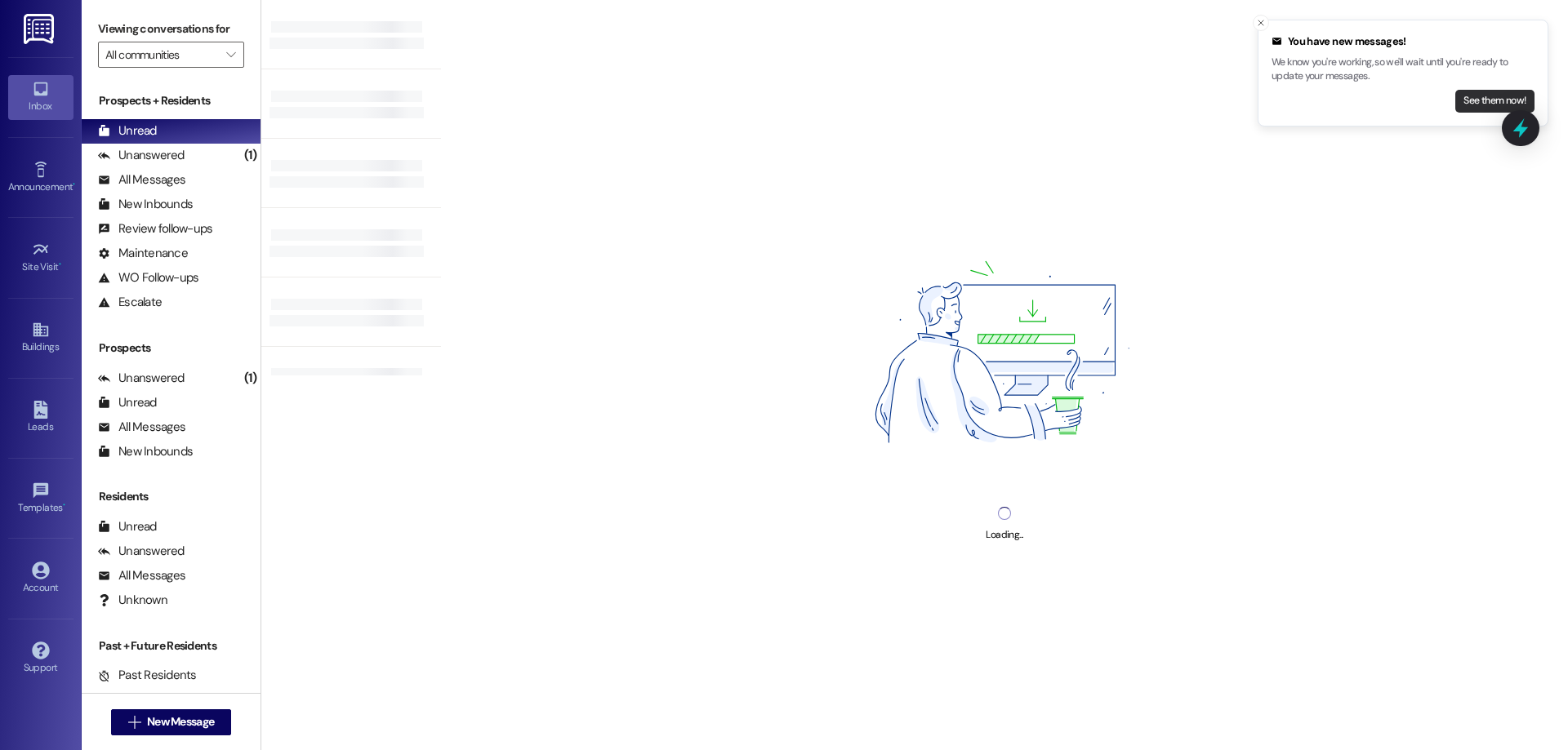
click at [1481, 103] on button "See them now!" at bounding box center [1494, 101] width 79 height 23
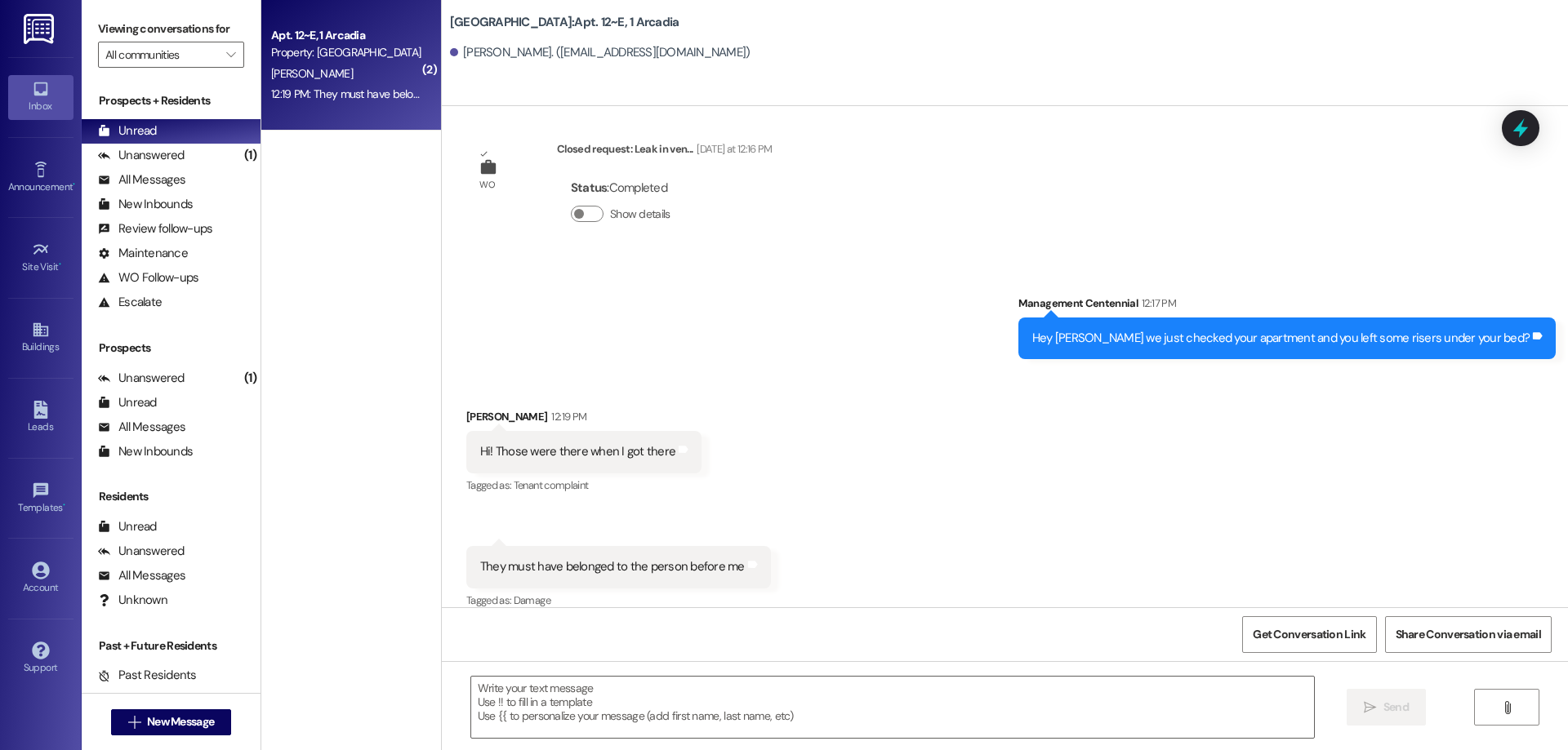
scroll to position [1838, 0]
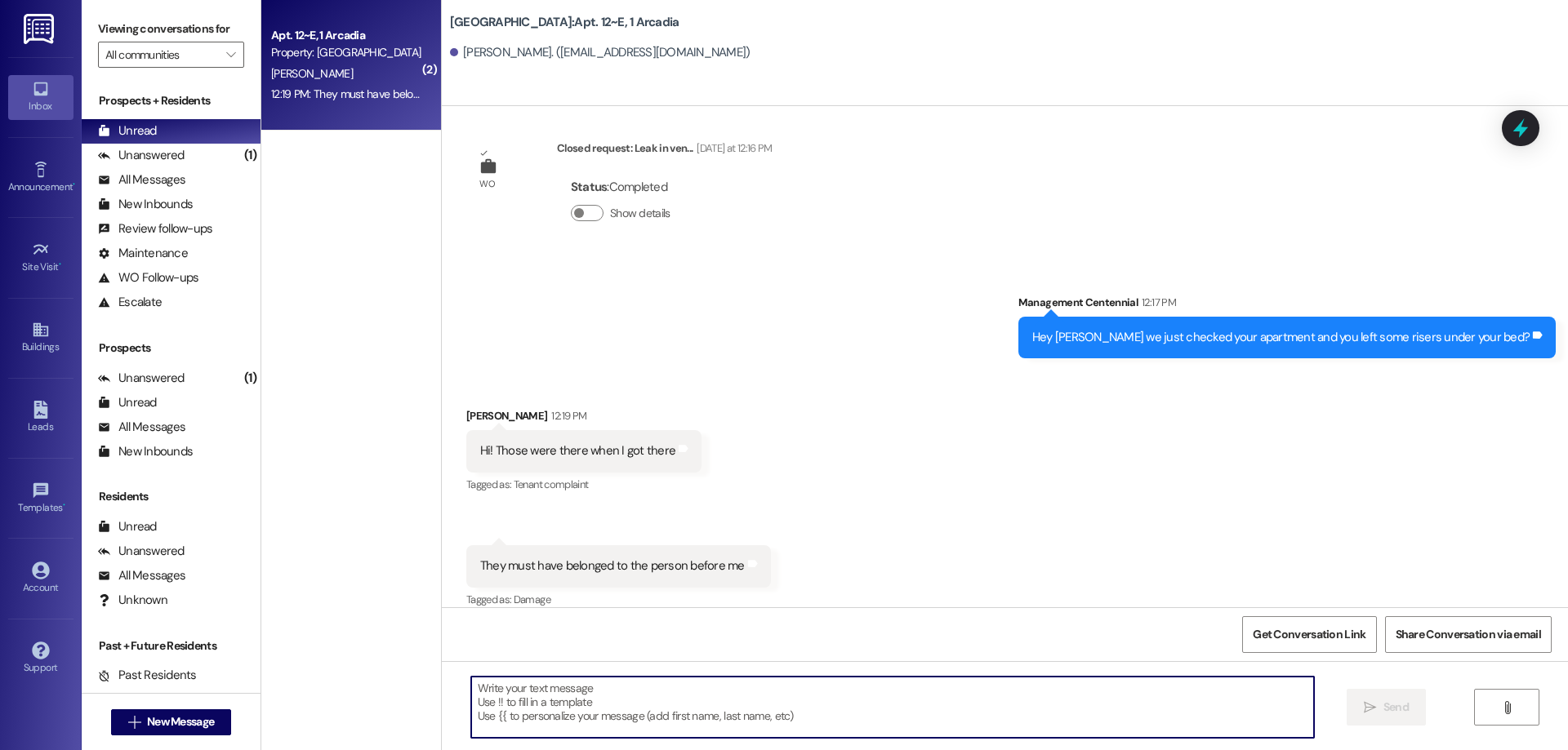
click at [1026, 681] on textarea at bounding box center [892, 708] width 842 height 61
type textarea "Okay thanks for letting us know"
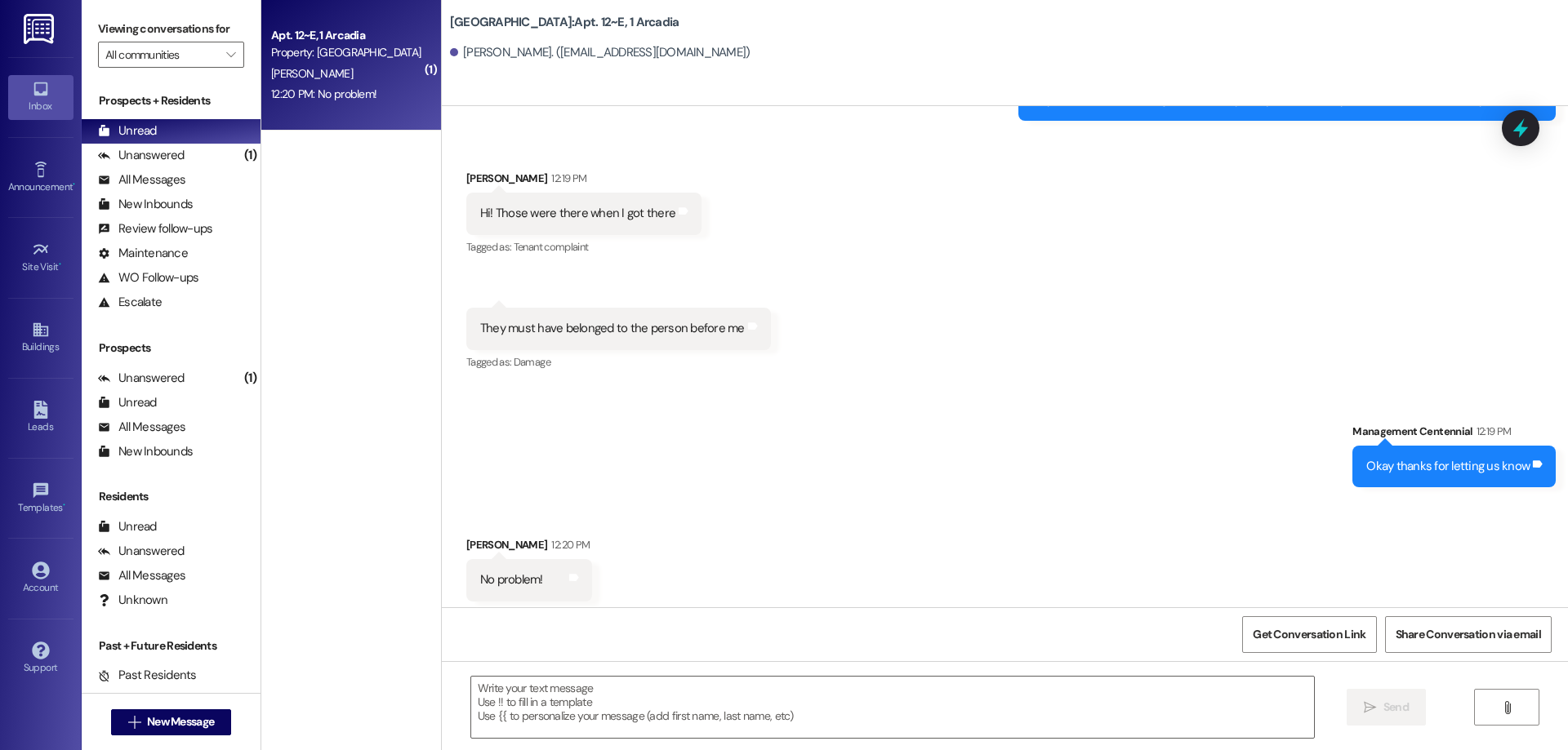
scroll to position [2089, 0]
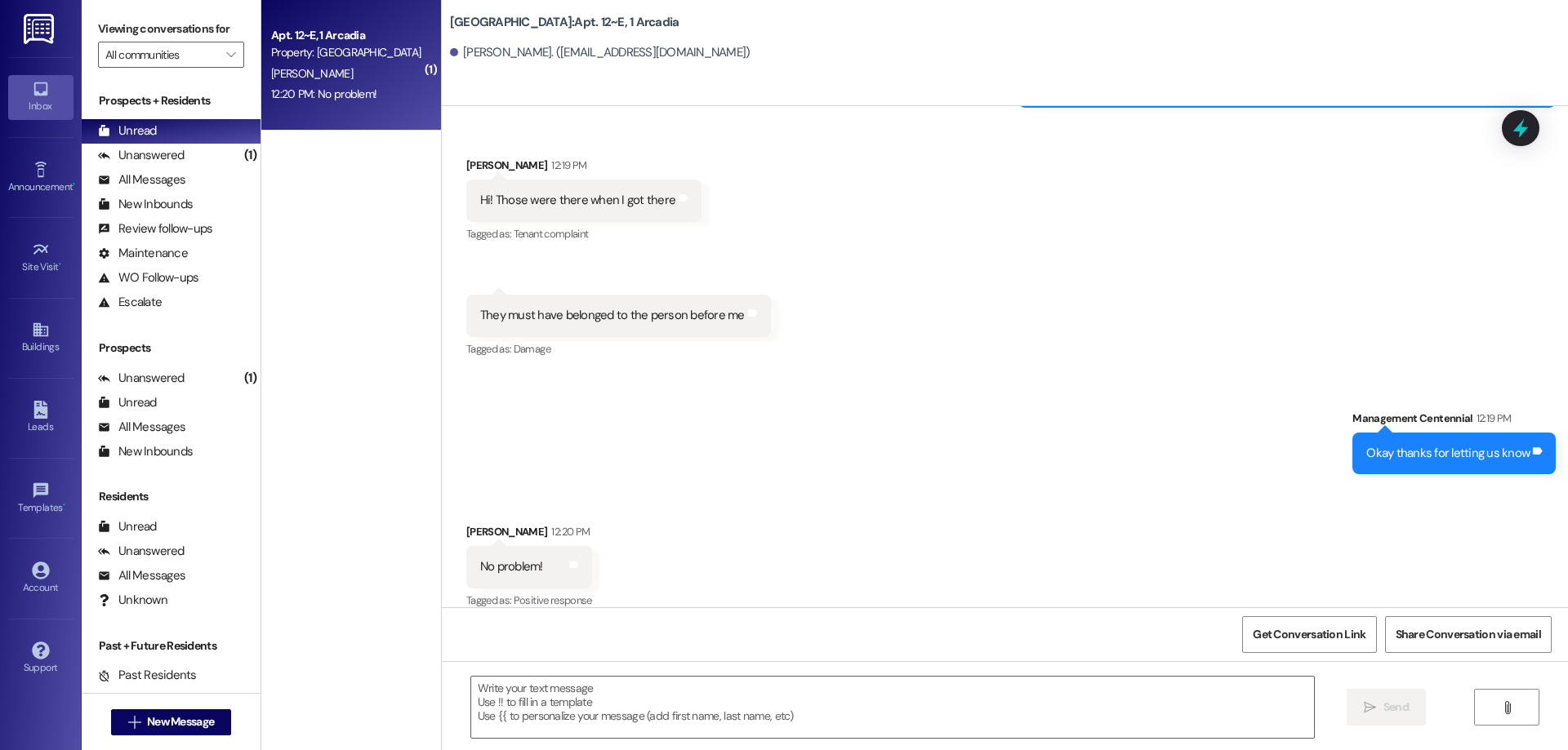
click at [1024, 672] on div " Send " at bounding box center [1005, 723] width 1126 height 123
click at [1109, 706] on textarea at bounding box center [892, 708] width 842 height 61
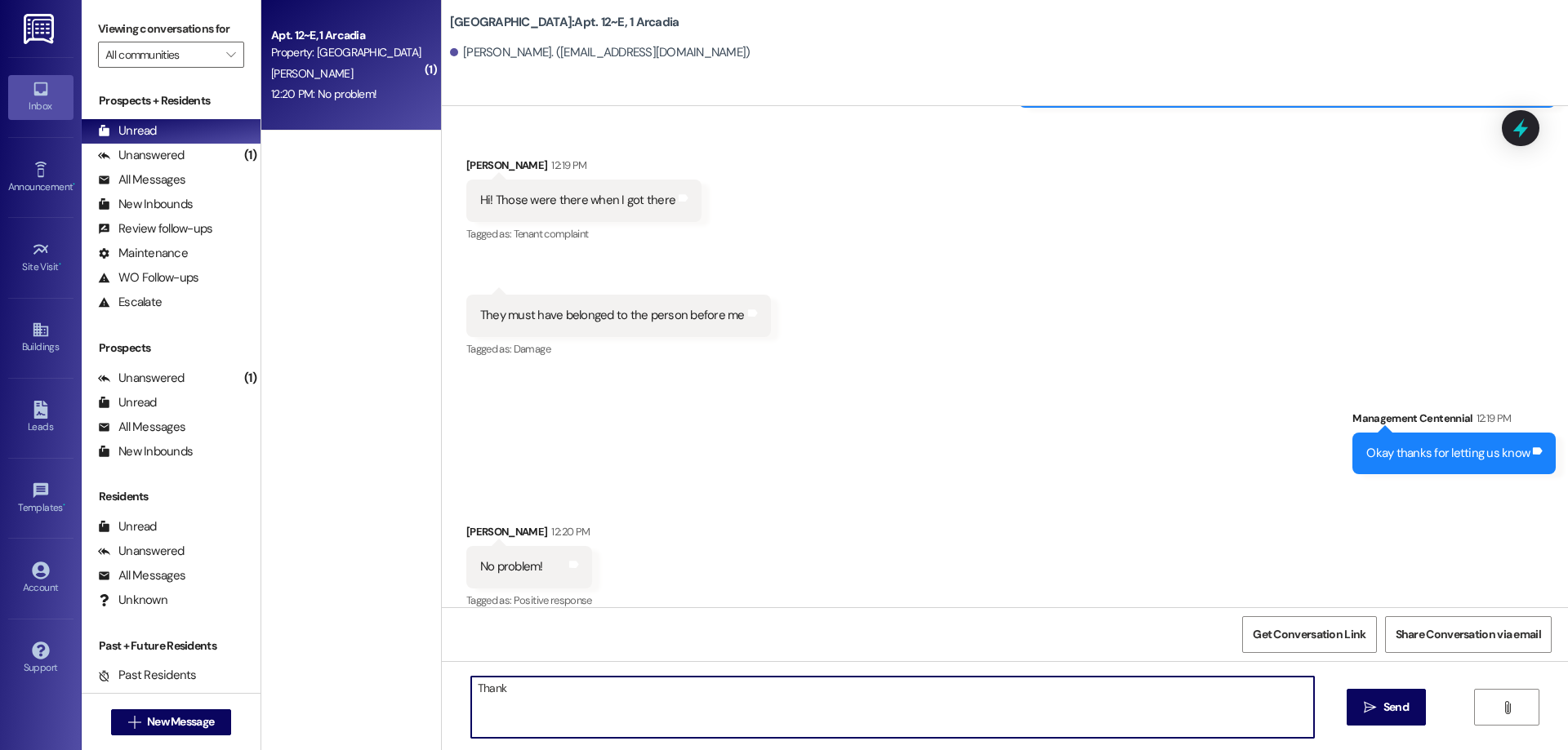
type textarea "Thanks"
